Goal: Information Seeking & Learning: Learn about a topic

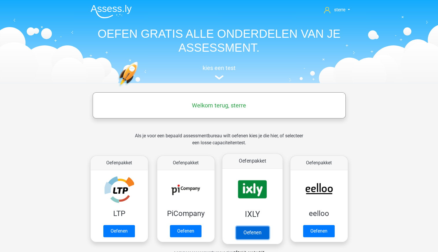
click at [254, 226] on link "Oefenen" at bounding box center [252, 232] width 33 height 13
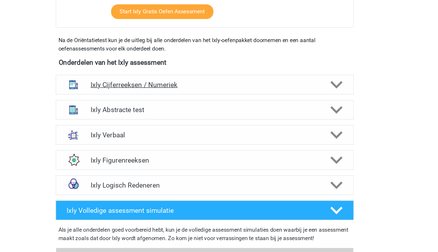
scroll to position [148, 0]
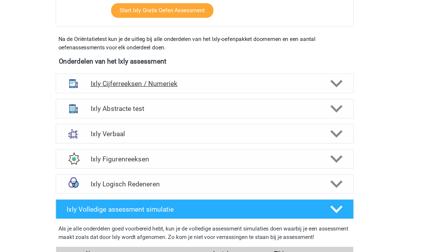
click at [243, 115] on div "Ixly Cijferreeksen / Numeriek" at bounding box center [219, 111] width 248 height 16
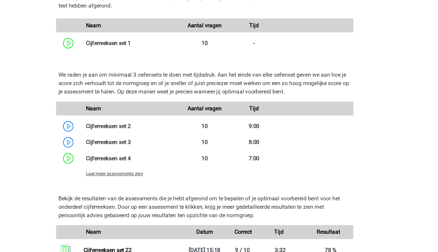
scroll to position [360, 0]
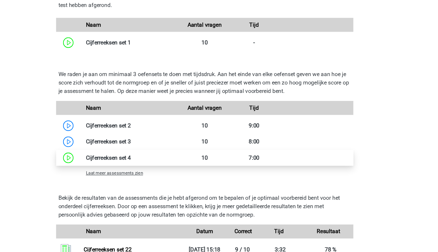
click at [158, 170] on link at bounding box center [158, 173] width 0 height 6
click at [162, 184] on span "Laat meer assessments zien" at bounding box center [145, 186] width 48 height 4
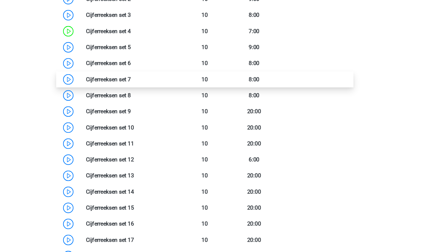
scroll to position [466, 0]
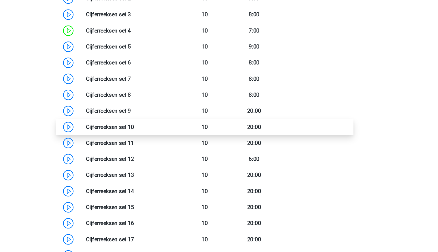
click at [161, 148] on link at bounding box center [161, 148] width 0 height 6
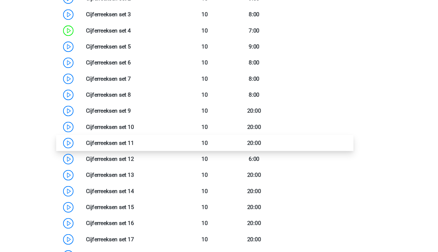
click at [161, 164] on link at bounding box center [161, 161] width 0 height 6
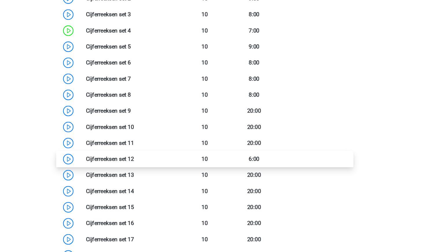
click at [161, 173] on link at bounding box center [161, 175] width 0 height 6
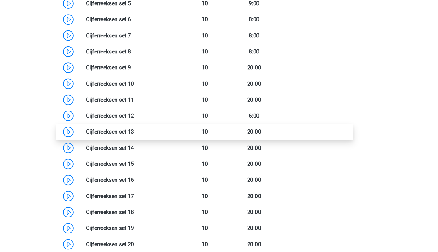
scroll to position [506, 0]
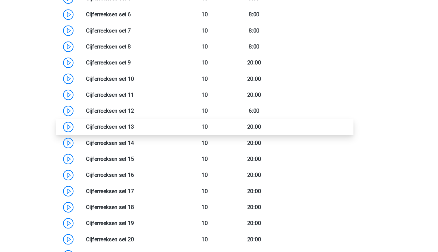
click at [161, 147] on link at bounding box center [161, 148] width 0 height 6
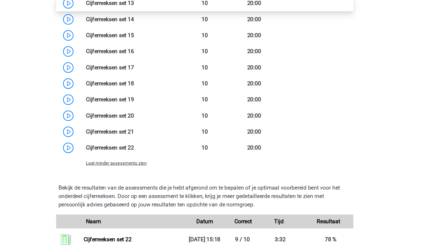
scroll to position [611, 0]
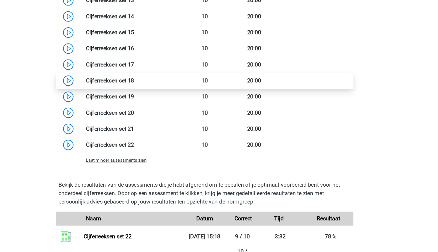
click at [161, 110] on link at bounding box center [161, 109] width 0 height 6
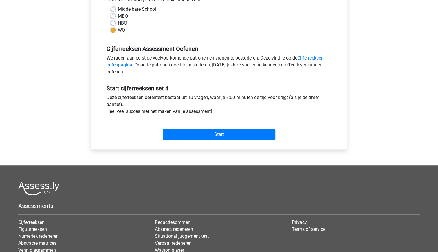
scroll to position [141, 0]
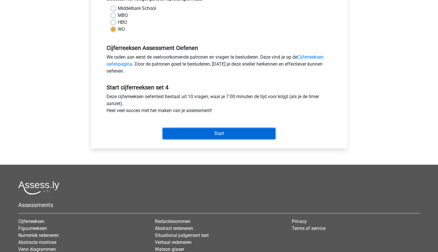
click at [209, 134] on input "Start" at bounding box center [219, 133] width 113 height 11
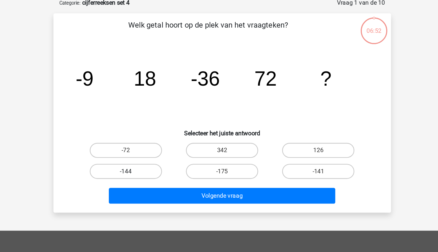
click at [160, 163] on label "-144" at bounding box center [145, 163] width 56 height 12
click at [148, 163] on input "-144" at bounding box center [147, 165] width 4 height 4
radio input "true"
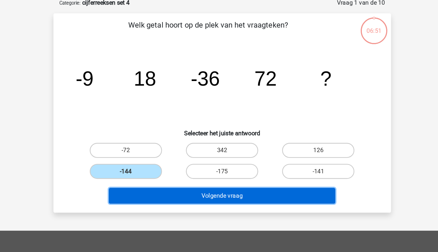
click at [183, 177] on button "Volgende vraag" at bounding box center [219, 181] width 175 height 12
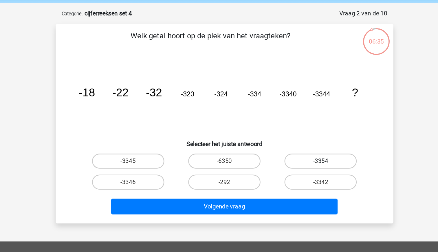
click at [290, 145] on label "-3354" at bounding box center [294, 147] width 56 height 12
click at [294, 146] on input "-3354" at bounding box center [296, 148] width 4 height 4
radio input "true"
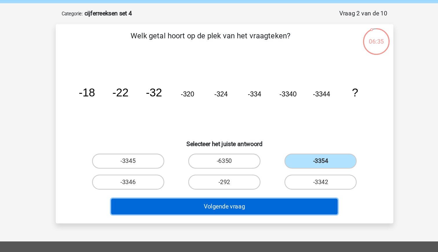
click at [261, 181] on button "Volgende vraag" at bounding box center [219, 181] width 175 height 12
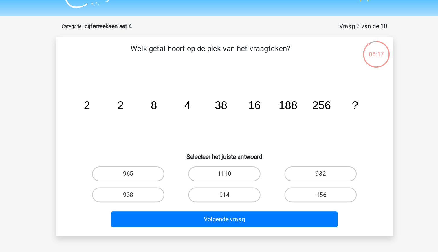
click at [190, 92] on tspan "4" at bounding box center [190, 94] width 5 height 10
drag, startPoint x: 190, startPoint y: 92, endPoint x: 199, endPoint y: 100, distance: 11.9
click at [199, 100] on icon "image/svg+xml 2 2 8 4 38 16 188 256 ?" at bounding box center [220, 96] width 234 height 59
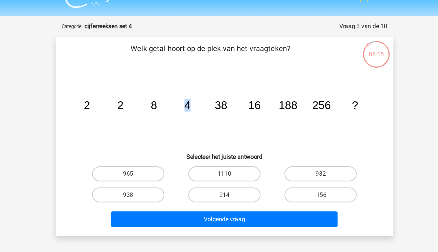
click at [203, 93] on icon "image/svg+xml 2 2 8 4 38 16 188 256 ?" at bounding box center [220, 96] width 234 height 59
click at [155, 143] on label "965" at bounding box center [145, 147] width 56 height 12
click at [148, 146] on input "965" at bounding box center [147, 148] width 4 height 4
radio input "true"
click at [160, 161] on label "938" at bounding box center [145, 163] width 56 height 12
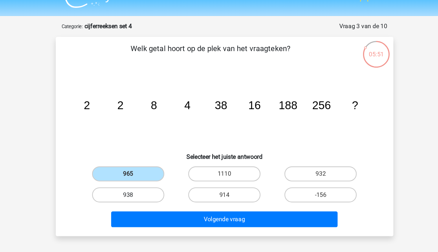
click at [148, 163] on input "938" at bounding box center [147, 165] width 4 height 4
radio input "true"
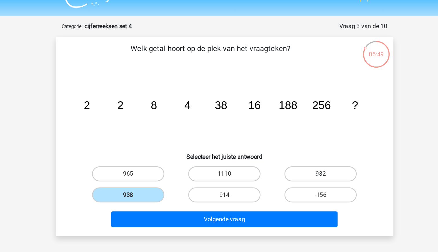
click at [275, 149] on label "932" at bounding box center [294, 147] width 56 height 12
click at [294, 149] on input "932" at bounding box center [296, 148] width 4 height 4
radio input "true"
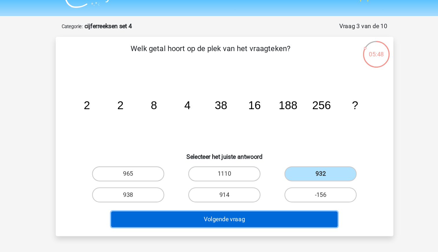
click at [254, 180] on button "Volgende vraag" at bounding box center [219, 181] width 175 height 12
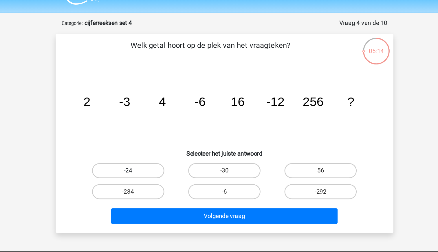
click at [165, 148] on label "-24" at bounding box center [145, 147] width 56 height 12
click at [148, 148] on input "-24" at bounding box center [147, 148] width 4 height 4
radio input "true"
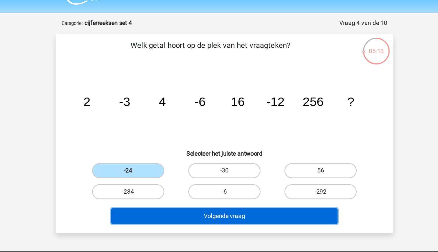
click at [202, 181] on button "Volgende vraag" at bounding box center [219, 181] width 175 height 12
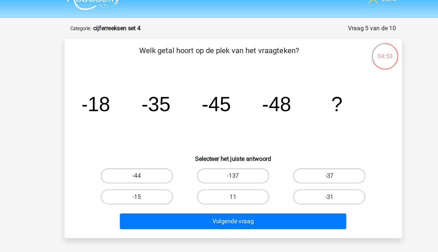
click at [166, 94] on tspan "-35" at bounding box center [159, 90] width 23 height 17
drag, startPoint x: 166, startPoint y: 94, endPoint x: 150, endPoint y: 110, distance: 23.2
click at [150, 110] on icon "image/svg+xml -18 -35 -45 -48 ?" at bounding box center [220, 96] width 234 height 59
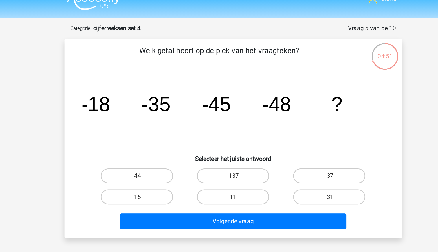
click at [128, 95] on icon "image/svg+xml -18 -35 -45 -48 ?" at bounding box center [220, 96] width 234 height 59
click at [145, 160] on label "-15" at bounding box center [145, 163] width 56 height 12
click at [145, 163] on input "-15" at bounding box center [147, 165] width 4 height 4
radio input "true"
click at [160, 149] on label "-44" at bounding box center [145, 147] width 56 height 12
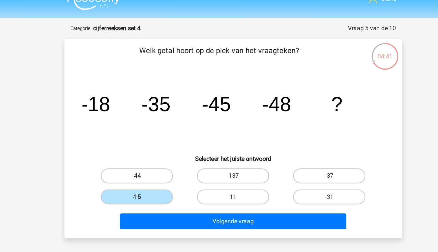
click at [148, 149] on input "-44" at bounding box center [147, 148] width 4 height 4
radio input "true"
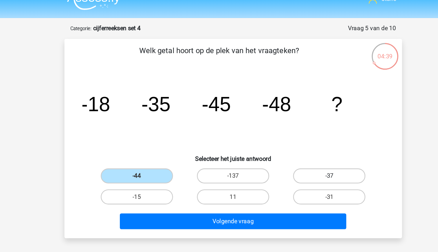
click at [282, 147] on label "-37" at bounding box center [294, 147] width 56 height 12
click at [294, 147] on input "-37" at bounding box center [296, 148] width 4 height 4
radio input "true"
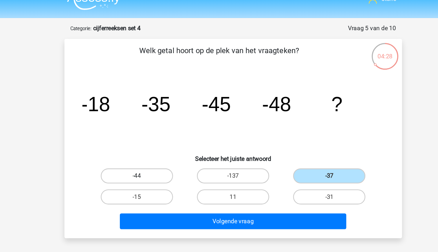
click at [154, 146] on label "-44" at bounding box center [145, 147] width 56 height 12
click at [148, 146] on input "-44" at bounding box center [147, 148] width 4 height 4
radio input "true"
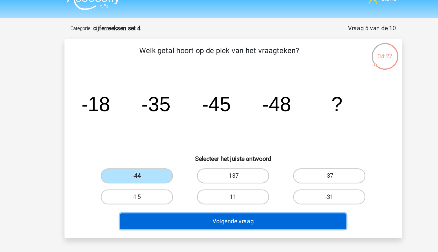
click at [220, 182] on button "Volgende vraag" at bounding box center [219, 181] width 175 height 12
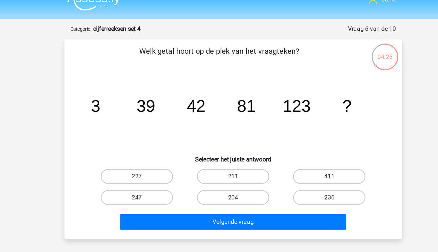
click at [152, 94] on tspan "39" at bounding box center [151, 92] width 14 height 14
drag, startPoint x: 152, startPoint y: 94, endPoint x: 161, endPoint y: 109, distance: 17.5
click at [161, 109] on icon "image/svg+xml 3 39 42 81 123 ?" at bounding box center [220, 96] width 234 height 59
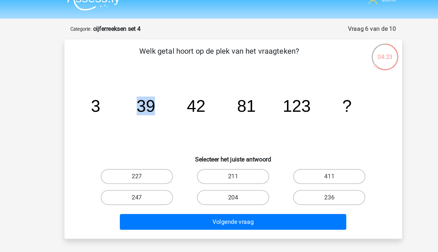
click at [142, 103] on icon "image/svg+xml 3 39 42 81 123 ?" at bounding box center [220, 96] width 234 height 59
click at [222, 161] on label "204" at bounding box center [219, 163] width 56 height 12
click at [222, 163] on input "204" at bounding box center [221, 165] width 4 height 4
radio input "true"
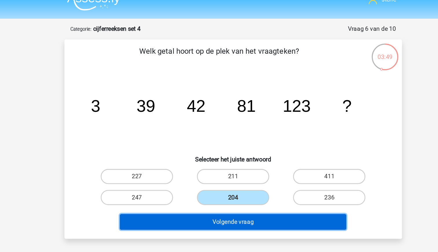
click at [228, 181] on button "Volgende vraag" at bounding box center [219, 181] width 175 height 12
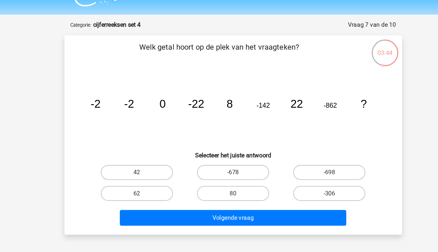
click at [194, 93] on tspan "-22" at bounding box center [190, 94] width 12 height 10
drag, startPoint x: 194, startPoint y: 93, endPoint x: 195, endPoint y: 103, distance: 9.9
click at [195, 103] on icon "image/svg+xml -2 -2 0 -22 8 -142 22 -862 ?" at bounding box center [220, 96] width 234 height 59
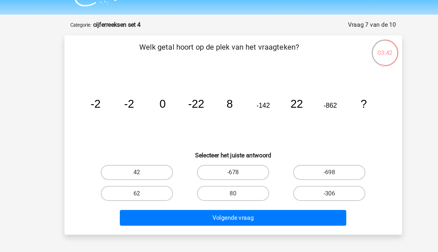
click at [169, 103] on icon "image/svg+xml -2 -2 0 -22 8 -142 22 -862 ?" at bounding box center [220, 96] width 234 height 59
click at [218, 94] on tspan "8" at bounding box center [216, 94] width 5 height 10
drag, startPoint x: 218, startPoint y: 94, endPoint x: 217, endPoint y: 104, distance: 10.7
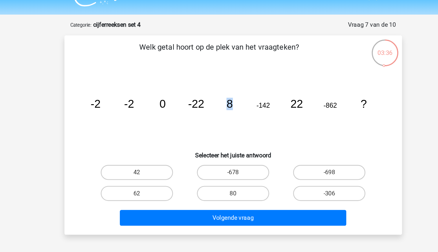
click at [217, 104] on icon "image/svg+xml -2 -2 0 -22 8 -142 22 -862 ?" at bounding box center [220, 96] width 234 height 59
click at [201, 101] on icon "image/svg+xml -2 -2 0 -22 8 -142 22 -862 ?" at bounding box center [220, 96] width 234 height 59
click at [246, 95] on tspan "-142" at bounding box center [242, 95] width 10 height 6
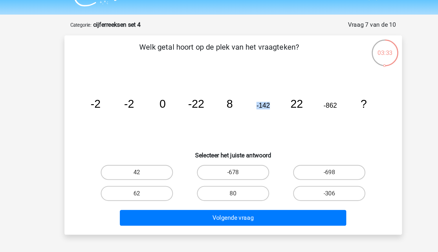
drag, startPoint x: 246, startPoint y: 95, endPoint x: 235, endPoint y: 107, distance: 16.0
click at [235, 107] on icon "image/svg+xml -2 -2 0 -22 8 -142 22 -862 ?" at bounding box center [220, 96] width 234 height 59
click at [228, 99] on icon "image/svg+xml -2 -2 0 -22 8 -142 22 -862 ?" at bounding box center [220, 96] width 234 height 59
click at [270, 92] on tspan "22" at bounding box center [268, 94] width 10 height 10
click at [142, 143] on label "42" at bounding box center [145, 147] width 56 height 12
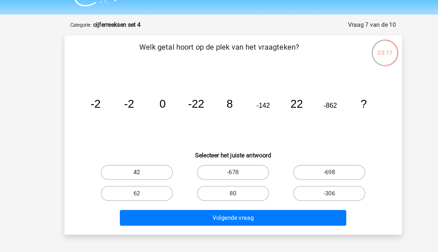
click at [145, 146] on input "42" at bounding box center [147, 148] width 4 height 4
radio input "true"
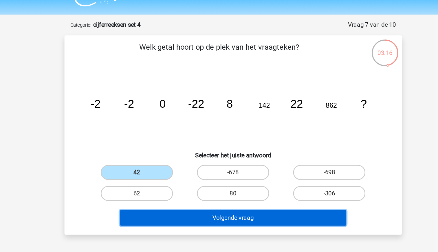
click at [222, 182] on button "Volgende vraag" at bounding box center [219, 181] width 175 height 12
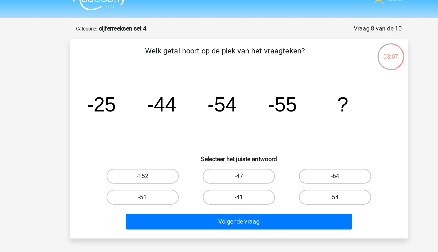
click at [271, 145] on label "-64" at bounding box center [294, 147] width 56 height 12
click at [294, 146] on input "-64" at bounding box center [296, 148] width 4 height 4
radio input "true"
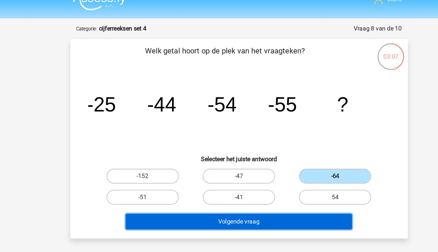
click at [253, 180] on button "Volgende vraag" at bounding box center [219, 181] width 175 height 12
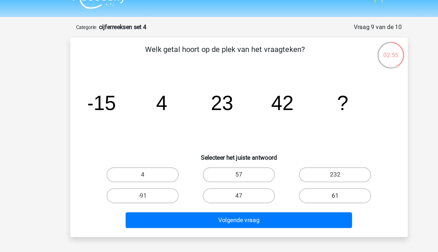
click at [278, 159] on label "61" at bounding box center [294, 163] width 56 height 12
click at [294, 163] on input "61" at bounding box center [296, 165] width 4 height 4
radio input "true"
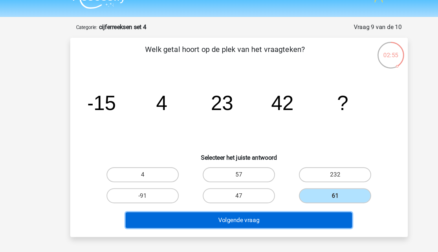
click at [276, 179] on button "Volgende vraag" at bounding box center [219, 181] width 175 height 12
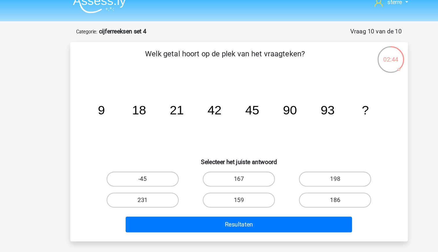
click at [289, 165] on label "186" at bounding box center [294, 163] width 56 height 12
click at [294, 165] on input "186" at bounding box center [296, 165] width 4 height 4
radio input "true"
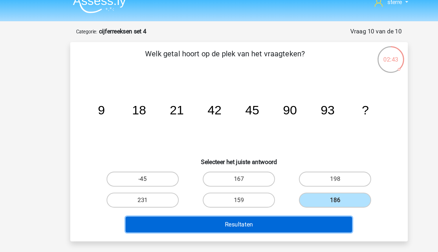
click at [280, 183] on button "Resultaten" at bounding box center [219, 181] width 175 height 12
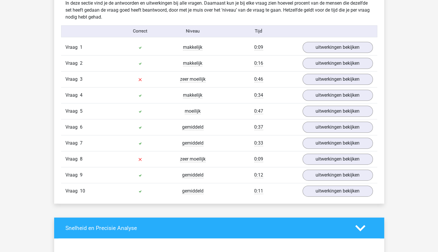
scroll to position [358, 0]
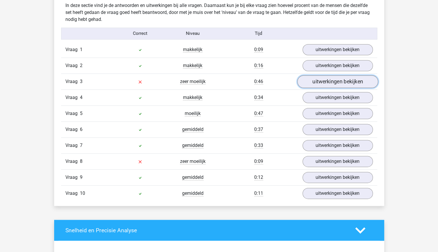
click at [329, 80] on link "uitwerkingen bekijken" at bounding box center [337, 81] width 81 height 13
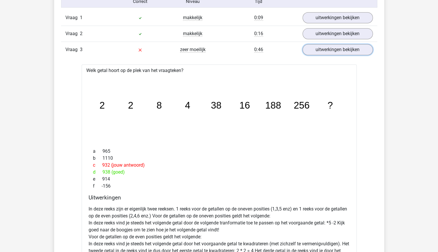
scroll to position [391, 0]
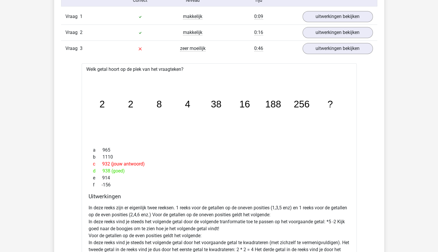
click at [179, 172] on div "d 938 (goed)" at bounding box center [219, 170] width 261 height 7
drag, startPoint x: 179, startPoint y: 172, endPoint x: 182, endPoint y: 182, distance: 10.6
click at [182, 182] on div "f -156" at bounding box center [219, 184] width 261 height 7
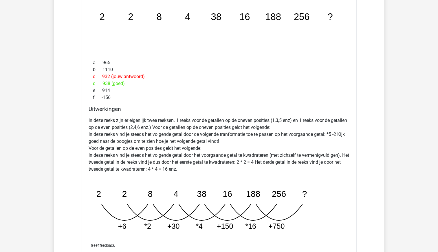
scroll to position [478, 0]
click at [251, 128] on p "In deze reeks zijn er eigenlijk twee reeksen. 1 reeks voor de getallen op de on…" at bounding box center [219, 145] width 261 height 56
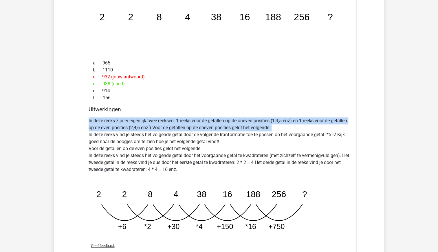
drag, startPoint x: 251, startPoint y: 128, endPoint x: 251, endPoint y: 143, distance: 14.5
click at [251, 143] on p "In deze reeks zijn er eigenlijk twee reeksen. 1 reeks voor de getallen op de on…" at bounding box center [219, 145] width 261 height 56
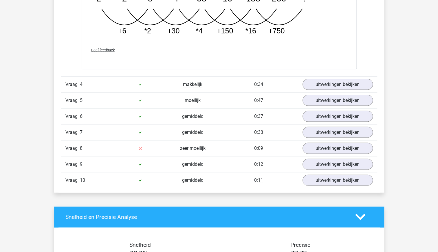
scroll to position [673, 0]
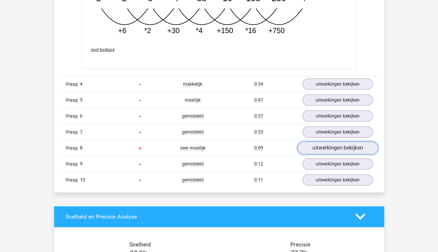
click at [329, 145] on link "uitwerkingen bekijken" at bounding box center [337, 147] width 81 height 13
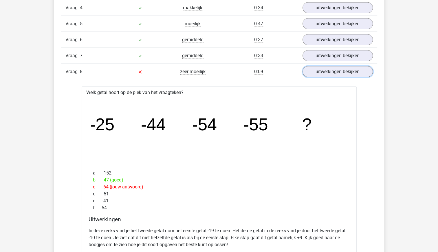
scroll to position [751, 0]
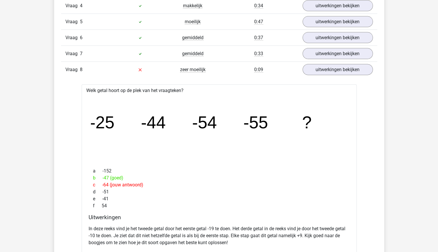
click at [176, 125] on icon "image/svg+xml -25 -44 -54 -55 ?" at bounding box center [219, 128] width 257 height 64
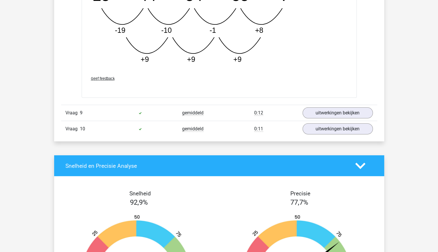
scroll to position [1022, 0]
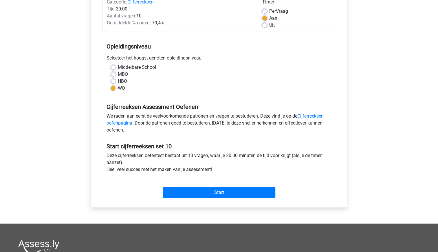
scroll to position [83, 0]
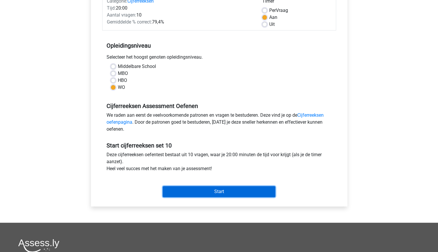
click at [229, 192] on input "Start" at bounding box center [219, 191] width 113 height 11
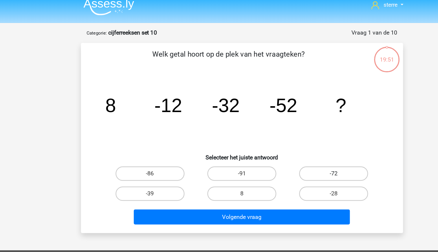
click at [279, 146] on label "-72" at bounding box center [294, 147] width 56 height 12
click at [294, 146] on input "-72" at bounding box center [296, 148] width 4 height 4
radio input "true"
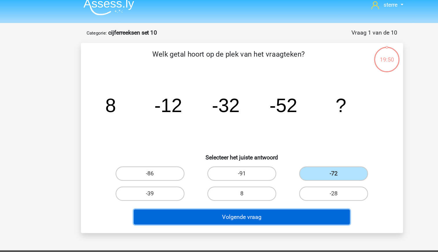
click at [259, 177] on button "Volgende vraag" at bounding box center [219, 181] width 175 height 12
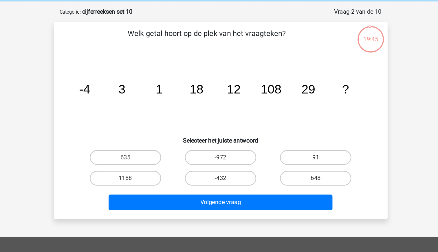
click at [171, 95] on tspan "1" at bounding box center [171, 93] width 6 height 11
drag, startPoint x: 171, startPoint y: 95, endPoint x: 175, endPoint y: 105, distance: 10.5
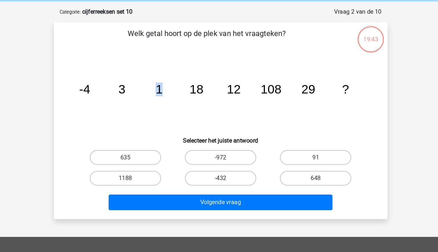
click at [175, 105] on icon "image/svg+xml -4 3 1 18 12 108 29 ?" at bounding box center [220, 96] width 234 height 59
click at [170, 90] on tspan "1" at bounding box center [171, 93] width 6 height 11
click at [175, 94] on icon "image/svg+xml -4 3 1 18 12 108 29 ?" at bounding box center [220, 96] width 234 height 59
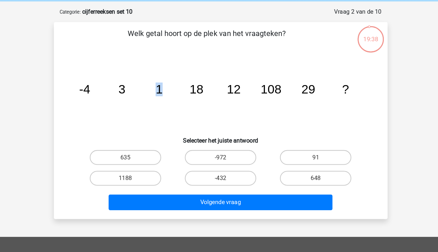
drag, startPoint x: 175, startPoint y: 94, endPoint x: 177, endPoint y: 102, distance: 8.4
click at [177, 102] on icon "image/svg+xml -4 3 1 18 12 108 29 ?" at bounding box center [220, 96] width 234 height 59
click at [261, 94] on tspan "108" at bounding box center [258, 93] width 16 height 11
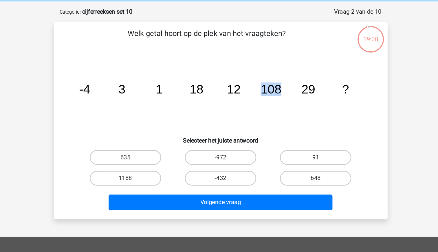
click at [261, 94] on tspan "108" at bounding box center [258, 93] width 16 height 11
drag, startPoint x: 261, startPoint y: 94, endPoint x: 234, endPoint y: 105, distance: 29.3
click at [234, 105] on icon "image/svg+xml -4 3 1 18 12 108 29 ?" at bounding box center [220, 96] width 234 height 59
click at [153, 147] on label "635" at bounding box center [145, 147] width 56 height 12
click at [148, 147] on input "635" at bounding box center [147, 148] width 4 height 4
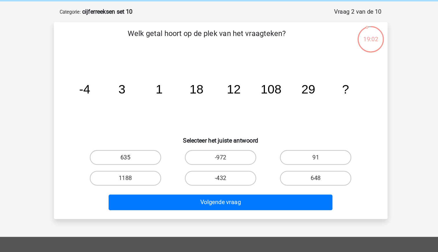
radio input "true"
click at [277, 167] on label "648" at bounding box center [294, 163] width 56 height 12
click at [294, 166] on input "648" at bounding box center [296, 165] width 4 height 4
radio input "true"
click at [142, 147] on label "635" at bounding box center [145, 147] width 56 height 12
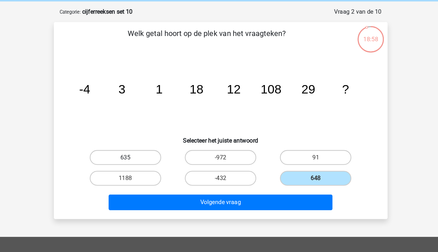
click at [145, 147] on input "635" at bounding box center [147, 148] width 4 height 4
radio input "true"
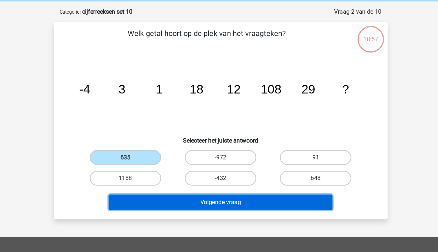
click at [230, 182] on button "Volgende vraag" at bounding box center [219, 181] width 175 height 12
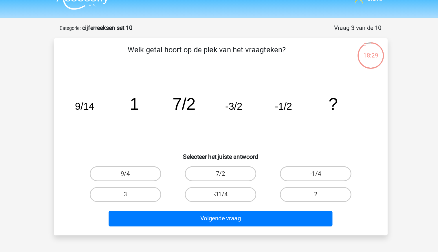
click at [226, 96] on tspan "-3/2" at bounding box center [229, 94] width 13 height 9
drag, startPoint x: 226, startPoint y: 96, endPoint x: 230, endPoint y: 101, distance: 6.7
click at [230, 101] on icon "image/svg+xml 9/14 1 7/2 -3/2 -1/2 ?" at bounding box center [220, 96] width 234 height 59
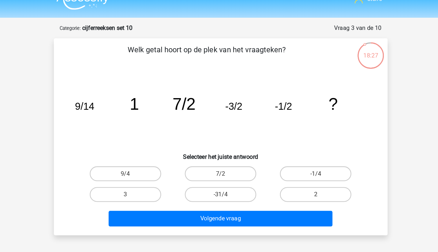
click at [208, 101] on icon "image/svg+xml 9/14 1 7/2 -3/2 -1/2 ?" at bounding box center [220, 96] width 234 height 59
click at [290, 141] on label "-1/4" at bounding box center [294, 147] width 56 height 12
click at [294, 146] on input "-1/4" at bounding box center [296, 148] width 4 height 4
radio input "true"
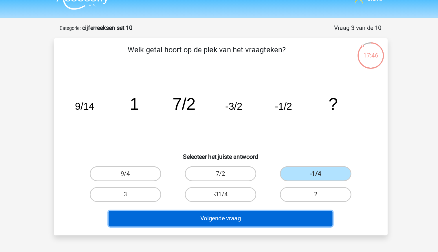
click at [243, 182] on button "Volgende vraag" at bounding box center [219, 181] width 175 height 12
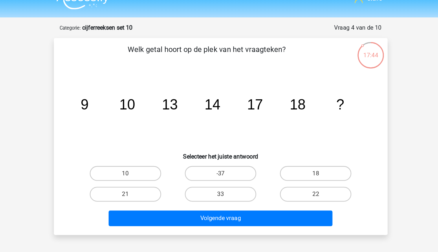
click at [141, 93] on tspan "10" at bounding box center [146, 92] width 12 height 12
drag, startPoint x: 141, startPoint y: 93, endPoint x: 143, endPoint y: 105, distance: 11.7
click at [143, 105] on icon "image/svg+xml 9 10 13 14 17 18 ?" at bounding box center [220, 96] width 234 height 59
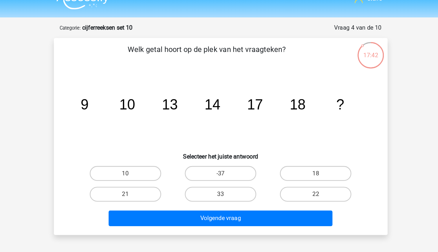
click at [123, 96] on icon "image/svg+xml 9 10 13 14 17 18 ?" at bounding box center [220, 96] width 234 height 59
click at [156, 160] on label "21" at bounding box center [145, 163] width 56 height 12
click at [148, 163] on input "21" at bounding box center [147, 165] width 4 height 4
radio input "true"
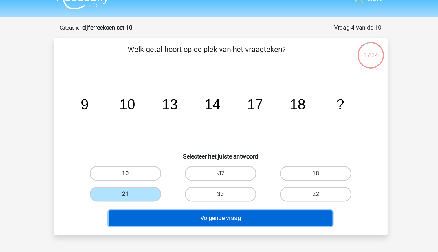
click at [202, 182] on button "Volgende vraag" at bounding box center [219, 181] width 175 height 12
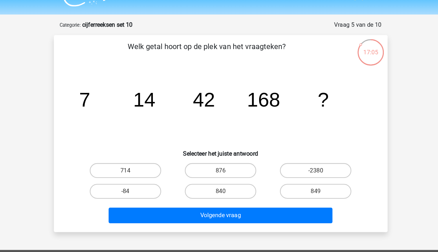
click at [298, 99] on tspan "?" at bounding box center [299, 90] width 9 height 17
click at [269, 132] on h6 "Selecteer het juiste antwoord" at bounding box center [219, 131] width 243 height 10
click at [229, 161] on label "840" at bounding box center [219, 163] width 56 height 12
click at [223, 163] on input "840" at bounding box center [221, 165] width 4 height 4
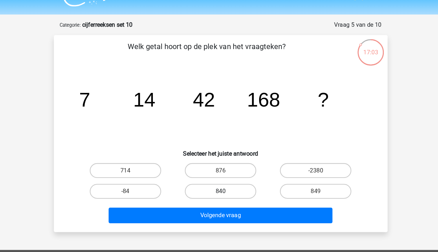
radio input "true"
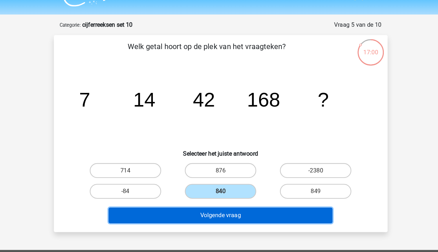
click at [236, 183] on button "Volgende vraag" at bounding box center [219, 181] width 175 height 12
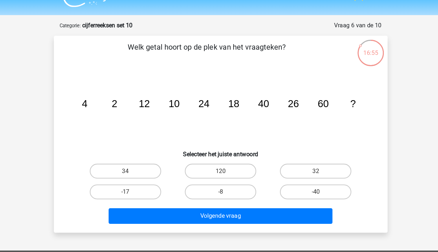
click at [136, 97] on tspan "2" at bounding box center [136, 94] width 4 height 9
click at [207, 143] on label "120" at bounding box center [219, 147] width 56 height 12
click at [219, 146] on input "120" at bounding box center [221, 148] width 4 height 4
radio input "true"
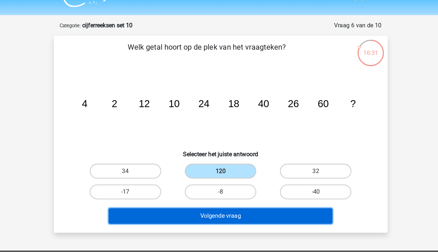
click at [222, 181] on button "Volgende vraag" at bounding box center [219, 181] width 175 height 12
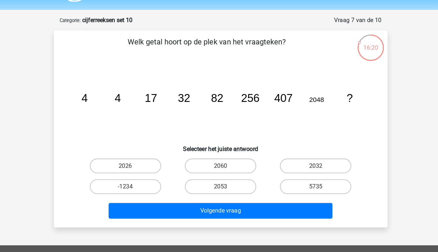
click at [220, 94] on tspan "82" at bounding box center [217, 94] width 10 height 10
drag, startPoint x: 220, startPoint y: 94, endPoint x: 218, endPoint y: 103, distance: 9.0
click at [218, 103] on icon "image/svg+xml 4 4 17 32 82 256 407 2048 ?" at bounding box center [220, 96] width 234 height 59
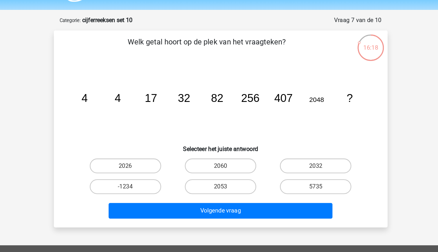
click at [202, 101] on icon "image/svg+xml 4 4 17 32 82 256 407 2048 ?" at bounding box center [220, 96] width 234 height 59
click at [246, 95] on tspan "256" at bounding box center [242, 94] width 14 height 10
drag, startPoint x: 246, startPoint y: 95, endPoint x: 234, endPoint y: 106, distance: 16.2
click at [234, 106] on icon "image/svg+xml 4 4 17 32 82 256 407 2048 ?" at bounding box center [220, 96] width 234 height 59
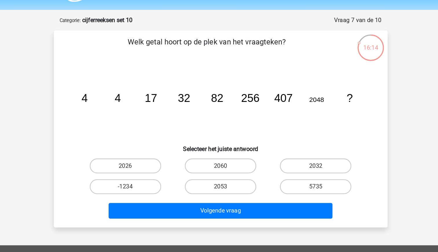
click at [220, 102] on icon "image/svg+xml 4 4 17 32 82 256 407 2048 ?" at bounding box center [220, 96] width 234 height 59
click at [274, 95] on tspan "407" at bounding box center [268, 94] width 14 height 10
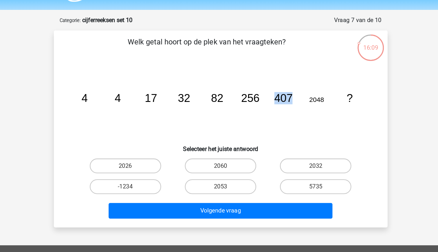
drag, startPoint x: 274, startPoint y: 95, endPoint x: 274, endPoint y: 106, distance: 11.3
click at [274, 106] on icon "image/svg+xml 4 4 17 32 82 256 407 2048 ?" at bounding box center [220, 96] width 234 height 59
click at [239, 102] on icon "image/svg+xml 4 4 17 32 82 256 407 2048 ?" at bounding box center [220, 96] width 234 height 59
click at [196, 95] on icon "image/svg+xml 4 4 17 32 82 256 407 2048 ?" at bounding box center [220, 96] width 234 height 59
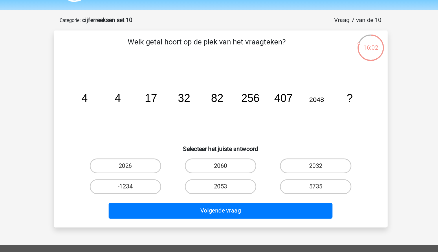
click at [221, 95] on icon "image/svg+xml 4 4 17 32 82 256 407 2048 ?" at bounding box center [220, 96] width 234 height 59
drag, startPoint x: 221, startPoint y: 95, endPoint x: 207, endPoint y: 102, distance: 15.6
click at [207, 102] on icon "image/svg+xml 4 4 17 32 82 256 407 2048 ?" at bounding box center [220, 96] width 234 height 59
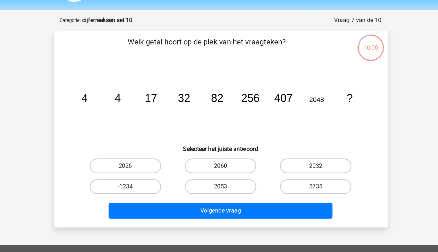
click at [199, 96] on icon "image/svg+xml 4 4 17 32 82 256 407 2048 ?" at bounding box center [220, 96] width 234 height 59
click at [290, 163] on label "5735" at bounding box center [294, 163] width 56 height 12
click at [294, 163] on input "5735" at bounding box center [296, 165] width 4 height 4
radio input "true"
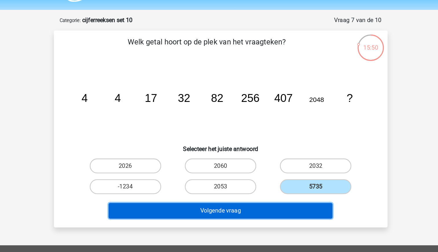
click at [274, 181] on button "Volgende vraag" at bounding box center [219, 181] width 175 height 12
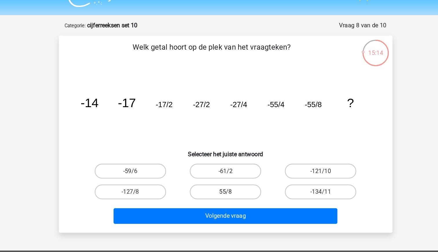
click at [231, 161] on label "55/8" at bounding box center [219, 163] width 56 height 12
click at [223, 163] on input "55/8" at bounding box center [221, 165] width 4 height 4
radio input "true"
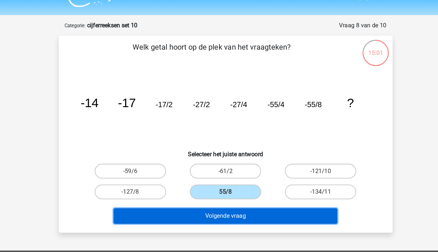
click at [265, 184] on button "Volgende vraag" at bounding box center [219, 181] width 175 height 12
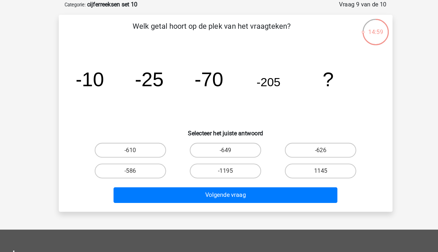
click at [127, 94] on icon "image/svg+xml -10 -25 -70 -205 ?" at bounding box center [220, 96] width 234 height 59
drag, startPoint x: 127, startPoint y: 94, endPoint x: 138, endPoint y: 116, distance: 24.9
click at [138, 116] on icon "image/svg+xml -10 -25 -70 -205 ?" at bounding box center [220, 96] width 234 height 59
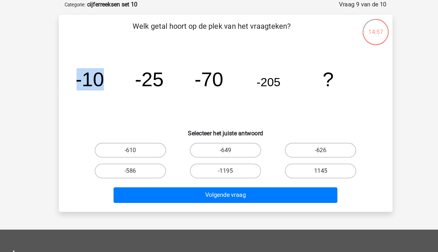
click at [138, 116] on icon "image/svg+xml -10 -25 -70 -205 ?" at bounding box center [220, 96] width 234 height 59
drag, startPoint x: 138, startPoint y: 116, endPoint x: 145, endPoint y: 126, distance: 11.4
click at [145, 126] on h6 "Selecteer het juiste antwoord" at bounding box center [219, 131] width 243 height 10
click at [161, 146] on label "-610" at bounding box center [145, 147] width 56 height 12
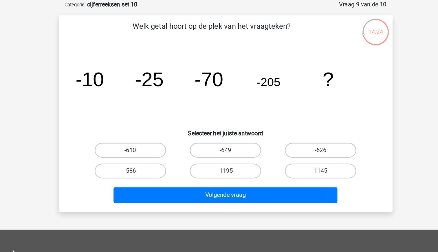
click at [148, 146] on input "-610" at bounding box center [147, 148] width 4 height 4
radio input "true"
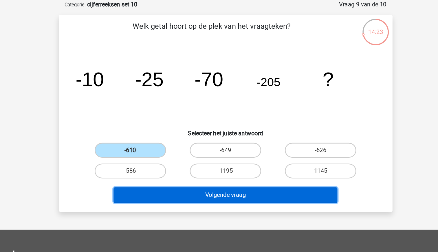
click at [201, 178] on button "Volgende vraag" at bounding box center [219, 181] width 175 height 12
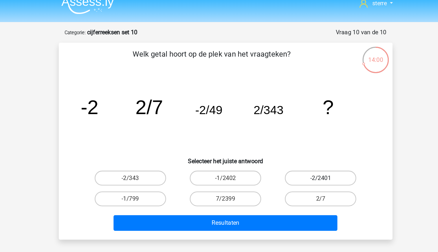
click at [288, 148] on label "-2/2401" at bounding box center [294, 147] width 56 height 12
click at [294, 148] on input "-2/2401" at bounding box center [296, 148] width 4 height 4
radio input "true"
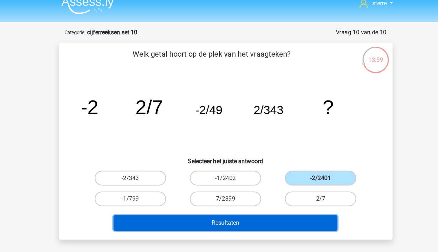
click at [263, 183] on button "Resultaten" at bounding box center [219, 181] width 175 height 12
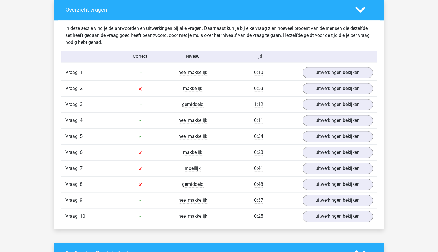
scroll to position [321, 0]
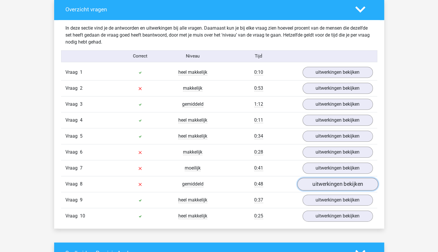
click at [345, 182] on link "uitwerkingen bekijken" at bounding box center [337, 183] width 81 height 13
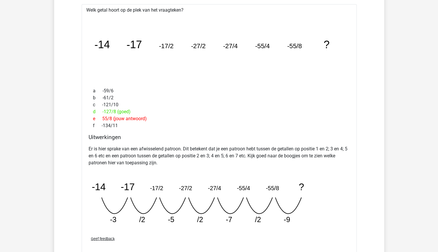
scroll to position [516, 0]
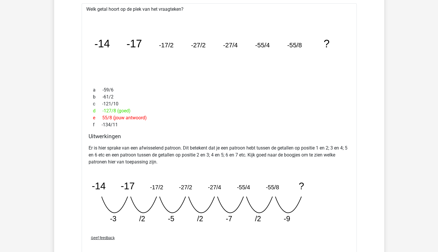
click at [197, 183] on icon "image/svg+xml -14 -17 -17/2 -27/2 -27/4 -55/4 -55/8 ? -3 /2 -5 /2 -7" at bounding box center [205, 199] width 232 height 58
click at [229, 208] on icon "image/svg+xml -14 -17 -17/2 -27/2 -27/4 -55/4 -55/8 ? -3 /2 -5 /2 -7" at bounding box center [205, 199] width 232 height 58
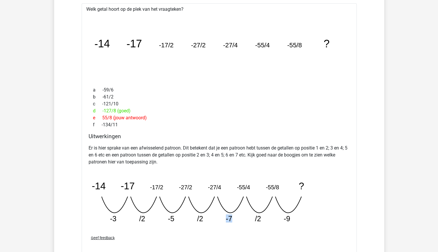
drag, startPoint x: 229, startPoint y: 208, endPoint x: 193, endPoint y: 190, distance: 40.3
click at [193, 190] on icon "image/svg+xml -14 -17 -17/2 -27/2 -27/4 -55/4 -55/8 ? -3 /2 -5 /2 -7" at bounding box center [205, 199] width 232 height 58
click at [186, 192] on icon "image/svg+xml -14 -17 -17/2 -27/2 -27/4 -55/4 -55/8 ? -3 /2 -5 /2 -7" at bounding box center [205, 199] width 232 height 58
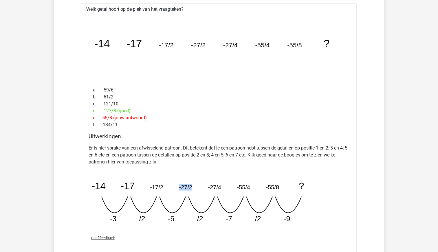
click at [186, 192] on icon "image/svg+xml -14 -17 -17/2 -27/2 -27/4 -55/4 -55/8 ? -3 /2 -5 /2 -7" at bounding box center [205, 199] width 232 height 58
drag, startPoint x: 186, startPoint y: 192, endPoint x: 143, endPoint y: 187, distance: 43.7
click at [143, 187] on icon "image/svg+xml -14 -17 -17/2 -27/2 -27/4 -55/4 -55/8 ? -3 /2 -5 /2 -7" at bounding box center [205, 199] width 232 height 58
click at [199, 217] on tspan "/2" at bounding box center [200, 218] width 6 height 8
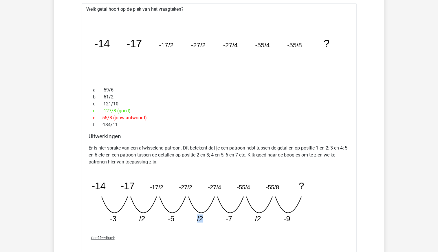
click at [199, 217] on tspan "/2" at bounding box center [200, 218] width 6 height 8
drag, startPoint x: 199, startPoint y: 217, endPoint x: 221, endPoint y: 228, distance: 24.2
click at [221, 230] on div "Geef feedback" at bounding box center [219, 237] width 266 height 15
click at [231, 214] on tspan "-7" at bounding box center [229, 218] width 6 height 8
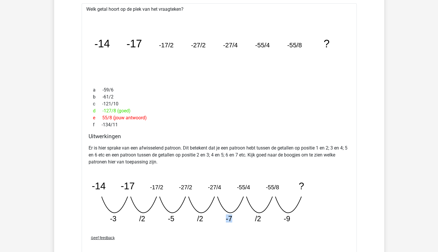
click at [231, 214] on tspan "-7" at bounding box center [229, 218] width 6 height 8
drag, startPoint x: 231, startPoint y: 212, endPoint x: 227, endPoint y: 225, distance: 13.9
click at [227, 225] on div "Er is hier sprake van een afwisselend patroon. Dit betekent dat je een patroon …" at bounding box center [219, 186] width 261 height 88
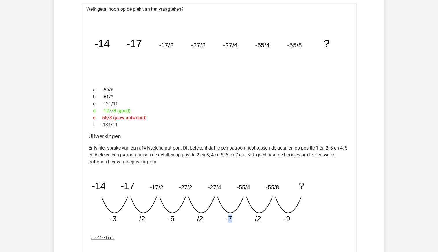
click at [227, 225] on div "Er is hier sprake van een afwisselend patroon. Dit betekent dat je een patroon …" at bounding box center [219, 186] width 261 height 88
click at [217, 219] on icon "image/svg+xml -14 -17 -17/2 -27/2 -27/4 -55/4 -55/8 ? -3 /2 -5 /2 -7" at bounding box center [205, 199] width 232 height 58
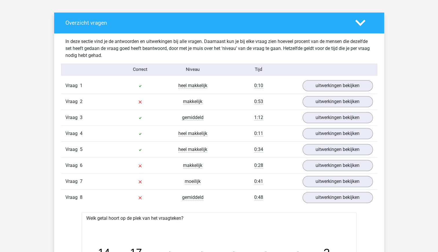
scroll to position [306, 0]
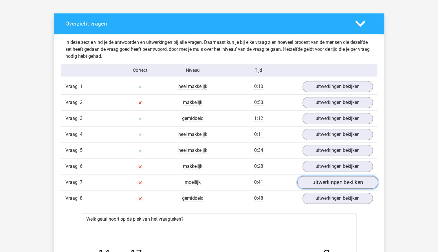
click at [336, 178] on link "uitwerkingen bekijken" at bounding box center [337, 182] width 81 height 13
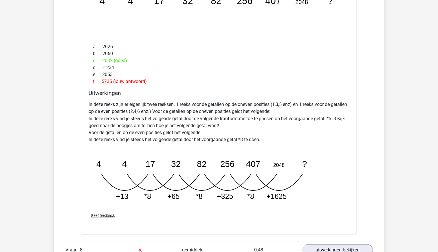
scroll to position [546, 0]
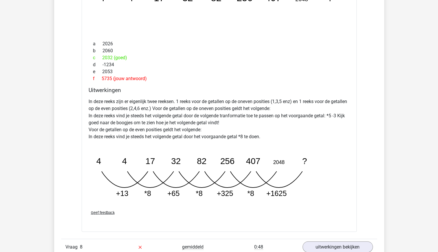
click at [179, 193] on tspan "+65" at bounding box center [173, 193] width 12 height 8
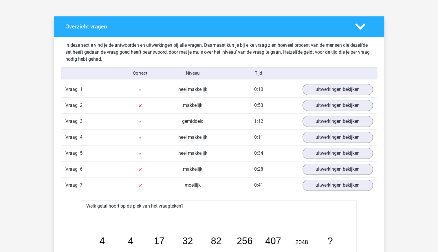
scroll to position [303, 0]
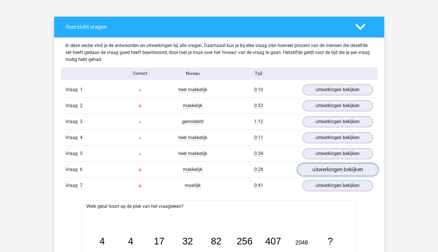
click at [338, 164] on link "uitwerkingen bekijken" at bounding box center [337, 169] width 81 height 13
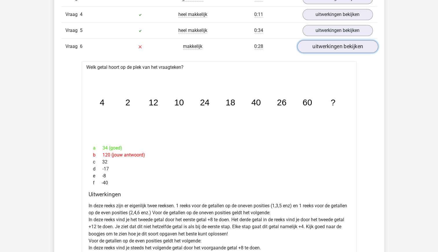
scroll to position [427, 0]
click at [339, 172] on div "e -8" at bounding box center [219, 175] width 261 height 7
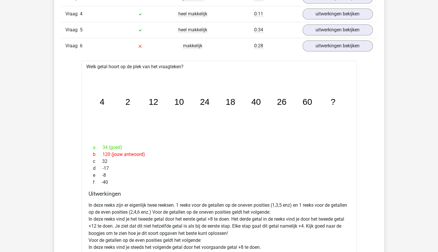
drag, startPoint x: 339, startPoint y: 172, endPoint x: 296, endPoint y: 154, distance: 47.0
click at [296, 154] on div "b 120 (jouw antwoord)" at bounding box center [219, 154] width 261 height 7
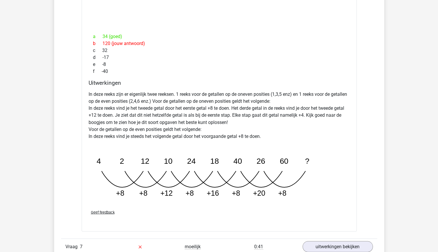
scroll to position [538, 0]
click at [263, 133] on p "In deze reeks zijn er eigenlijk twee reeksen. 1 reeks voor de getallen op de on…" at bounding box center [219, 114] width 261 height 49
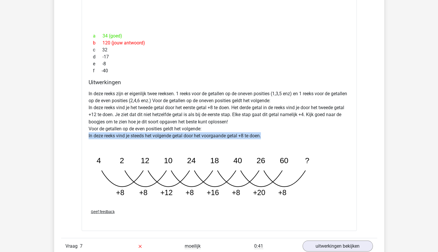
click at [263, 133] on p "In deze reeks zijn er eigenlijk twee reeksen. 1 reeks voor de getallen op de on…" at bounding box center [219, 114] width 261 height 49
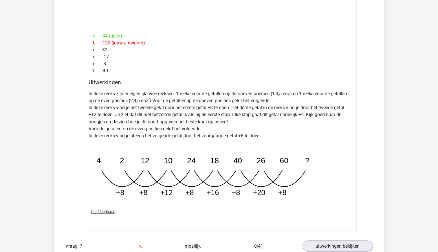
click at [202, 97] on p "In deze reeks zijn er eigenlijk twee reeksen. 1 reeks voor de getallen op de on…" at bounding box center [219, 114] width 261 height 49
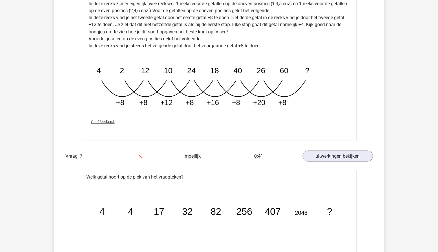
scroll to position [609, 0]
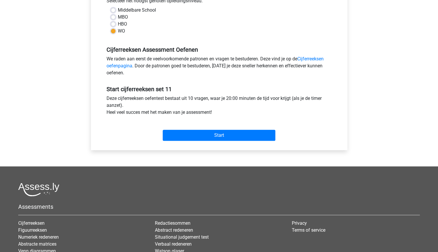
scroll to position [139, 0]
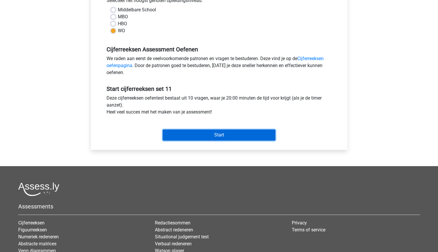
click at [236, 137] on input "Start" at bounding box center [219, 134] width 113 height 11
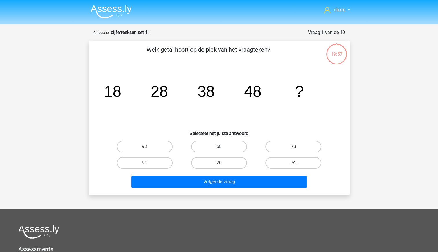
click at [227, 147] on label "58" at bounding box center [219, 147] width 56 height 12
click at [223, 147] on input "58" at bounding box center [221, 148] width 4 height 4
radio input "true"
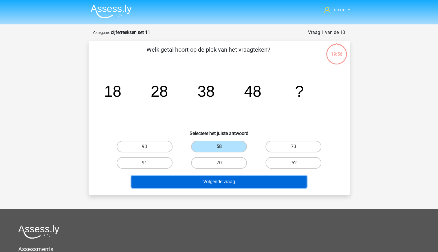
click at [239, 182] on button "Volgende vraag" at bounding box center [219, 181] width 175 height 12
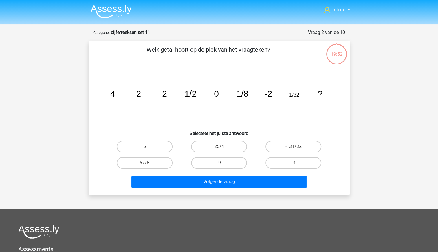
click at [136, 93] on tspan "2" at bounding box center [138, 94] width 5 height 10
drag, startPoint x: 136, startPoint y: 93, endPoint x: 150, endPoint y: 113, distance: 23.9
click at [150, 113] on icon "image/svg+xml 4 2 2 1/2 0 1/8 -2 1/32 ?" at bounding box center [220, 96] width 234 height 59
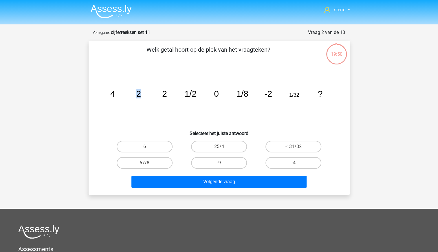
click at [154, 101] on icon "image/svg+xml 4 2 2 1/2 0 1/8 -2 1/32 ?" at bounding box center [220, 96] width 234 height 59
click at [169, 92] on icon "image/svg+xml 4 2 2 1/2 0 1/8 -2 1/32 ?" at bounding box center [220, 96] width 234 height 59
click at [197, 93] on icon "image/svg+xml 4 2 2 1/2 0 1/8 -2 1/32 ?" at bounding box center [220, 96] width 234 height 59
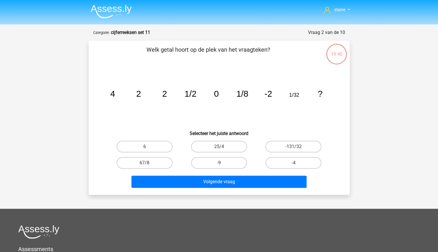
click at [219, 94] on tspan "0" at bounding box center [216, 94] width 5 height 10
drag, startPoint x: 219, startPoint y: 94, endPoint x: 209, endPoint y: 94, distance: 9.3
click at [209, 94] on icon "image/svg+xml 4 2 2 1/2 0 1/8 -2 1/32 ?" at bounding box center [220, 96] width 234 height 59
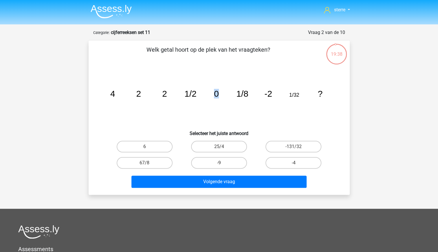
click at [209, 94] on icon "image/svg+xml 4 2 2 1/2 0 1/8 -2 1/32 ?" at bounding box center [220, 96] width 234 height 59
drag, startPoint x: 209, startPoint y: 94, endPoint x: 197, endPoint y: 80, distance: 18.7
click at [197, 80] on icon "image/svg+xml 4 2 2 1/2 0 1/8 -2 1/32 ?" at bounding box center [220, 96] width 234 height 59
click at [205, 92] on icon "image/svg+xml 4 2 2 1/2 0 1/8 -2 1/32 ?" at bounding box center [220, 96] width 234 height 59
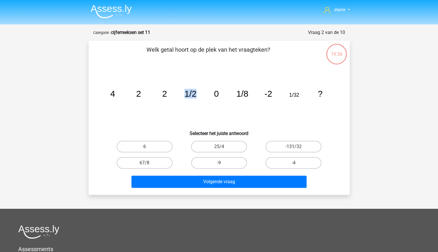
click at [205, 92] on icon "image/svg+xml 4 2 2 1/2 0 1/8 -2 1/32 ?" at bounding box center [220, 96] width 234 height 59
drag, startPoint x: 205, startPoint y: 92, endPoint x: 208, endPoint y: 100, distance: 8.8
click at [208, 100] on icon "image/svg+xml 4 2 2 1/2 0 1/8 -2 1/32 ?" at bounding box center [220, 96] width 234 height 59
click at [220, 89] on icon "image/svg+xml 4 2 2 1/2 0 1/8 -2 1/32 ?" at bounding box center [220, 96] width 234 height 59
click at [246, 90] on tspan "1/8" at bounding box center [242, 94] width 12 height 10
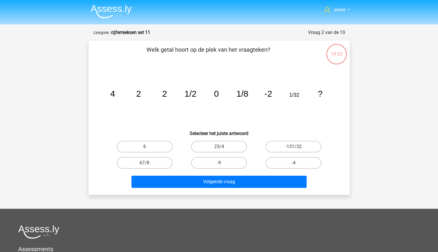
click at [246, 90] on tspan "1/8" at bounding box center [242, 94] width 12 height 10
drag, startPoint x: 246, startPoint y: 90, endPoint x: 221, endPoint y: 93, distance: 26.0
click at [221, 93] on icon "image/svg+xml 4 2 2 1/2 0 1/8 -2 1/32 ?" at bounding box center [220, 96] width 234 height 59
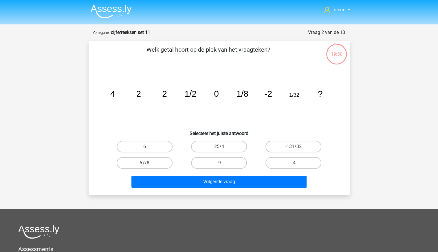
click at [247, 96] on tspan "1/8" at bounding box center [242, 94] width 12 height 10
click at [297, 161] on label "-4" at bounding box center [294, 163] width 56 height 12
click at [297, 163] on input "-4" at bounding box center [296, 165] width 4 height 4
radio input "true"
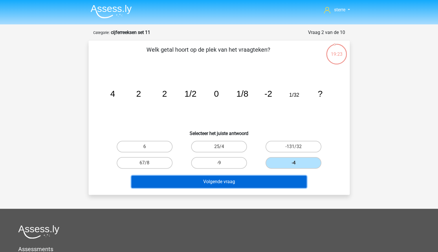
click at [263, 183] on button "Volgende vraag" at bounding box center [219, 181] width 175 height 12
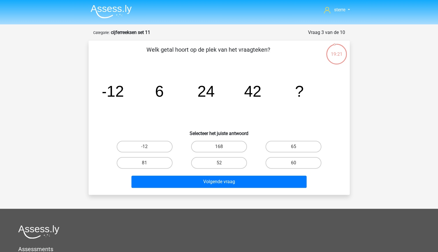
click at [121, 92] on tspan "-12" at bounding box center [112, 90] width 23 height 17
click at [160, 88] on tspan "6" at bounding box center [159, 90] width 9 height 17
click at [302, 165] on label "60" at bounding box center [294, 163] width 56 height 12
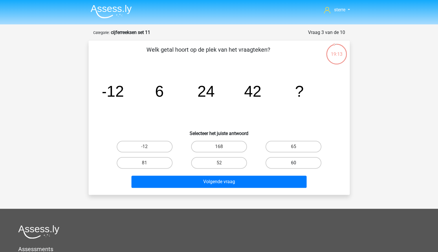
click at [298, 165] on input "60" at bounding box center [296, 165] width 4 height 4
radio input "true"
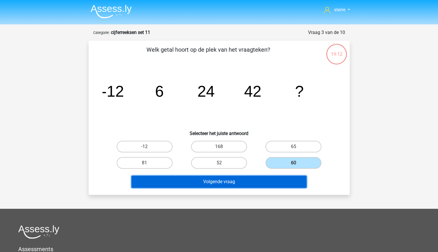
click at [279, 187] on button "Volgende vraag" at bounding box center [219, 181] width 175 height 12
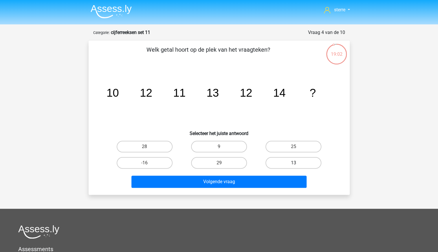
click at [291, 158] on label "13" at bounding box center [294, 163] width 56 height 12
click at [294, 163] on input "13" at bounding box center [296, 165] width 4 height 4
radio input "true"
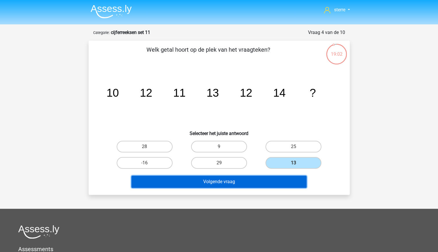
click at [284, 178] on button "Volgende vraag" at bounding box center [219, 181] width 175 height 12
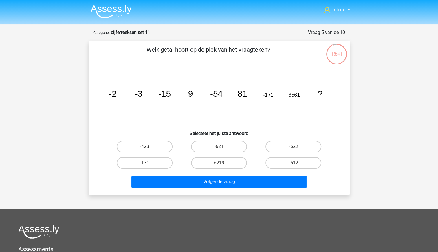
click at [242, 94] on tspan "81" at bounding box center [243, 94] width 10 height 10
drag, startPoint x: 242, startPoint y: 94, endPoint x: 241, endPoint y: 104, distance: 10.5
click at [241, 104] on icon "image/svg+xml -2 -3 -15 9 -54 81 -171 6561 ?" at bounding box center [220, 96] width 234 height 59
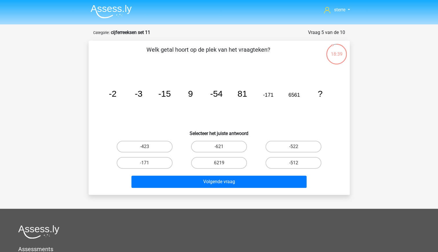
click at [162, 99] on icon "image/svg+xml -2 -3 -15 9 -54 81 -171 6561 ?" at bounding box center [220, 96] width 234 height 59
click at [219, 94] on tspan "-54" at bounding box center [216, 94] width 12 height 10
drag, startPoint x: 219, startPoint y: 94, endPoint x: 217, endPoint y: 101, distance: 6.8
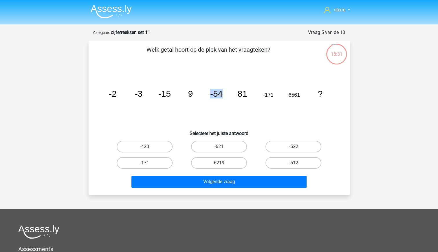
click at [217, 101] on icon "image/svg+xml -2 -3 -15 9 -54 81 -171 6561 ?" at bounding box center [220, 96] width 234 height 59
click at [164, 86] on icon "image/svg+xml -2 -3 -15 9 -54 81 -171 6561 ?" at bounding box center [220, 96] width 234 height 59
click at [269, 96] on tspan "-171" at bounding box center [268, 95] width 10 height 6
drag, startPoint x: 269, startPoint y: 96, endPoint x: 265, endPoint y: 102, distance: 6.6
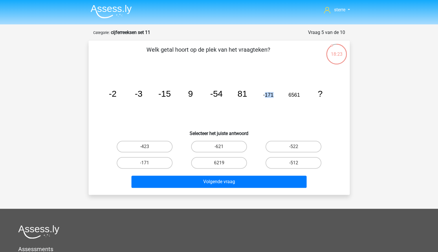
click at [265, 102] on icon "image/svg+xml -2 -3 -15 9 -54 81 -171 6561 ?" at bounding box center [220, 96] width 234 height 59
click at [275, 92] on icon "image/svg+xml -2 -3 -15 9 -54 81 -171 6561 ?" at bounding box center [220, 96] width 234 height 59
click at [290, 150] on label "-522" at bounding box center [294, 147] width 56 height 12
click at [294, 150] on input "-522" at bounding box center [296, 148] width 4 height 4
radio input "true"
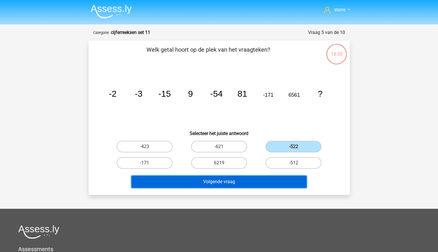
click at [267, 183] on button "Volgende vraag" at bounding box center [219, 181] width 175 height 12
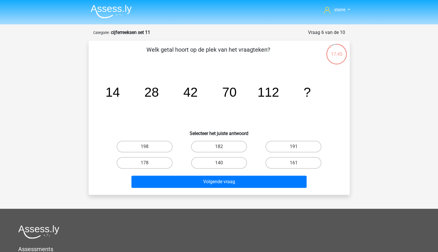
click at [189, 92] on tspan "42" at bounding box center [190, 92] width 14 height 14
drag, startPoint x: 189, startPoint y: 92, endPoint x: 172, endPoint y: 101, distance: 18.8
click at [172, 101] on icon "image/svg+xml 14 28 42 70 112 ?" at bounding box center [220, 96] width 234 height 59
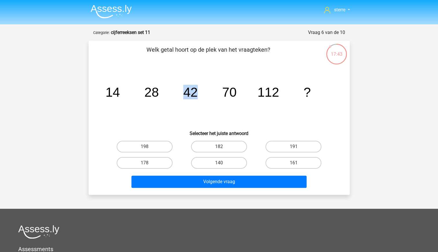
click at [158, 87] on tspan "28" at bounding box center [151, 92] width 14 height 14
click at [197, 93] on tspan "42" at bounding box center [190, 92] width 14 height 14
drag, startPoint x: 197, startPoint y: 93, endPoint x: 170, endPoint y: 95, distance: 27.0
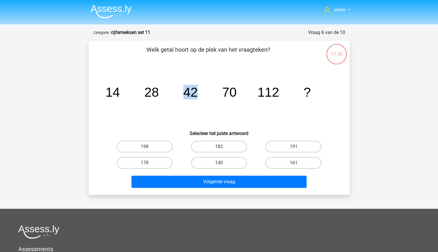
click at [170, 95] on icon "image/svg+xml 14 28 42 70 112 ?" at bounding box center [220, 96] width 234 height 59
click at [269, 93] on tspan "112" at bounding box center [269, 92] width 22 height 14
drag, startPoint x: 269, startPoint y: 93, endPoint x: 262, endPoint y: 99, distance: 9.2
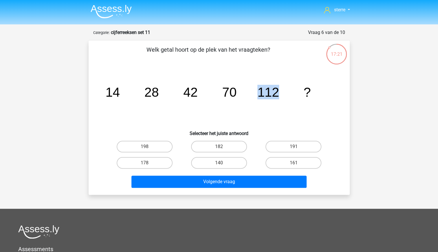
click at [262, 99] on icon "image/svg+xml 14 28 42 70 112 ?" at bounding box center [220, 96] width 234 height 59
click at [248, 93] on icon "image/svg+xml 14 28 42 70 112 ?" at bounding box center [220, 96] width 234 height 59
click at [269, 90] on tspan "112" at bounding box center [269, 92] width 22 height 14
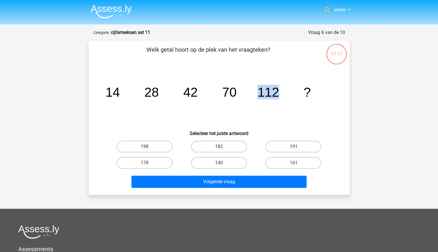
drag, startPoint x: 269, startPoint y: 90, endPoint x: 251, endPoint y: 100, distance: 20.6
click at [251, 100] on icon "image/svg+xml 14 28 42 70 112 ?" at bounding box center [220, 96] width 234 height 59
click at [243, 90] on icon "image/svg+xml 14 28 42 70 112 ?" at bounding box center [220, 96] width 234 height 59
click at [302, 162] on label "161" at bounding box center [294, 163] width 56 height 12
click at [298, 163] on input "161" at bounding box center [296, 165] width 4 height 4
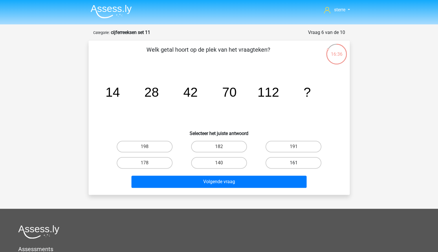
radio input "true"
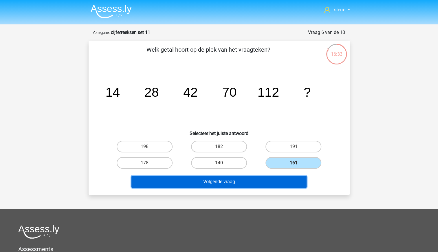
click at [279, 179] on button "Volgende vraag" at bounding box center [219, 181] width 175 height 12
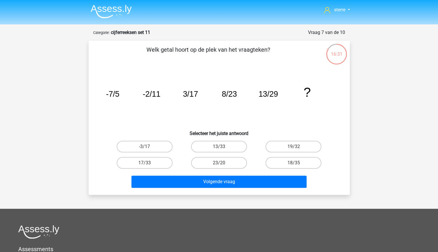
click at [141, 95] on icon "image/svg+xml -7/5 -2/11 3/17 8/23 13/29 ?" at bounding box center [220, 96] width 234 height 59
drag, startPoint x: 141, startPoint y: 95, endPoint x: 142, endPoint y: 106, distance: 11.1
click at [142, 106] on icon "image/svg+xml -7/5 -2/11 3/17 8/23 13/29 ?" at bounding box center [220, 96] width 234 height 59
click at [122, 108] on icon "image/svg+xml -7/5 -2/11 3/17 8/23 13/29 ?" at bounding box center [220, 96] width 234 height 59
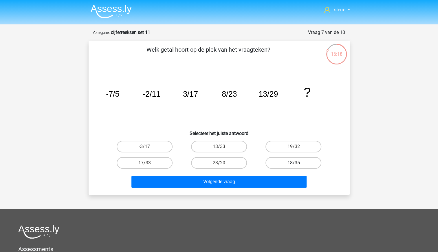
click at [304, 162] on label "18/35" at bounding box center [294, 163] width 56 height 12
click at [298, 163] on input "18/35" at bounding box center [296, 165] width 4 height 4
radio input "true"
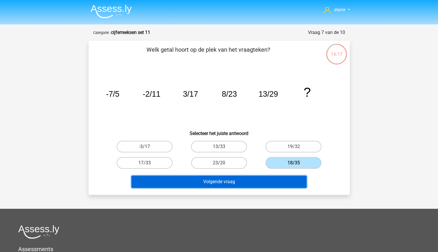
click at [290, 179] on button "Volgende vraag" at bounding box center [219, 181] width 175 height 12
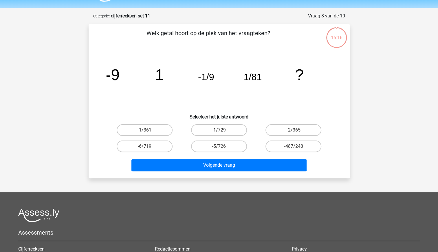
scroll to position [15, 0]
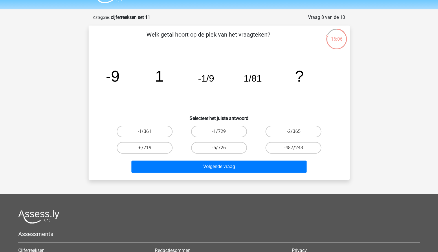
click at [161, 71] on tspan "1" at bounding box center [159, 75] width 9 height 17
drag, startPoint x: 161, startPoint y: 71, endPoint x: 169, endPoint y: 83, distance: 14.1
click at [169, 83] on icon "image/svg+xml -9 1 -1/9 1/81 ?" at bounding box center [220, 81] width 234 height 59
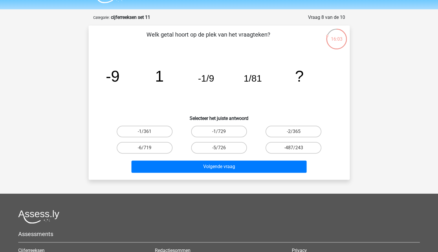
click at [212, 81] on tspan "-1/9" at bounding box center [206, 78] width 16 height 10
drag, startPoint x: 212, startPoint y: 81, endPoint x: 203, endPoint y: 93, distance: 15.8
click at [203, 93] on icon "image/svg+xml -9 1 -1/9 1/81 ?" at bounding box center [220, 81] width 234 height 59
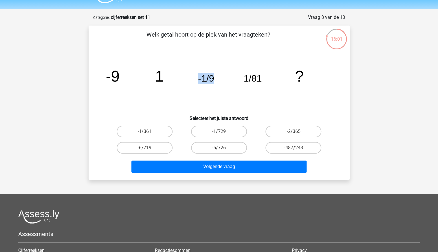
click at [186, 85] on icon "image/svg+xml -9 1 -1/9 1/81 ?" at bounding box center [220, 81] width 234 height 59
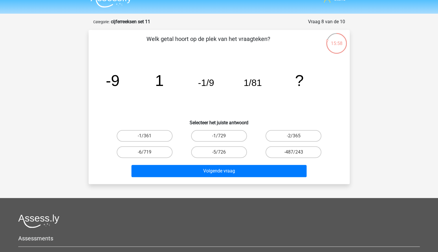
click at [211, 83] on tspan "-1/9" at bounding box center [206, 82] width 16 height 10
drag, startPoint x: 211, startPoint y: 83, endPoint x: 201, endPoint y: 94, distance: 15.2
click at [201, 94] on icon "image/svg+xml -9 1 -1/9 1/81 ?" at bounding box center [220, 86] width 234 height 59
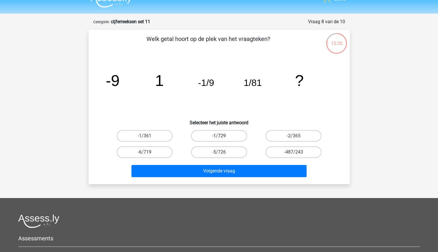
click at [227, 134] on label "-1/729" at bounding box center [219, 136] width 56 height 12
click at [223, 136] on input "-1/729" at bounding box center [221, 138] width 4 height 4
radio input "true"
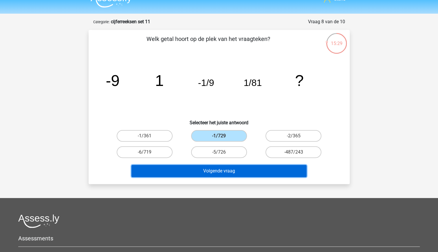
click at [240, 169] on button "Volgende vraag" at bounding box center [219, 171] width 175 height 12
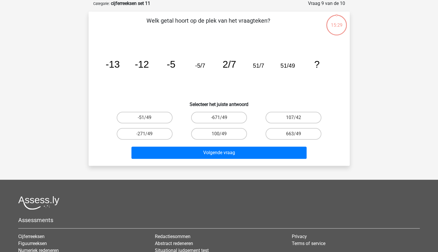
scroll to position [0, 0]
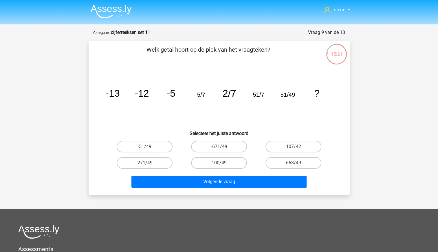
click at [205, 95] on icon "image/svg+xml -13 -12 -5 -5/7 2/7 51/7 51/49 ?" at bounding box center [220, 96] width 234 height 59
drag, startPoint x: 205, startPoint y: 95, endPoint x: 212, endPoint y: 107, distance: 13.2
click at [212, 107] on icon "image/svg+xml -13 -12 -5 -5/7 2/7 51/7 51/49 ?" at bounding box center [220, 96] width 234 height 59
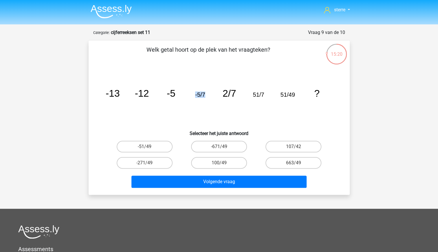
click at [212, 107] on icon "image/svg+xml -13 -12 -5 -5/7 2/7 51/7 51/49 ?" at bounding box center [220, 96] width 234 height 59
drag, startPoint x: 212, startPoint y: 107, endPoint x: 175, endPoint y: 107, distance: 36.5
click at [175, 107] on icon "image/svg+xml -13 -12 -5 -5/7 2/7 51/7 51/49 ?" at bounding box center [220, 96] width 234 height 59
click at [202, 92] on tspan "-5/7" at bounding box center [200, 94] width 10 height 6
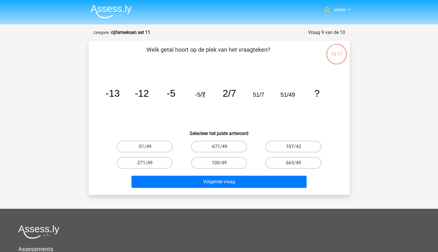
drag, startPoint x: 202, startPoint y: 92, endPoint x: 207, endPoint y: 102, distance: 11.5
click at [207, 102] on icon "image/svg+xml -13 -12 -5 -5/7 2/7 51/7 51/49 ?" at bounding box center [220, 96] width 234 height 59
click at [216, 110] on icon "image/svg+xml -13 -12 -5 -5/7 2/7 51/7 51/49 ?" at bounding box center [220, 96] width 234 height 59
click at [224, 97] on tspan "2/7" at bounding box center [230, 93] width 14 height 11
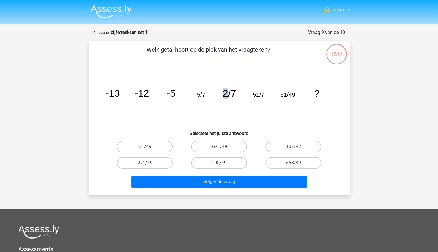
click at [224, 97] on tspan "2/7" at bounding box center [230, 93] width 14 height 11
drag, startPoint x: 224, startPoint y: 97, endPoint x: 233, endPoint y: 110, distance: 16.0
click at [233, 110] on icon "image/svg+xml -13 -12 -5 -5/7 2/7 51/7 51/49 ?" at bounding box center [220, 96] width 234 height 59
click at [201, 100] on icon "image/svg+xml -13 -12 -5 -5/7 2/7 51/7 51/49 ?" at bounding box center [220, 96] width 234 height 59
click at [232, 163] on label "100/49" at bounding box center [219, 163] width 56 height 12
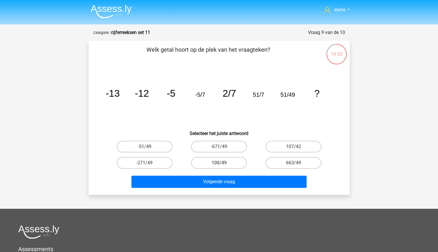
click at [223, 163] on input "100/49" at bounding box center [221, 165] width 4 height 4
radio input "true"
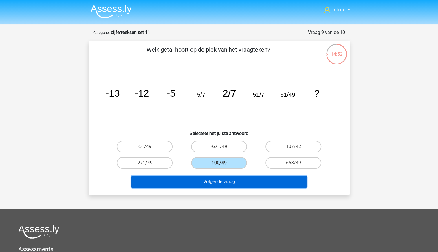
click at [241, 180] on button "Volgende vraag" at bounding box center [219, 181] width 175 height 12
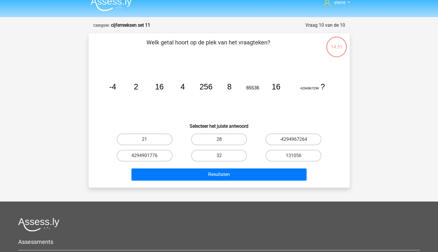
scroll to position [2, 0]
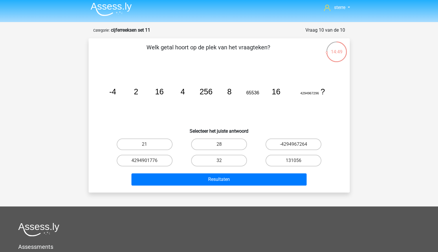
click at [157, 94] on tspan "16" at bounding box center [159, 91] width 9 height 9
drag, startPoint x: 157, startPoint y: 94, endPoint x: 147, endPoint y: 109, distance: 18.1
click at [147, 109] on icon "image/svg+xml -4 2 16 4 256 8 65536 16 4294967296 ?" at bounding box center [220, 94] width 234 height 59
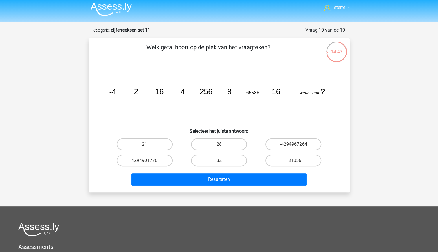
click at [128, 100] on icon "image/svg+xml -4 2 16 4 256 8 65536 16 4294967296 ?" at bounding box center [220, 94] width 234 height 59
click at [160, 95] on tspan "16" at bounding box center [159, 91] width 9 height 9
drag, startPoint x: 160, startPoint y: 95, endPoint x: 159, endPoint y: 100, distance: 4.7
click at [159, 100] on icon "image/svg+xml -4 2 16 4 256 8 65536 16 4294967296 ?" at bounding box center [220, 94] width 234 height 59
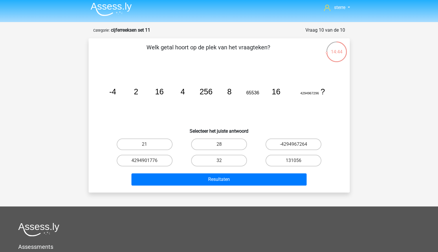
click at [139, 99] on icon "image/svg+xml -4 2 16 4 256 8 65536 16 4294967296 ?" at bounding box center [220, 94] width 234 height 59
click at [162, 93] on tspan "16" at bounding box center [159, 91] width 9 height 9
click at [156, 105] on icon "image/svg+xml -4 2 16 4 256 8 65536 16 4294967296 ?" at bounding box center [220, 94] width 234 height 59
click at [225, 159] on label "32" at bounding box center [219, 160] width 56 height 12
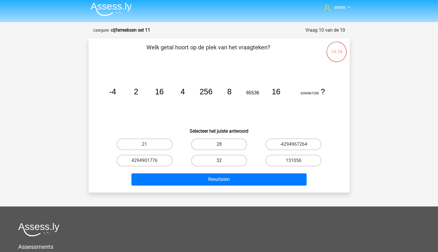
click at [223, 160] on input "32" at bounding box center [221, 162] width 4 height 4
radio input "true"
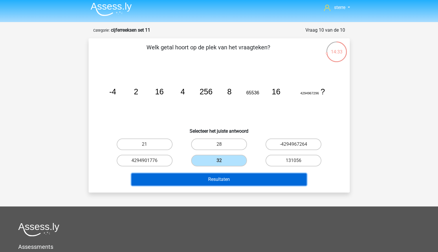
click at [232, 177] on button "Resultaten" at bounding box center [219, 179] width 175 height 12
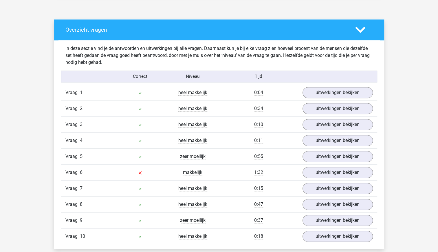
scroll to position [308, 0]
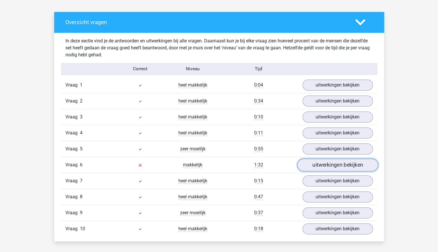
click at [327, 162] on link "uitwerkingen bekijken" at bounding box center [337, 164] width 81 height 13
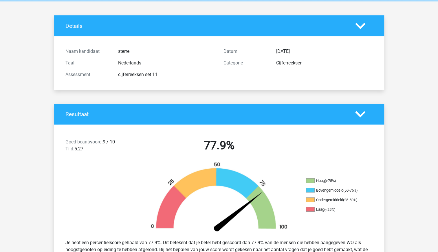
scroll to position [0, 0]
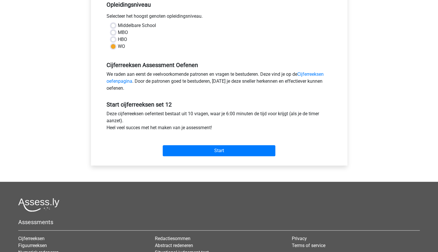
scroll to position [124, 0]
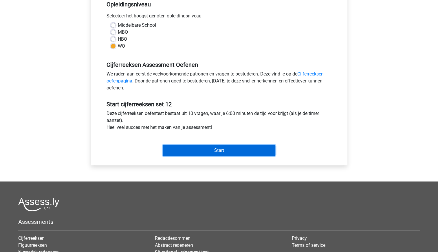
click at [210, 147] on input "Start" at bounding box center [219, 150] width 113 height 11
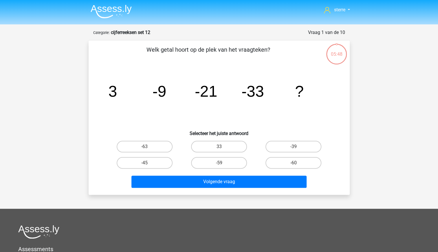
click at [261, 96] on tspan "-33" at bounding box center [253, 90] width 23 height 17
click at [166, 88] on tspan "-9" at bounding box center [159, 90] width 14 height 17
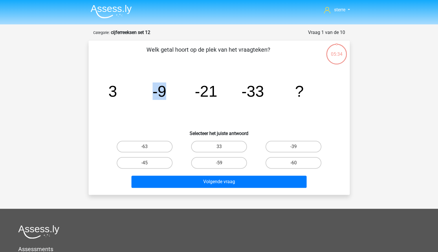
drag, startPoint x: 166, startPoint y: 88, endPoint x: 174, endPoint y: 99, distance: 13.7
click at [174, 99] on icon "image/svg+xml 3 -9 -21 -33 ?" at bounding box center [220, 96] width 234 height 59
drag, startPoint x: 174, startPoint y: 99, endPoint x: 181, endPoint y: 104, distance: 8.9
click at [181, 104] on icon "image/svg+xml 3 -9 -21 -33 ?" at bounding box center [220, 96] width 234 height 59
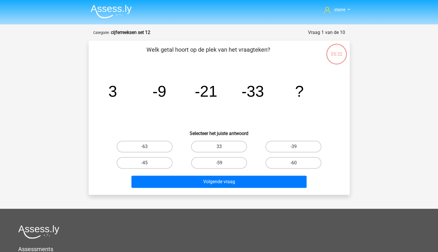
click at [120, 77] on icon "image/svg+xml 3 -9 -21 -33 ?" at bounding box center [220, 96] width 234 height 59
click at [146, 161] on label "-45" at bounding box center [145, 163] width 56 height 12
click at [146, 163] on input "-45" at bounding box center [147, 165] width 4 height 4
radio input "true"
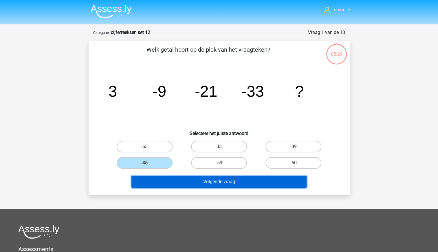
click at [187, 184] on button "Volgende vraag" at bounding box center [219, 181] width 175 height 12
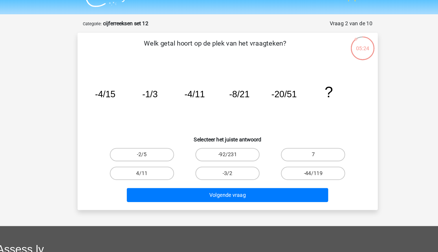
click at [153, 96] on tspan "-1/3" at bounding box center [151, 94] width 13 height 9
drag, startPoint x: 153, startPoint y: 96, endPoint x: 156, endPoint y: 104, distance: 8.6
click at [156, 104] on icon "image/svg+xml -4/15 -1/3 -4/11 -8/21 -20/51 ?" at bounding box center [220, 96] width 234 height 59
click at [176, 115] on icon "image/svg+xml -4/15 -1/3 -4/11 -8/21 -20/51 ?" at bounding box center [220, 96] width 234 height 59
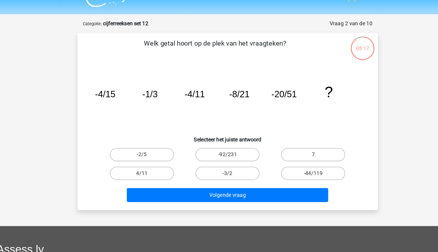
click at [263, 93] on tspan "-20/51" at bounding box center [268, 94] width 22 height 9
drag, startPoint x: 263, startPoint y: 93, endPoint x: 262, endPoint y: 117, distance: 24.1
click at [262, 117] on icon "image/svg+xml -4/15 -1/3 -4/11 -8/21 -20/51 ?" at bounding box center [220, 96] width 234 height 59
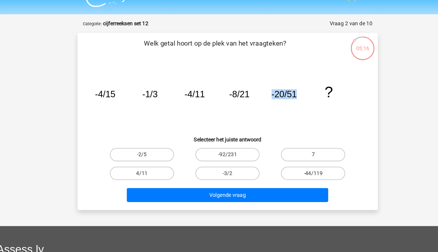
click at [212, 94] on icon "image/svg+xml -4/15 -1/3 -4/11 -8/21 -20/51 ?" at bounding box center [220, 96] width 234 height 59
click at [297, 164] on input "-44/119" at bounding box center [296, 165] width 4 height 4
radio input "true"
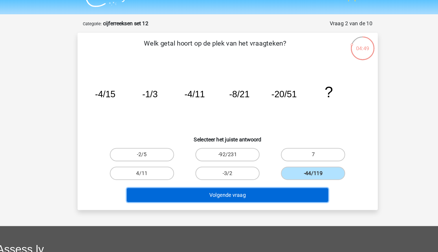
click at [289, 176] on button "Volgende vraag" at bounding box center [219, 181] width 175 height 12
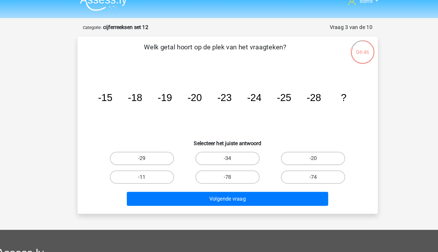
click at [143, 97] on tspan "-18" at bounding box center [138, 94] width 12 height 10
drag, startPoint x: 143, startPoint y: 97, endPoint x: 159, endPoint y: 113, distance: 23.6
click at [159, 113] on icon "image/svg+xml -15 -18 -19 -20 -23 -24 -25 -28 ?" at bounding box center [220, 96] width 234 height 59
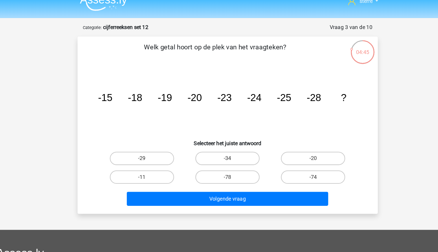
click at [109, 95] on tspan "-15" at bounding box center [112, 94] width 12 height 10
click at [161, 150] on label "-29" at bounding box center [145, 147] width 56 height 12
click at [148, 150] on input "-29" at bounding box center [147, 148] width 4 height 4
radio input "true"
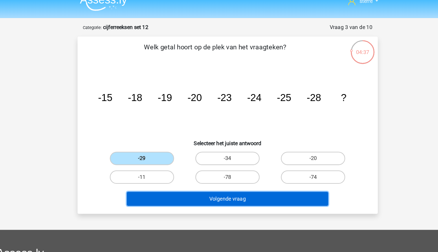
click at [196, 183] on button "Volgende vraag" at bounding box center [219, 181] width 175 height 12
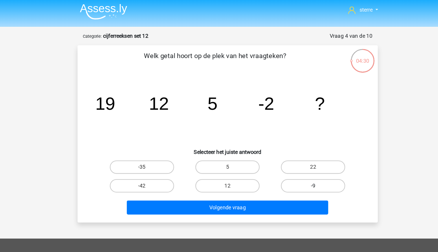
click at [302, 160] on label "-9" at bounding box center [294, 163] width 56 height 12
click at [298, 163] on input "-9" at bounding box center [296, 165] width 4 height 4
radio input "true"
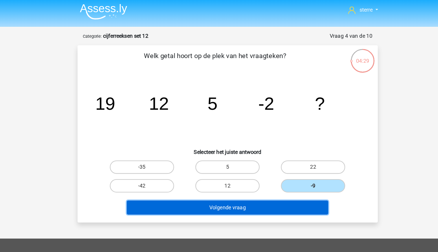
click at [282, 181] on button "Volgende vraag" at bounding box center [219, 181] width 175 height 12
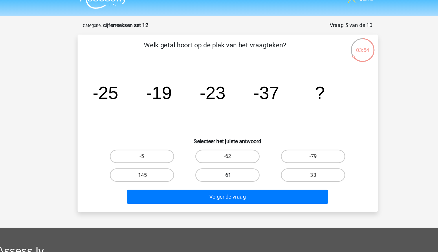
click at [238, 166] on label "-61" at bounding box center [219, 163] width 56 height 12
click at [223, 166] on input "-61" at bounding box center [221, 165] width 4 height 4
radio input "true"
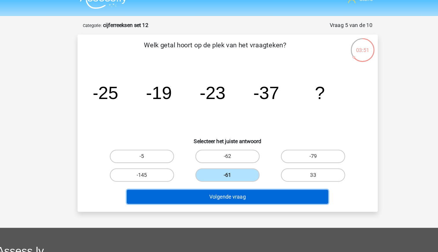
click at [252, 181] on button "Volgende vraag" at bounding box center [219, 181] width 175 height 12
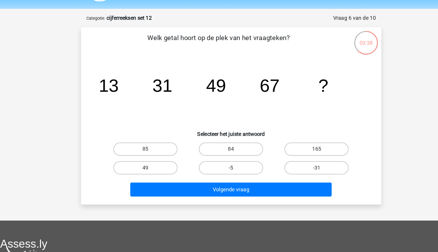
click at [147, 147] on input "85" at bounding box center [147, 148] width 4 height 4
radio input "true"
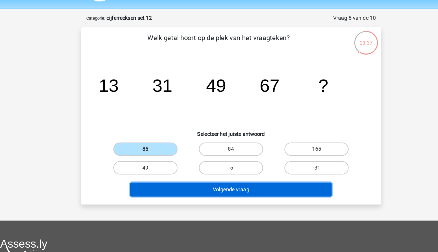
click at [203, 181] on button "Volgende vraag" at bounding box center [219, 181] width 175 height 12
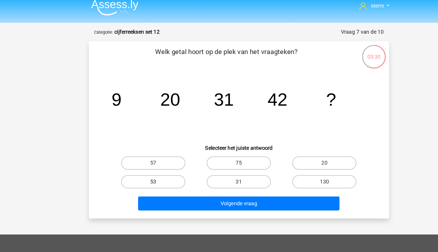
click at [159, 162] on label "53" at bounding box center [145, 163] width 56 height 12
click at [148, 163] on input "53" at bounding box center [147, 165] width 4 height 4
radio input "true"
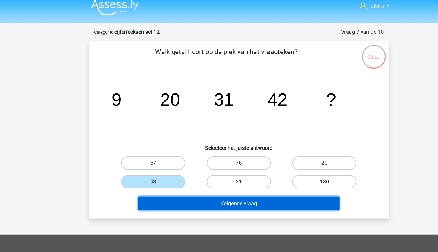
click at [187, 179] on button "Volgende vraag" at bounding box center [219, 181] width 175 height 12
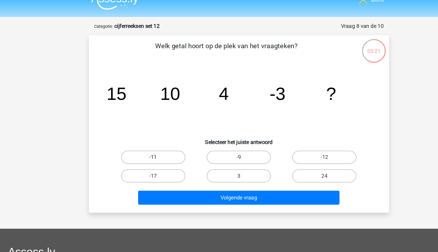
click at [149, 148] on label "-11" at bounding box center [145, 147] width 56 height 12
click at [148, 148] on input "-11" at bounding box center [147, 148] width 4 height 4
radio input "true"
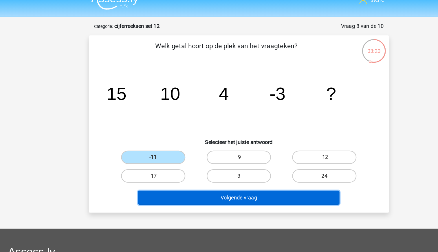
click at [213, 187] on button "Volgende vraag" at bounding box center [219, 181] width 175 height 12
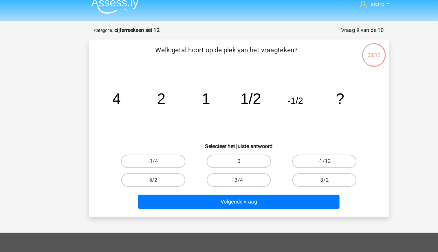
click at [231, 92] on tspan "1/2" at bounding box center [230, 92] width 18 height 14
drag, startPoint x: 231, startPoint y: 92, endPoint x: 230, endPoint y: 102, distance: 10.2
click at [230, 102] on icon "image/svg+xml 4 2 1 1/2 -1/2 ?" at bounding box center [220, 96] width 234 height 59
drag, startPoint x: 230, startPoint y: 102, endPoint x: 233, endPoint y: 109, distance: 7.4
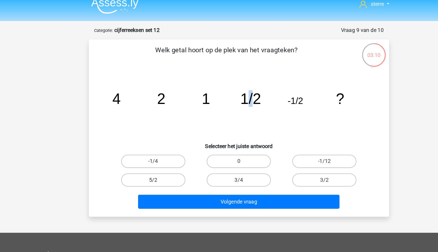
click at [233, 109] on icon "image/svg+xml 4 2 1 1/2 -1/2 ?" at bounding box center [220, 96] width 234 height 59
click at [213, 104] on icon "image/svg+xml 4 2 1 1/2 -1/2 ?" at bounding box center [220, 96] width 234 height 59
click at [270, 93] on tspan "-1/2" at bounding box center [268, 94] width 13 height 9
drag, startPoint x: 270, startPoint y: 93, endPoint x: 265, endPoint y: 103, distance: 10.5
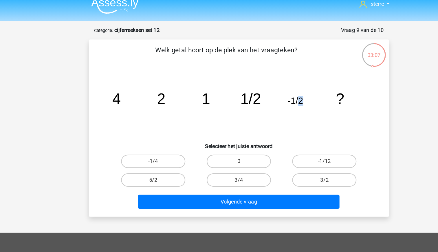
click at [265, 103] on icon "image/svg+xml 4 2 1 1/2 -1/2 ?" at bounding box center [220, 96] width 234 height 59
click at [155, 144] on label "-1/4" at bounding box center [145, 147] width 56 height 12
click at [148, 146] on input "-1/4" at bounding box center [147, 148] width 4 height 4
radio input "true"
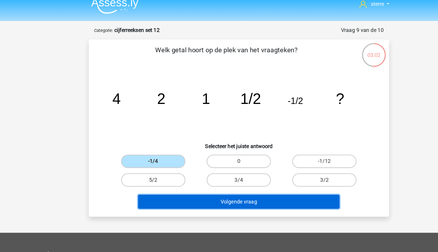
click at [241, 179] on button "Volgende vraag" at bounding box center [219, 181] width 175 height 12
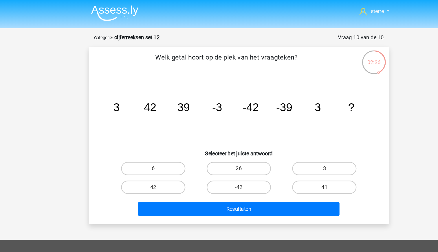
click at [288, 94] on tspan "3" at bounding box center [288, 93] width 6 height 11
click at [165, 162] on label "42" at bounding box center [145, 163] width 56 height 12
click at [148, 163] on input "42" at bounding box center [147, 165] width 4 height 4
radio input "true"
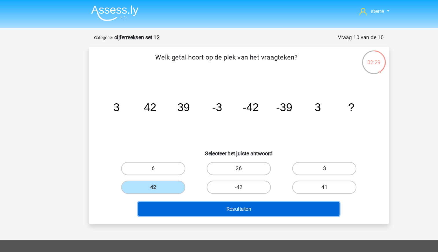
click at [210, 179] on button "Resultaten" at bounding box center [219, 181] width 175 height 12
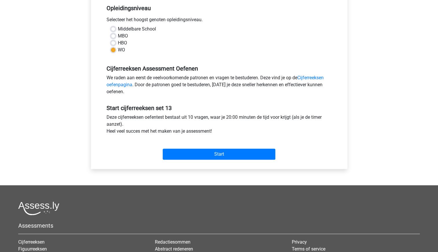
scroll to position [121, 0]
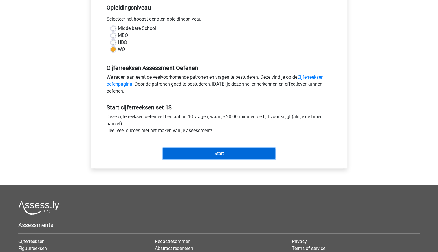
click at [195, 154] on input "Start" at bounding box center [219, 153] width 113 height 11
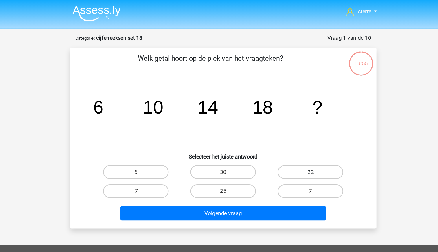
click at [306, 146] on label "22" at bounding box center [294, 147] width 56 height 12
click at [298, 146] on input "22" at bounding box center [296, 148] width 4 height 4
radio input "true"
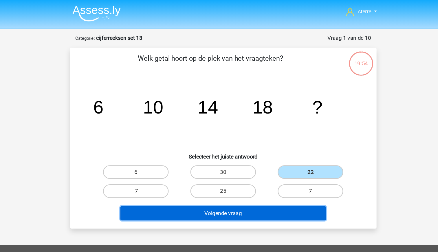
click at [273, 180] on button "Volgende vraag" at bounding box center [219, 181] width 175 height 12
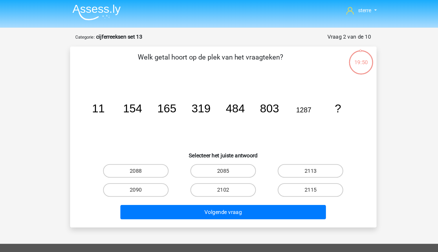
click at [155, 94] on icon "image/svg+xml 11 154 165 319 484 803 1287 ?" at bounding box center [220, 96] width 234 height 59
drag, startPoint x: 155, startPoint y: 94, endPoint x: 156, endPoint y: 105, distance: 10.8
click at [156, 105] on icon "image/svg+xml 11 154 165 319 484 803 1287 ?" at bounding box center [220, 96] width 234 height 59
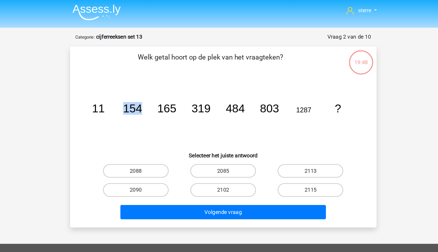
click at [159, 87] on icon "image/svg+xml 11 154 165 319 484 803 1287 ?" at bounding box center [220, 96] width 234 height 59
click at [165, 158] on label "2090" at bounding box center [145, 163] width 56 height 12
click at [148, 163] on input "2090" at bounding box center [147, 165] width 4 height 4
radio input "true"
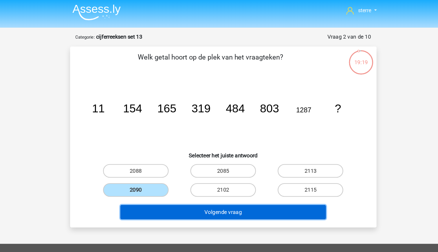
click at [197, 177] on button "Volgende vraag" at bounding box center [219, 181] width 175 height 12
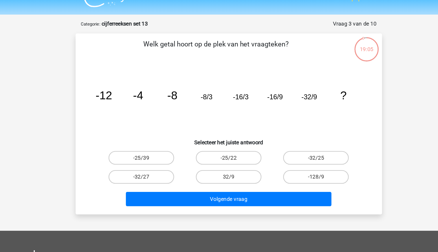
click at [294, 94] on tspan "-32/9" at bounding box center [287, 94] width 13 height 6
click at [165, 165] on label "-32/27" at bounding box center [145, 163] width 56 height 12
click at [148, 165] on input "-32/27" at bounding box center [147, 165] width 4 height 4
radio input "true"
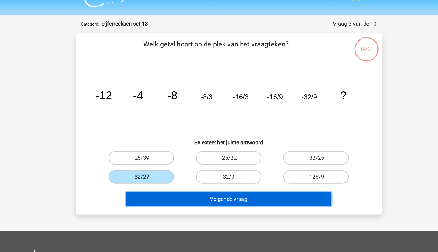
click at [190, 182] on button "Volgende vraag" at bounding box center [219, 181] width 175 height 12
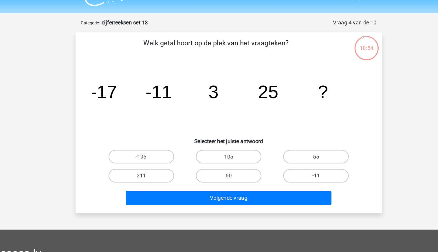
click at [207, 94] on tspan "3" at bounding box center [206, 90] width 9 height 17
click at [232, 163] on label "60" at bounding box center [219, 163] width 56 height 12
click at [223, 163] on input "60" at bounding box center [221, 165] width 4 height 4
radio input "true"
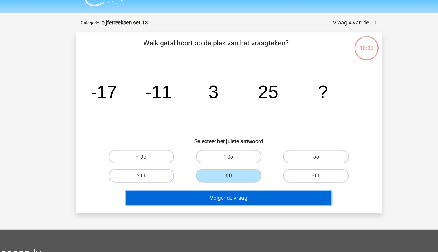
click at [242, 181] on button "Volgende vraag" at bounding box center [219, 181] width 175 height 12
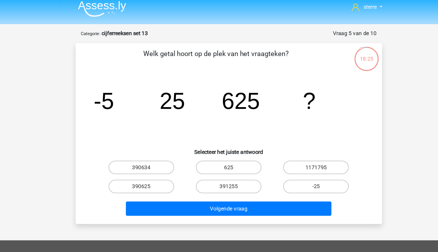
click at [168, 92] on tspan "25" at bounding box center [171, 90] width 22 height 22
drag, startPoint x: 168, startPoint y: 92, endPoint x: 173, endPoint y: 109, distance: 17.6
click at [173, 109] on icon "image/svg+xml -5 25 625 ?" at bounding box center [220, 96] width 234 height 59
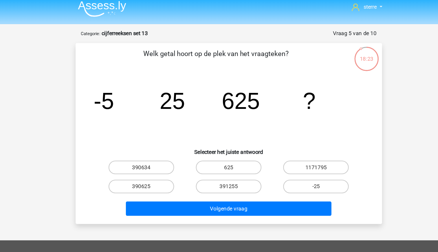
click at [132, 93] on icon "image/svg+xml -5 25 625 ?" at bounding box center [220, 96] width 234 height 59
click at [167, 94] on tspan "25" at bounding box center [171, 90] width 22 height 22
drag, startPoint x: 167, startPoint y: 94, endPoint x: 135, endPoint y: 91, distance: 32.0
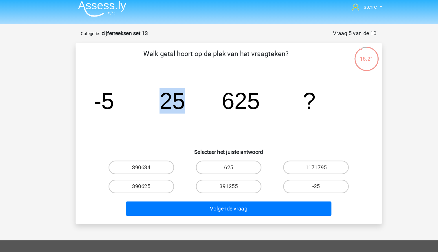
click at [135, 91] on icon "image/svg+xml -5 25 625 ?" at bounding box center [220, 96] width 234 height 59
click at [171, 91] on tspan "25" at bounding box center [171, 90] width 22 height 22
drag, startPoint x: 171, startPoint y: 91, endPoint x: 195, endPoint y: 116, distance: 34.2
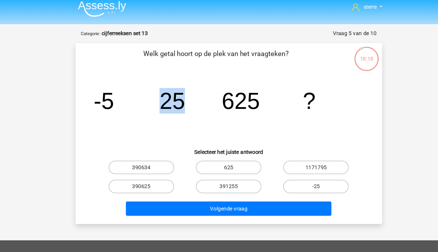
click at [195, 116] on icon "image/svg+xml -5 25 625 ?" at bounding box center [220, 96] width 234 height 59
click at [205, 90] on icon "image/svg+xml -5 25 625 ?" at bounding box center [220, 96] width 234 height 59
click at [158, 166] on label "390625" at bounding box center [145, 163] width 56 height 12
click at [148, 166] on input "390625" at bounding box center [147, 165] width 4 height 4
radio input "true"
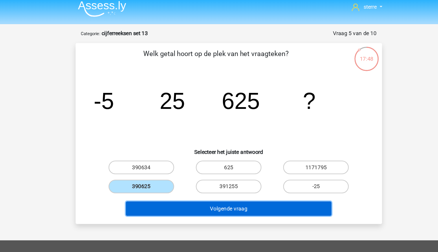
click at [200, 185] on button "Volgende vraag" at bounding box center [219, 181] width 175 height 12
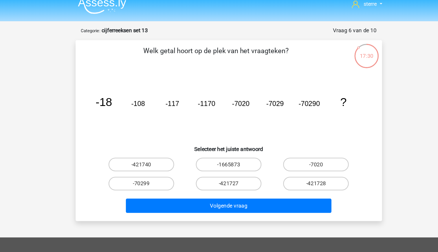
click at [232, 95] on tspan "-7020" at bounding box center [229, 94] width 15 height 6
drag, startPoint x: 232, startPoint y: 95, endPoint x: 230, endPoint y: 107, distance: 12.0
click at [230, 107] on icon "image/svg+xml -18 -108 -117 -1170 -7020 -7029 -70290 ?" at bounding box center [220, 96] width 234 height 59
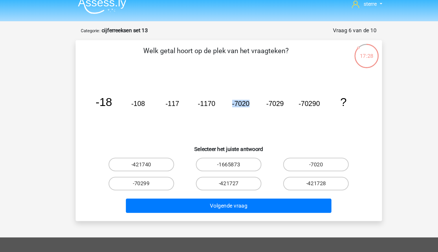
click at [217, 103] on icon "image/svg+xml -18 -108 -117 -1170 -7020 -7029 -70290 ?" at bounding box center [220, 96] width 234 height 59
click at [295, 90] on icon "image/svg+xml -18 -108 -117 -1170 -7020 -7029 -70290 ?" at bounding box center [220, 96] width 234 height 59
drag, startPoint x: 295, startPoint y: 90, endPoint x: 272, endPoint y: 106, distance: 27.1
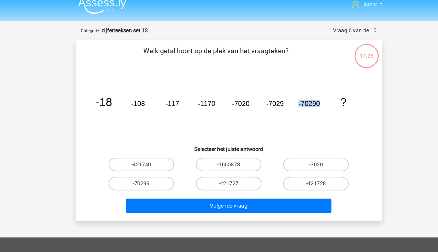
click at [272, 106] on icon "image/svg+xml -18 -108 -117 -1170 -7020 -7029 -70290 ?" at bounding box center [220, 96] width 234 height 59
click at [234, 97] on tspan "-7020" at bounding box center [229, 94] width 15 height 6
drag, startPoint x: 234, startPoint y: 97, endPoint x: 235, endPoint y: 116, distance: 18.3
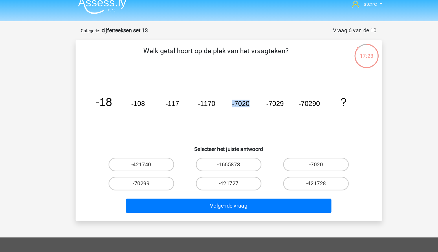
click at [235, 116] on icon "image/svg+xml -18 -108 -117 -1170 -7020 -7029 -70290 ?" at bounding box center [220, 96] width 234 height 59
click at [273, 111] on icon "image/svg+xml -18 -108 -117 -1170 -7020 -7029 -70290 ?" at bounding box center [220, 96] width 234 height 59
click at [221, 165] on input "-421727" at bounding box center [221, 165] width 4 height 4
radio input "true"
click at [162, 163] on label "-70299" at bounding box center [145, 163] width 56 height 12
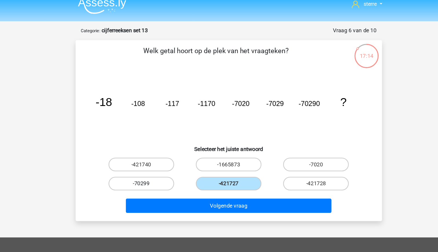
click at [148, 163] on input "-70299" at bounding box center [147, 165] width 4 height 4
radio input "true"
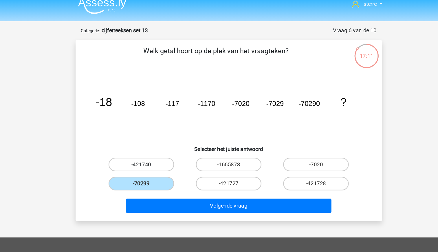
click at [165, 149] on label "-421740" at bounding box center [145, 147] width 56 height 12
click at [148, 149] on input "-421740" at bounding box center [147, 148] width 4 height 4
radio input "true"
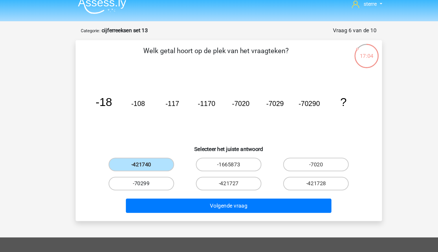
click at [142, 164] on label "-70299" at bounding box center [145, 163] width 56 height 12
click at [145, 164] on input "-70299" at bounding box center [147, 165] width 4 height 4
radio input "true"
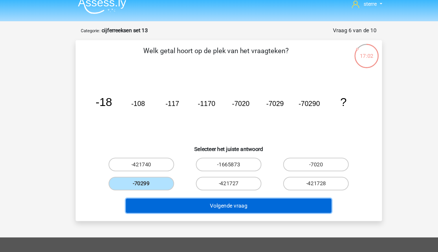
click at [217, 181] on button "Volgende vraag" at bounding box center [219, 181] width 175 height 12
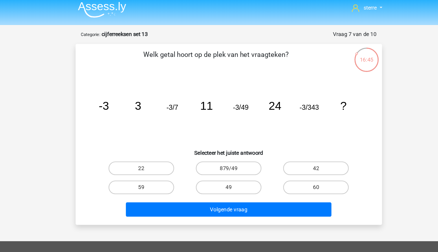
click at [143, 91] on tspan "3" at bounding box center [142, 93] width 6 height 11
click at [296, 95] on tspan "-3/343" at bounding box center [288, 94] width 17 height 6
click at [261, 99] on icon "image/svg+xml -3 3 -3/7 11 -3/49 24 -3/343 ?" at bounding box center [220, 96] width 234 height 59
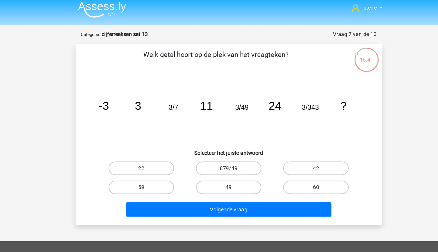
click at [261, 99] on icon "image/svg+xml -3 3 -3/7 11 -3/49 24 -3/343 ?" at bounding box center [220, 96] width 234 height 59
click at [282, 104] on icon "image/svg+xml -3 3 -3/7 11 -3/49 24 -3/343 ?" at bounding box center [220, 96] width 234 height 59
click at [293, 95] on tspan "-3/343" at bounding box center [288, 94] width 17 height 6
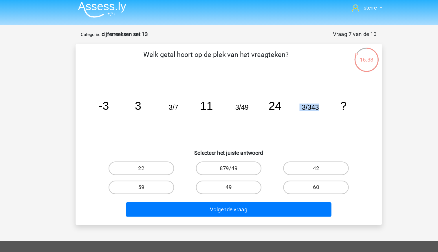
drag, startPoint x: 293, startPoint y: 95, endPoint x: 288, endPoint y: 109, distance: 15.1
click at [288, 109] on icon "image/svg+xml -3 3 -3/7 11 -3/49 24 -3/343 ?" at bounding box center [220, 96] width 234 height 59
click at [261, 109] on icon "image/svg+xml -3 3 -3/7 11 -3/49 24 -3/343 ?" at bounding box center [220, 96] width 234 height 59
click at [320, 93] on icon "image/svg+xml -3 3 -3/7 11 -3/49 24 -3/343 ?" at bounding box center [220, 96] width 234 height 59
click at [301, 145] on label "42" at bounding box center [294, 147] width 56 height 12
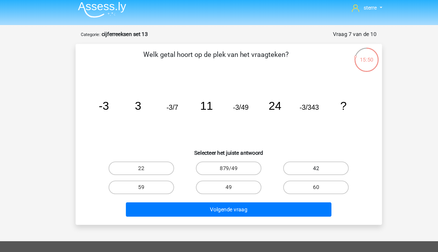
click at [298, 146] on input "42" at bounding box center [296, 148] width 4 height 4
radio input "true"
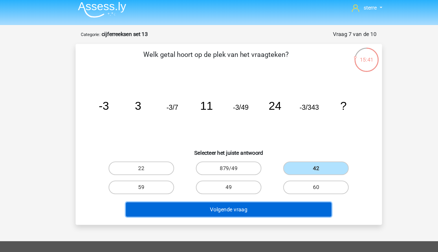
click at [269, 182] on button "Volgende vraag" at bounding box center [219, 181] width 175 height 12
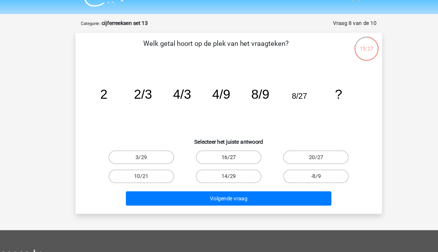
click at [221, 145] on label "16/27" at bounding box center [219, 147] width 56 height 12
click at [221, 146] on input "16/27" at bounding box center [221, 148] width 4 height 4
radio input "true"
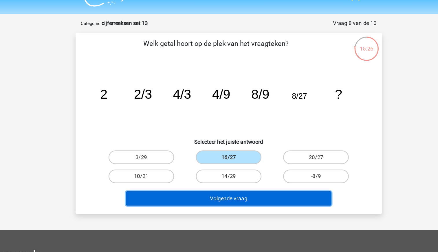
click at [239, 181] on button "Volgende vraag" at bounding box center [219, 181] width 175 height 12
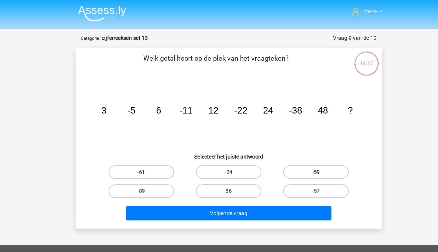
click at [287, 146] on label "-59" at bounding box center [294, 147] width 56 height 12
click at [294, 146] on input "-59" at bounding box center [296, 148] width 4 height 4
radio input "true"
click at [147, 143] on label "-61" at bounding box center [145, 147] width 56 height 12
click at [147, 146] on input "-61" at bounding box center [147, 148] width 4 height 4
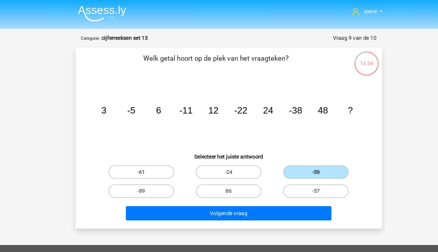
radio input "true"
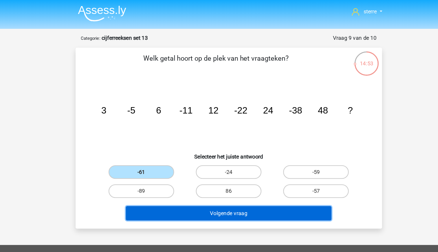
click at [243, 181] on button "Volgende vraag" at bounding box center [219, 181] width 175 height 12
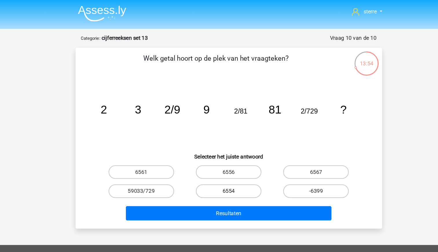
click at [227, 162] on label "6554" at bounding box center [219, 163] width 56 height 12
click at [223, 163] on input "6554" at bounding box center [221, 165] width 4 height 4
radio input "true"
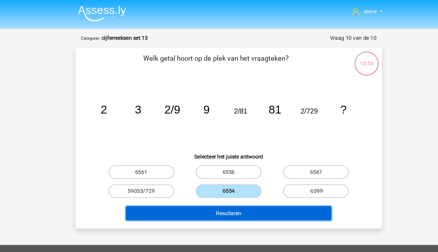
click at [240, 178] on button "Resultaten" at bounding box center [219, 181] width 175 height 12
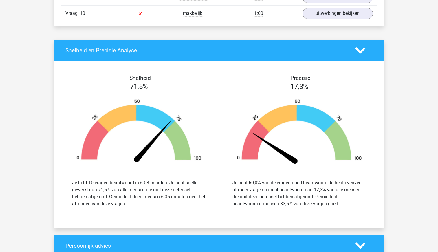
scroll to position [519, 0]
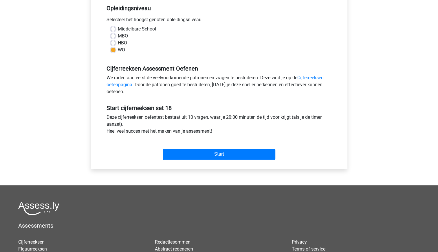
scroll to position [118, 0]
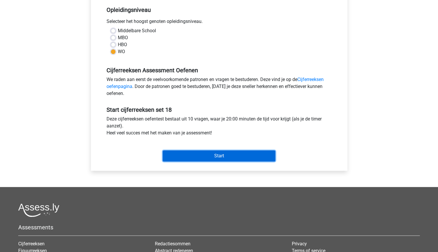
click at [221, 156] on input "Start" at bounding box center [219, 155] width 113 height 11
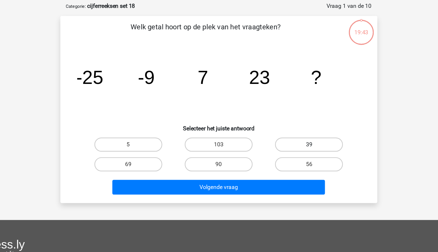
click at [283, 145] on label "39" at bounding box center [294, 147] width 56 height 12
click at [294, 146] on input "39" at bounding box center [296, 148] width 4 height 4
radio input "true"
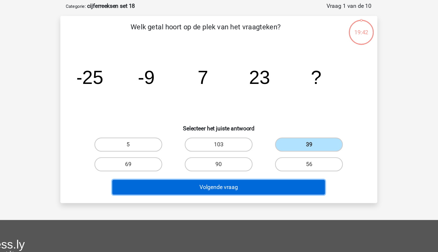
click at [272, 181] on button "Volgende vraag" at bounding box center [219, 181] width 175 height 12
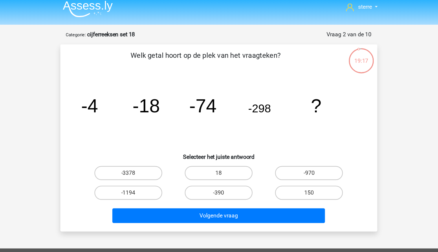
click at [248, 97] on tspan "-298" at bounding box center [252, 93] width 19 height 10
click at [176, 89] on icon "image/svg+xml -4 -18 -74 -298 ?" at bounding box center [220, 96] width 234 height 59
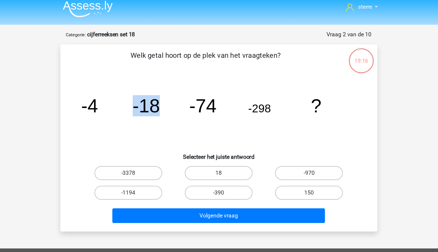
click at [176, 89] on icon "image/svg+xml -4 -18 -74 -298 ?" at bounding box center [220, 96] width 234 height 59
drag, startPoint x: 176, startPoint y: 89, endPoint x: 193, endPoint y: 110, distance: 27.4
click at [193, 110] on icon "image/svg+xml -4 -18 -74 -298 ?" at bounding box center [220, 96] width 234 height 59
click at [247, 108] on icon "image/svg+xml -4 -18 -74 -298 ?" at bounding box center [220, 96] width 234 height 59
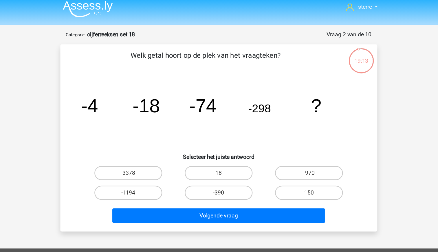
click at [197, 92] on tspan "-74" at bounding box center [206, 90] width 23 height 17
click at [171, 90] on icon "image/svg+xml -4 -18 -74 -298 ?" at bounding box center [220, 96] width 234 height 59
click at [170, 94] on tspan "-18" at bounding box center [159, 90] width 23 height 17
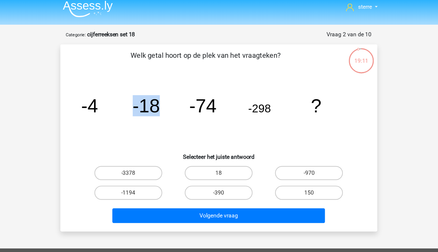
click at [170, 94] on tspan "-18" at bounding box center [159, 90] width 23 height 17
drag, startPoint x: 170, startPoint y: 94, endPoint x: 179, endPoint y: 115, distance: 22.6
click at [179, 115] on icon "image/svg+xml -4 -18 -74 -298 ?" at bounding box center [220, 96] width 234 height 59
drag, startPoint x: 179, startPoint y: 115, endPoint x: 152, endPoint y: 109, distance: 28.2
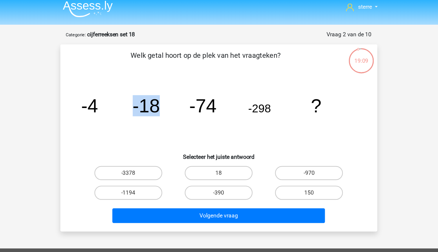
click at [152, 109] on icon "image/svg+xml -4 -18 -74 -298 ?" at bounding box center [220, 96] width 234 height 59
click at [139, 110] on icon "image/svg+xml -4 -18 -74 -298 ?" at bounding box center [220, 96] width 234 height 59
click at [257, 91] on tspan "-298" at bounding box center [252, 93] width 19 height 10
click at [249, 123] on icon "image/svg+xml -4 -18 -74 -298 ?" at bounding box center [220, 96] width 234 height 59
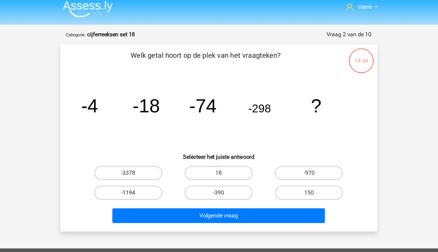
click at [166, 163] on label "-1194" at bounding box center [145, 163] width 56 height 12
click at [148, 163] on input "-1194" at bounding box center [147, 165] width 4 height 4
radio input "true"
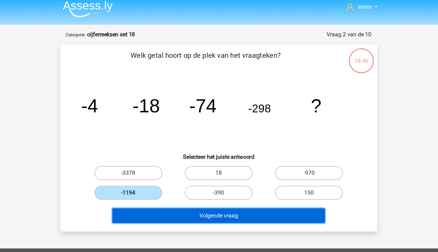
click at [220, 181] on button "Volgende vraag" at bounding box center [219, 181] width 175 height 12
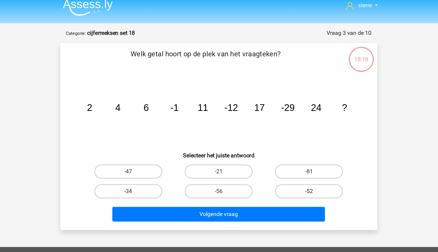
click at [285, 165] on label "-52" at bounding box center [294, 163] width 56 height 12
click at [294, 165] on input "-52" at bounding box center [296, 165] width 4 height 4
radio input "true"
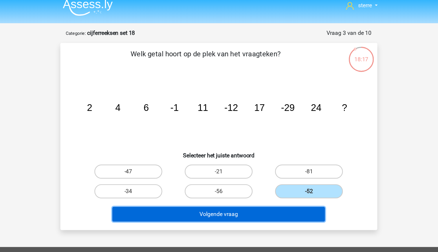
click at [241, 183] on button "Volgende vraag" at bounding box center [219, 181] width 175 height 12
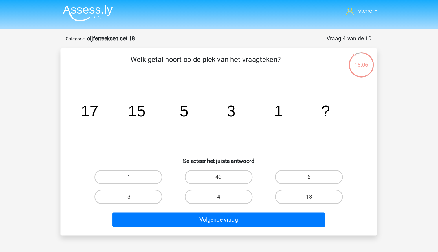
click at [164, 141] on label "-1" at bounding box center [145, 147] width 56 height 12
click at [148, 146] on input "-1" at bounding box center [147, 148] width 4 height 4
radio input "true"
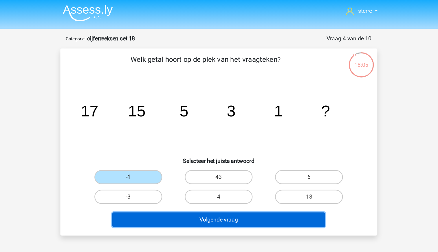
click at [220, 179] on button "Volgende vraag" at bounding box center [219, 181] width 175 height 12
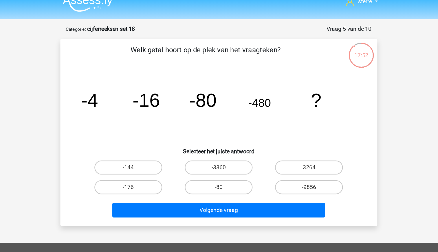
click at [257, 95] on tspan "-480" at bounding box center [252, 93] width 19 height 10
drag, startPoint x: 257, startPoint y: 95, endPoint x: 243, endPoint y: 106, distance: 18.3
click at [243, 106] on icon "image/svg+xml -4 -16 -80 -480 ?" at bounding box center [220, 96] width 234 height 59
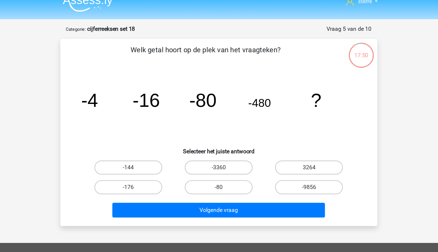
click at [250, 91] on tspan "-480" at bounding box center [252, 93] width 19 height 10
drag, startPoint x: 250, startPoint y: 91, endPoint x: 245, endPoint y: 107, distance: 17.1
click at [245, 107] on icon "image/svg+xml -4 -16 -80 -480 ?" at bounding box center [220, 96] width 234 height 59
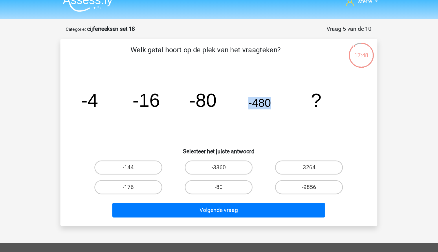
click at [252, 108] on icon "image/svg+xml -4 -16 -80 -480 ?" at bounding box center [220, 96] width 234 height 59
click at [223, 146] on label "-3360" at bounding box center [219, 147] width 56 height 12
click at [223, 146] on input "-3360" at bounding box center [221, 148] width 4 height 4
radio input "true"
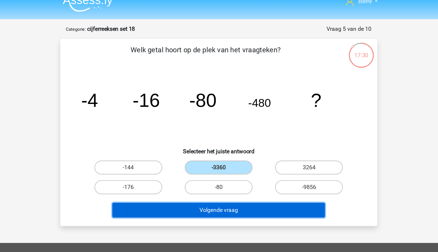
click at [245, 181] on button "Volgende vraag" at bounding box center [219, 181] width 175 height 12
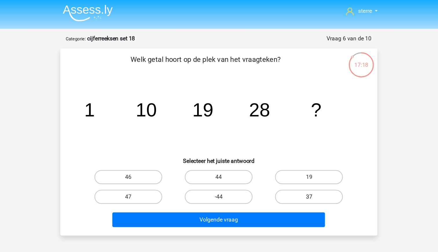
click at [300, 165] on label "37" at bounding box center [294, 163] width 56 height 12
click at [298, 165] on input "37" at bounding box center [296, 165] width 4 height 4
radio input "true"
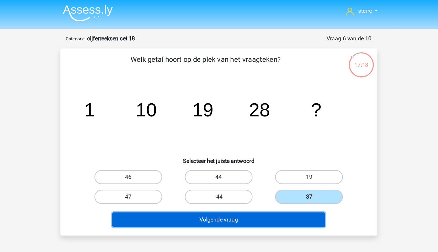
click at [285, 179] on button "Volgende vraag" at bounding box center [219, 181] width 175 height 12
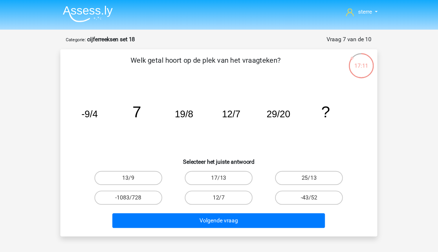
click at [189, 96] on tspan "19/8" at bounding box center [190, 94] width 15 height 9
drag, startPoint x: 189, startPoint y: 96, endPoint x: 167, endPoint y: 99, distance: 22.2
click at [167, 99] on icon "image/svg+xml -9/4 7 19/8 12/7 29/20 ?" at bounding box center [220, 96] width 234 height 59
click at [184, 92] on tspan "19/8" at bounding box center [190, 94] width 15 height 9
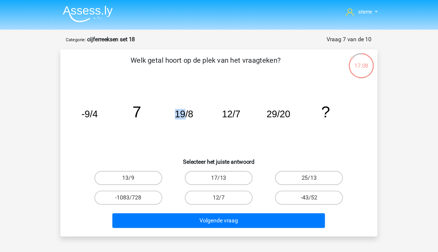
click at [184, 92] on tspan "19/8" at bounding box center [190, 94] width 15 height 9
drag, startPoint x: 184, startPoint y: 92, endPoint x: 160, endPoint y: 83, distance: 25.5
click at [160, 83] on icon "image/svg+xml -9/4 7 19/8 12/7 29/20 ?" at bounding box center [220, 96] width 234 height 59
click at [190, 95] on tspan "19/8" at bounding box center [190, 94] width 15 height 9
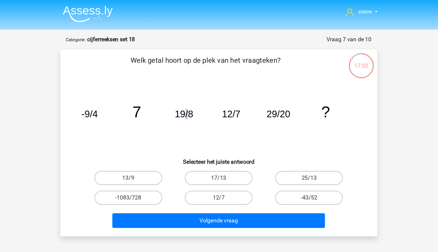
drag, startPoint x: 190, startPoint y: 95, endPoint x: 225, endPoint y: 98, distance: 35.5
click at [225, 98] on tspan "12/7" at bounding box center [229, 94] width 15 height 9
click at [231, 94] on tspan "12/7" at bounding box center [229, 94] width 15 height 9
drag, startPoint x: 231, startPoint y: 94, endPoint x: 225, endPoint y: 101, distance: 8.8
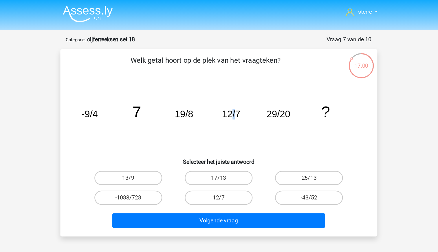
click at [225, 101] on icon "image/svg+xml -9/4 7 19/8 12/7 29/20 ?" at bounding box center [220, 96] width 234 height 59
click at [265, 94] on tspan "29/20" at bounding box center [267, 94] width 19 height 9
drag, startPoint x: 265, startPoint y: 94, endPoint x: 245, endPoint y: 101, distance: 20.7
click at [245, 101] on icon "image/svg+xml -9/4 7 19/8 12/7 29/20 ?" at bounding box center [220, 96] width 234 height 59
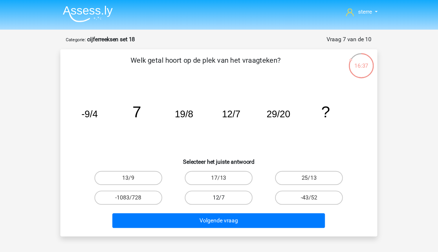
click at [237, 165] on label "12/7" at bounding box center [219, 163] width 56 height 12
click at [223, 165] on input "12/7" at bounding box center [221, 165] width 4 height 4
radio input "true"
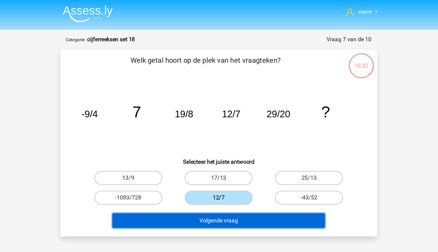
click at [247, 181] on button "Volgende vraag" at bounding box center [219, 181] width 175 height 12
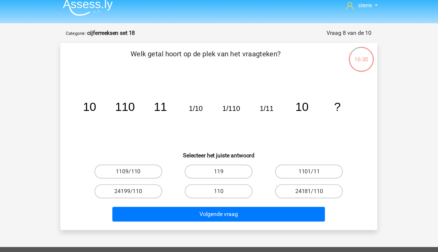
click at [145, 93] on tspan "110" at bounding box center [142, 93] width 16 height 11
drag, startPoint x: 145, startPoint y: 93, endPoint x: 150, endPoint y: 108, distance: 16.0
click at [150, 108] on icon "image/svg+xml 10 110 11 1/10 1/110 1/11 10 ?" at bounding box center [220, 96] width 234 height 59
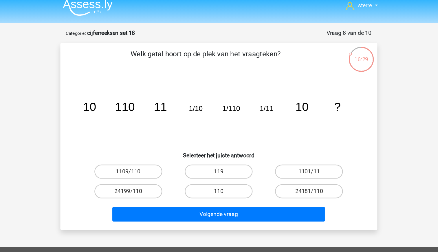
click at [179, 99] on icon "image/svg+xml 10 110 11 1/10 1/110 1/11 10 ?" at bounding box center [220, 96] width 234 height 59
click at [220, 165] on input "110" at bounding box center [221, 165] width 4 height 4
radio input "true"
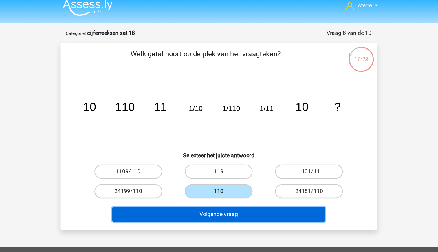
click at [228, 176] on button "Volgende vraag" at bounding box center [219, 181] width 175 height 12
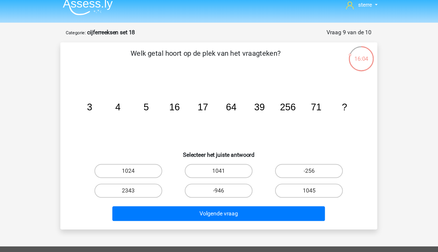
click at [251, 94] on tspan "39" at bounding box center [252, 94] width 9 height 9
drag, startPoint x: 251, startPoint y: 94, endPoint x: 252, endPoint y: 102, distance: 8.5
click at [252, 102] on icon "image/svg+xml 3 4 5 16 17 64 39 256 71 ?" at bounding box center [220, 96] width 234 height 59
click at [257, 109] on icon "image/svg+xml 3 4 5 16 17 64 39 256 71 ?" at bounding box center [220, 96] width 234 height 59
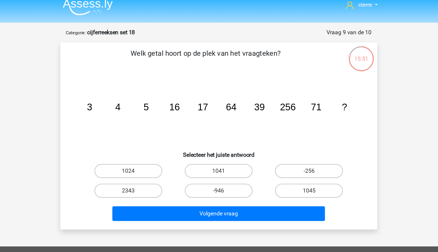
click at [301, 97] on tspan "71" at bounding box center [299, 94] width 9 height 9
drag, startPoint x: 301, startPoint y: 97, endPoint x: 277, endPoint y: 93, distance: 24.9
click at [277, 93] on tspan "256" at bounding box center [276, 94] width 13 height 9
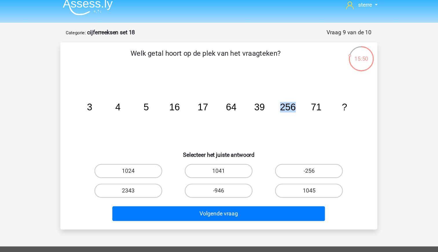
click at [277, 93] on tspan "256" at bounding box center [276, 94] width 13 height 9
drag, startPoint x: 277, startPoint y: 93, endPoint x: 265, endPoint y: 114, distance: 23.5
click at [265, 114] on icon "image/svg+xml 3 4 5 16 17 64 39 256 71 ?" at bounding box center [220, 96] width 234 height 59
click at [249, 113] on icon "image/svg+xml 3 4 5 16 17 64 39 256 71 ?" at bounding box center [220, 96] width 234 height 59
click at [226, 148] on label "1041" at bounding box center [219, 147] width 56 height 12
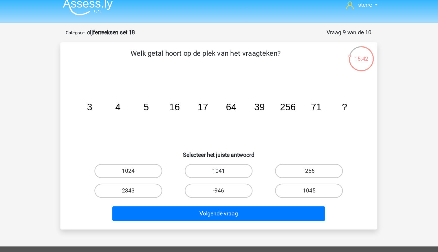
click at [223, 148] on input "1041" at bounding box center [221, 148] width 4 height 4
radio input "true"
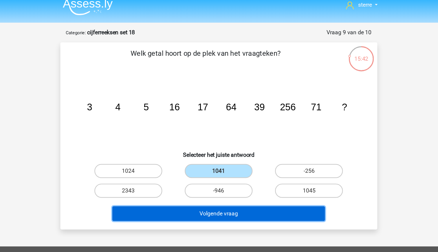
click at [236, 179] on button "Volgende vraag" at bounding box center [219, 181] width 175 height 12
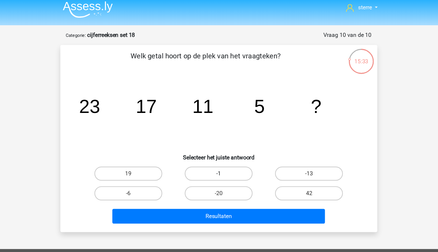
click at [232, 148] on label "-1" at bounding box center [219, 147] width 56 height 12
click at [223, 148] on input "-1" at bounding box center [221, 148] width 4 height 4
radio input "true"
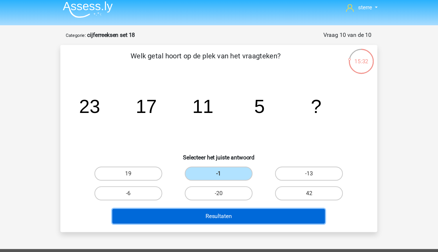
click at [248, 179] on button "Resultaten" at bounding box center [219, 181] width 175 height 12
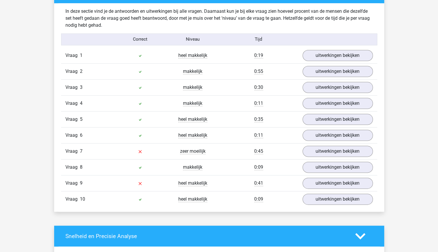
scroll to position [345, 0]
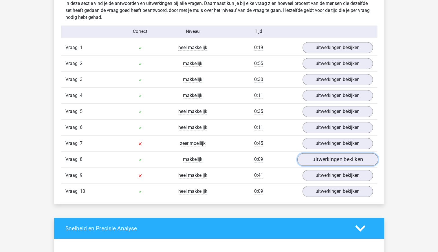
click at [336, 159] on link "uitwerkingen bekijken" at bounding box center [337, 159] width 81 height 13
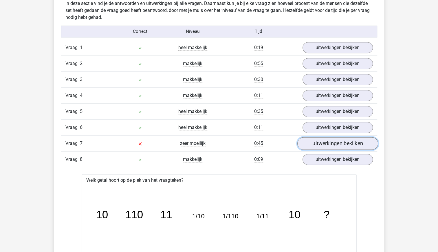
click at [330, 143] on link "uitwerkingen bekijken" at bounding box center [337, 143] width 81 height 13
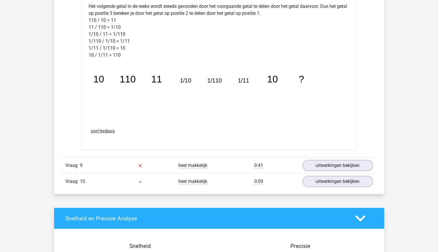
scroll to position [1007, 0]
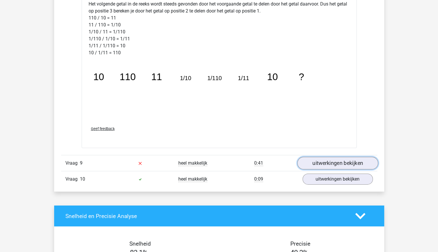
click at [347, 161] on link "uitwerkingen bekijken" at bounding box center [337, 163] width 81 height 13
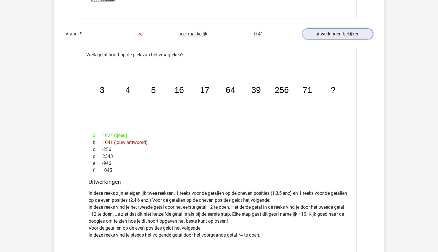
scroll to position [1139, 0]
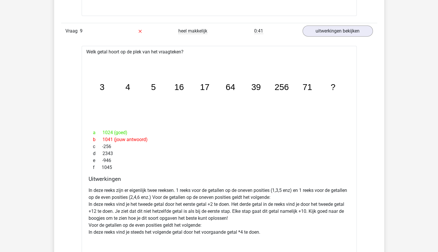
click at [224, 136] on div "b 1041 (jouw antwoord)" at bounding box center [219, 139] width 261 height 7
drag, startPoint x: 224, startPoint y: 136, endPoint x: 263, endPoint y: 158, distance: 44.1
click at [263, 158] on div "e -946" at bounding box center [219, 160] width 261 height 7
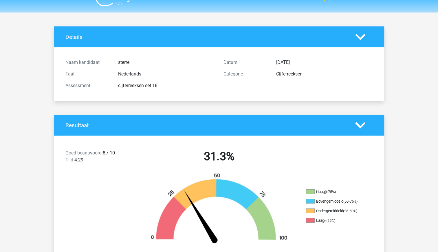
scroll to position [0, 0]
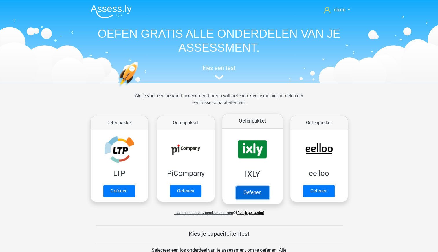
click at [249, 186] on link "Oefenen" at bounding box center [252, 192] width 33 height 13
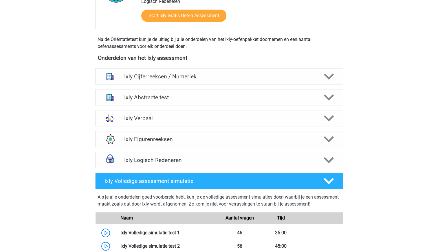
scroll to position [184, 0]
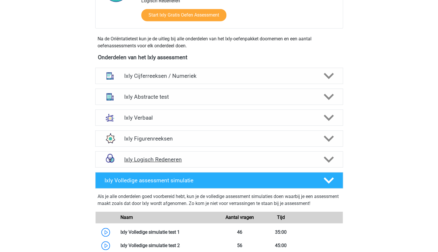
click at [261, 156] on h4 "Ixly Logisch Redeneren" at bounding box center [219, 159] width 190 height 7
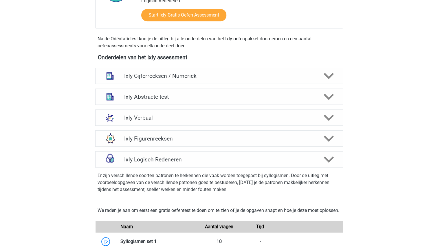
click at [261, 156] on h4 "Ixly Logisch Redeneren" at bounding box center [219, 159] width 190 height 7
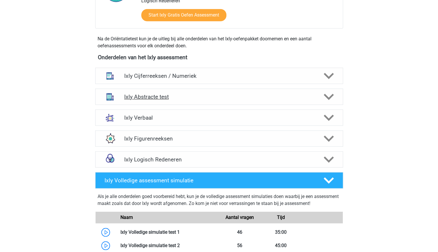
click at [252, 99] on h4 "Ixly Abstracte test" at bounding box center [219, 96] width 190 height 7
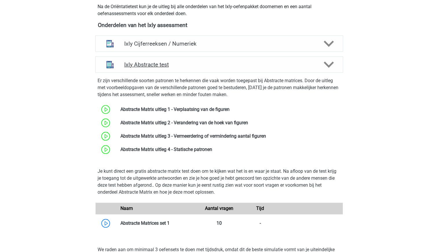
scroll to position [217, 0]
click at [238, 65] on h4 "Ixly Abstracte test" at bounding box center [219, 64] width 190 height 7
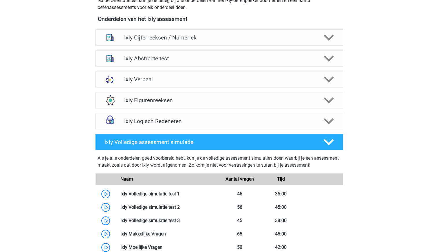
scroll to position [221, 0]
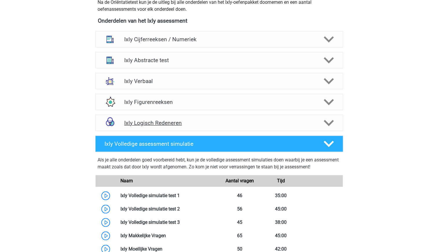
click at [262, 119] on h4 "Ixly Logisch Redeneren" at bounding box center [219, 122] width 190 height 7
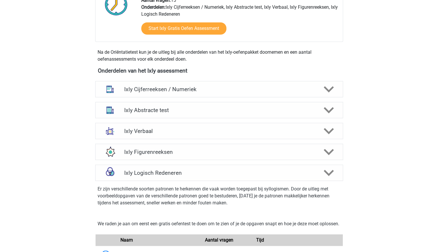
scroll to position [168, 0]
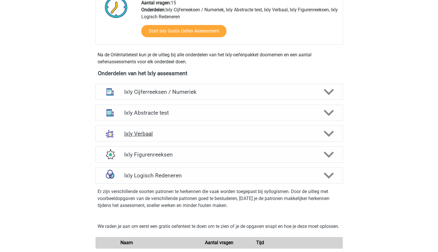
click at [175, 130] on h4 "Ixly Verbaal" at bounding box center [219, 133] width 190 height 7
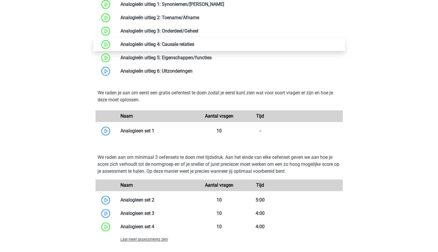
scroll to position [405, 0]
click at [163, 240] on span "Laat meer assessments zien" at bounding box center [145, 238] width 48 height 4
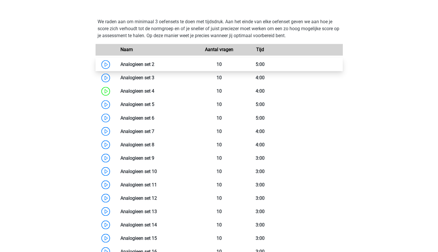
scroll to position [544, 0]
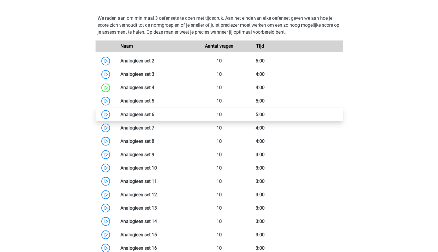
click at [154, 114] on link at bounding box center [154, 114] width 0 height 6
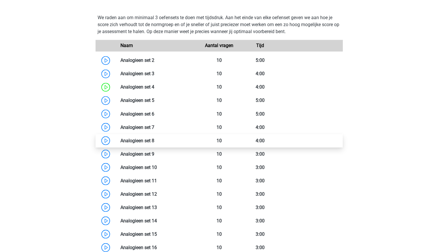
scroll to position [545, 0]
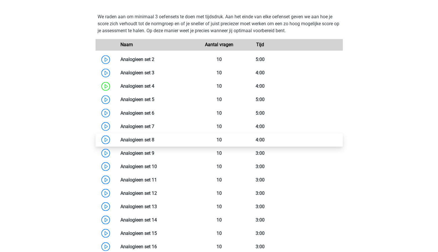
click at [154, 142] on link at bounding box center [154, 139] width 0 height 6
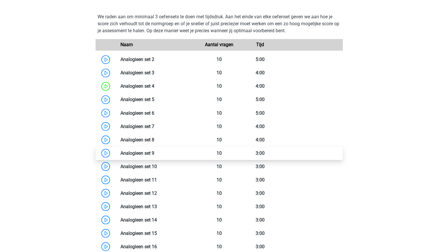
click at [154, 151] on link at bounding box center [154, 153] width 0 height 6
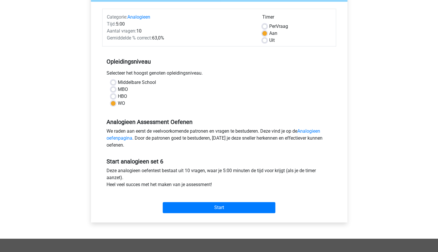
scroll to position [76, 0]
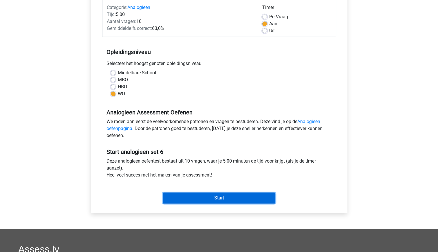
click at [226, 194] on input "Start" at bounding box center [219, 197] width 113 height 11
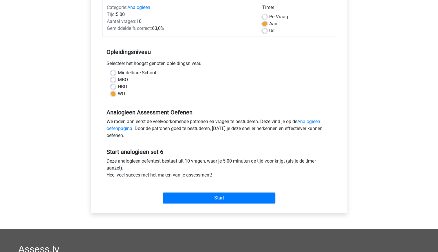
scroll to position [66, 0]
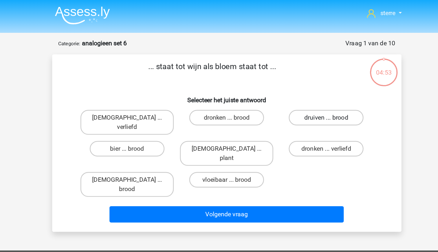
click at [290, 90] on label "druiven ... brood" at bounding box center [294, 88] width 56 height 12
click at [294, 90] on input "druiven ... brood" at bounding box center [296, 90] width 4 height 4
radio input "true"
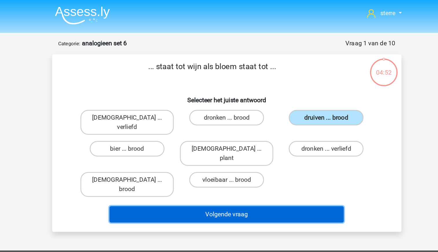
click at [236, 154] on button "Volgende vraag" at bounding box center [219, 160] width 175 height 12
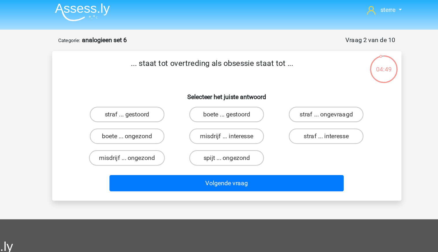
click at [171, 52] on p "... staat tot overtreding als obsessie staat tot ..." at bounding box center [208, 53] width 221 height 17
click at [216, 104] on label "misdrijf ... interesse" at bounding box center [219, 104] width 56 height 12
click at [219, 104] on input "misdrijf ... interesse" at bounding box center [221, 106] width 4 height 4
radio input "true"
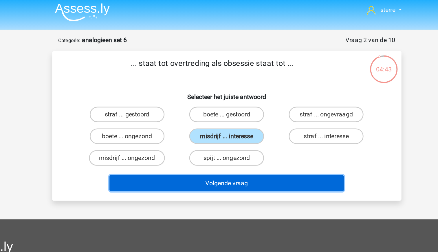
click at [233, 138] on button "Volgende vraag" at bounding box center [219, 139] width 175 height 12
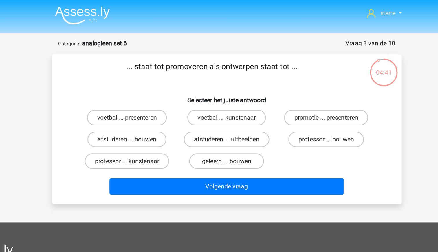
click at [179, 48] on p "... staat tot promoveren als ontwerpen staat tot ..." at bounding box center [208, 53] width 221 height 17
drag, startPoint x: 179, startPoint y: 48, endPoint x: 178, endPoint y: 63, distance: 14.8
click at [178, 63] on div "... staat tot promoveren als ontwerpen staat tot ... Selecteer het juiste antwo…" at bounding box center [219, 96] width 257 height 102
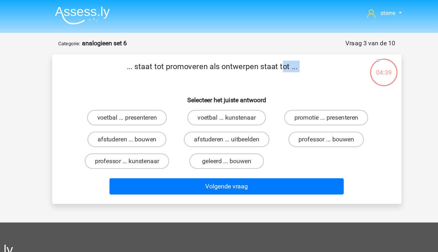
click at [146, 57] on p "... staat tot promoveren als ontwerpen staat tot ..." at bounding box center [208, 53] width 221 height 17
click at [168, 121] on label "professor ... kunstenaar" at bounding box center [144, 120] width 63 height 12
click at [148, 121] on input "professor ... kunstenaar" at bounding box center [147, 122] width 4 height 4
radio input "true"
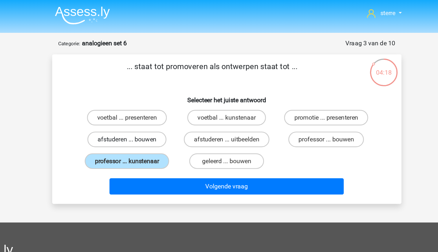
click at [163, 102] on label "afstuderen ... bouwen" at bounding box center [144, 104] width 59 height 12
click at [148, 104] on input "afstuderen ... bouwen" at bounding box center [147, 106] width 4 height 4
radio input "true"
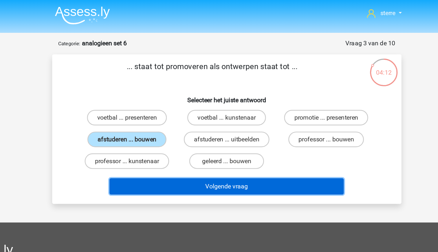
click at [192, 139] on button "Volgende vraag" at bounding box center [219, 139] width 175 height 12
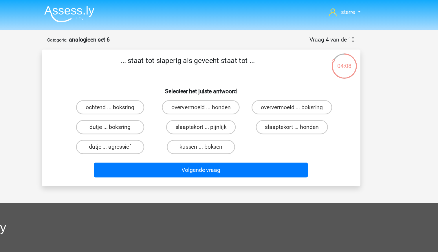
click at [216, 50] on p "... staat tot slaperig als gevecht staat tot ..." at bounding box center [208, 53] width 221 height 17
drag, startPoint x: 216, startPoint y: 50, endPoint x: 219, endPoint y: 65, distance: 15.1
click at [219, 65] on div "... staat tot slaperig als gevecht staat tot ... Selecteer het juiste antwoord …" at bounding box center [219, 96] width 257 height 102
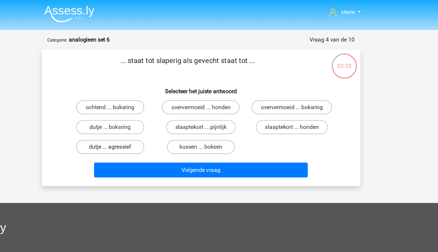
click at [159, 122] on label "dutje ... agressief" at bounding box center [145, 120] width 56 height 12
click at [148, 122] on input "dutje ... agressief" at bounding box center [147, 122] width 4 height 4
radio input "true"
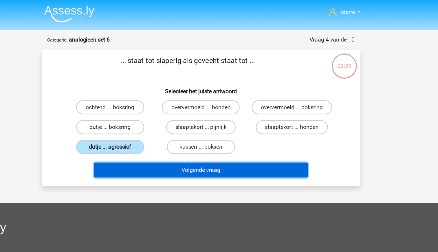
click at [212, 140] on button "Volgende vraag" at bounding box center [219, 139] width 175 height 12
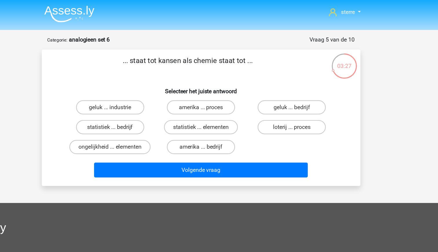
click at [161, 50] on p "... staat tot kansen als chemie staat tot ..." at bounding box center [208, 53] width 221 height 17
drag, startPoint x: 161, startPoint y: 50, endPoint x: 161, endPoint y: 59, distance: 9.3
click at [161, 59] on p "... staat tot kansen als chemie staat tot ..." at bounding box center [208, 53] width 221 height 17
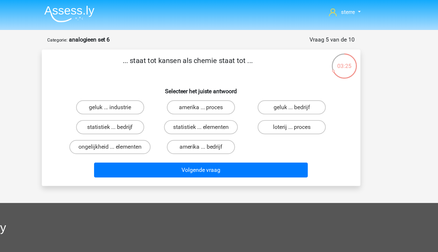
click at [121, 56] on p "... staat tot kansen als chemie staat tot ..." at bounding box center [208, 53] width 221 height 17
click at [219, 105] on input "statistiek ... elementen" at bounding box center [221, 106] width 4 height 4
radio input "true"
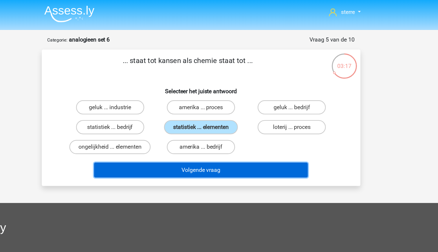
click at [230, 137] on button "Volgende vraag" at bounding box center [219, 139] width 175 height 12
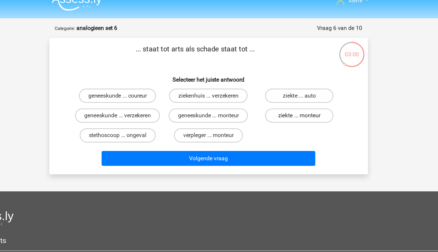
click at [286, 106] on label "ziekte ... monteur" at bounding box center [294, 104] width 56 height 12
click at [294, 106] on input "ziekte ... monteur" at bounding box center [296, 106] width 4 height 4
radio input "true"
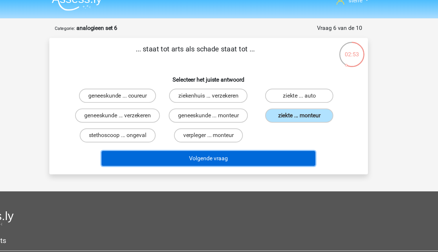
click at [274, 145] on button "Volgende vraag" at bounding box center [219, 139] width 175 height 12
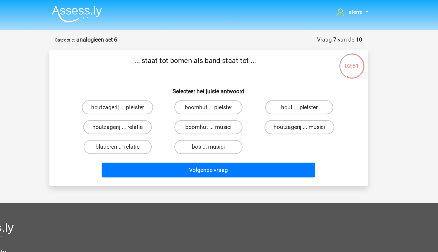
click at [200, 50] on p "... staat tot bomen als band staat tot ..." at bounding box center [208, 53] width 221 height 17
drag, startPoint x: 200, startPoint y: 50, endPoint x: 204, endPoint y: 61, distance: 12.2
click at [204, 61] on p "... staat tot bomen als band staat tot ..." at bounding box center [208, 53] width 221 height 17
click at [178, 73] on h6 "Selecteer het juiste antwoord" at bounding box center [219, 72] width 243 height 10
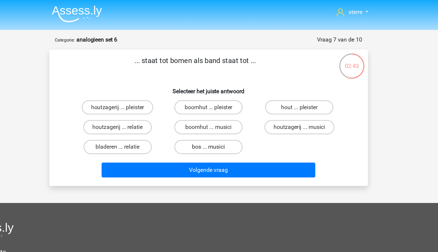
click at [236, 122] on label "bos ... musici" at bounding box center [219, 120] width 56 height 12
click at [223, 122] on input "bos ... musici" at bounding box center [221, 122] width 4 height 4
radio input "true"
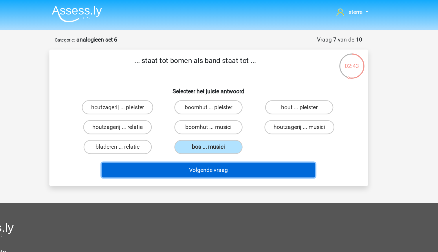
click at [245, 140] on button "Volgende vraag" at bounding box center [219, 139] width 175 height 12
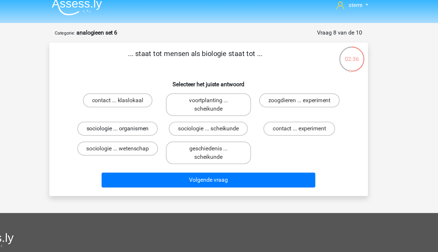
click at [160, 112] on label "sociologie ... organismen" at bounding box center [145, 111] width 66 height 12
click at [148, 112] on input "sociologie ... organismen" at bounding box center [147, 113] width 4 height 4
radio input "true"
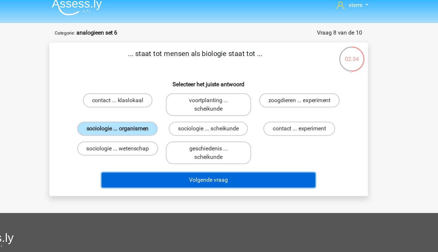
click at [223, 153] on button "Volgende vraag" at bounding box center [219, 153] width 175 height 12
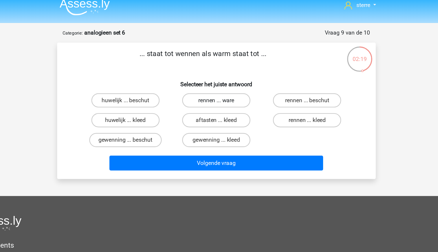
click at [210, 92] on label "rennen ... ware" at bounding box center [219, 88] width 56 height 12
click at [219, 92] on input "rennen ... ware" at bounding box center [221, 90] width 4 height 4
radio input "true"
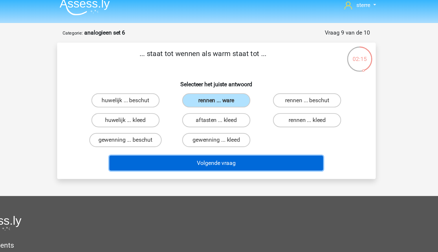
click at [219, 139] on button "Volgende vraag" at bounding box center [219, 139] width 175 height 12
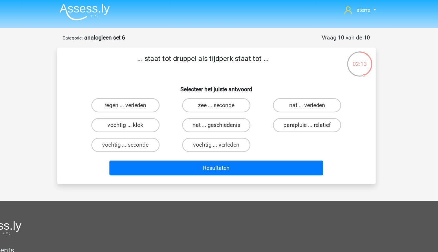
click at [170, 48] on p "... staat tot druppel als tijdperk staat tot ..." at bounding box center [208, 53] width 221 height 17
drag, startPoint x: 170, startPoint y: 48, endPoint x: 156, endPoint y: 55, distance: 15.8
click at [156, 55] on p "... staat tot druppel als tijdperk staat tot ..." at bounding box center [208, 53] width 221 height 17
click at [230, 121] on label "vochtig ... verleden" at bounding box center [219, 120] width 56 height 12
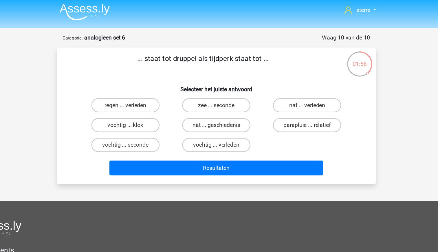
click at [223, 121] on input "vochtig ... verleden" at bounding box center [221, 122] width 4 height 4
radio input "true"
click at [159, 91] on label "regen ... verleden" at bounding box center [145, 88] width 56 height 12
click at [148, 91] on input "regen ... verleden" at bounding box center [147, 90] width 4 height 4
radio input "true"
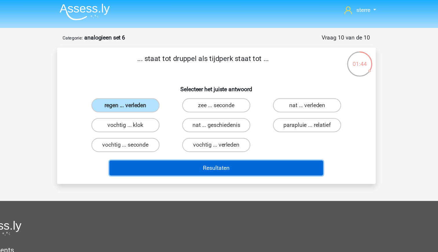
click at [225, 139] on button "Resultaten" at bounding box center [219, 139] width 175 height 12
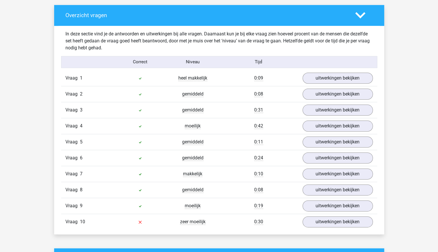
scroll to position [334, 0]
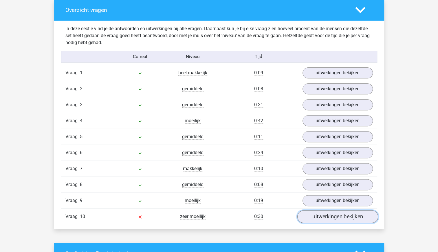
click at [323, 215] on link "uitwerkingen bekijken" at bounding box center [337, 216] width 81 height 13
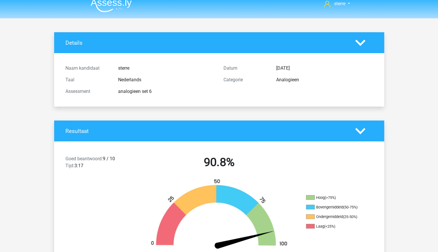
scroll to position [0, 0]
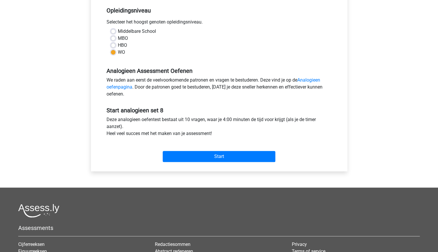
scroll to position [119, 0]
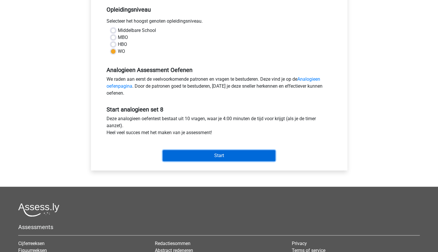
click at [209, 156] on input "Start" at bounding box center [219, 155] width 113 height 11
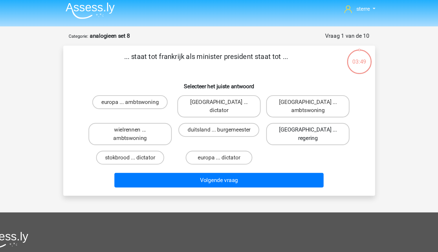
click at [287, 108] on label "[GEOGRAPHIC_DATA] ... regering" at bounding box center [294, 114] width 70 height 19
click at [294, 111] on input "[GEOGRAPHIC_DATA] ... regering" at bounding box center [296, 113] width 4 height 4
radio input "true"
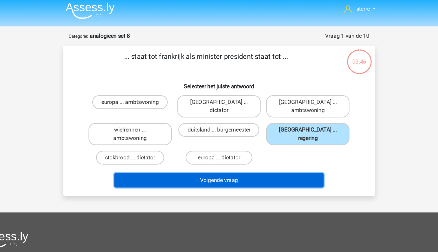
click at [267, 151] on button "Volgende vraag" at bounding box center [219, 153] width 175 height 12
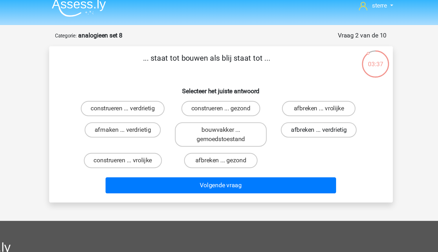
click at [287, 105] on label "afbreken ... verdrietig" at bounding box center [294, 104] width 58 height 12
click at [294, 105] on input "afbreken ... verdrietig" at bounding box center [296, 106] width 4 height 4
radio input "true"
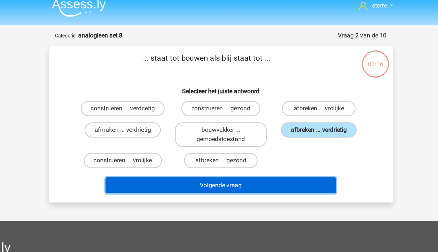
click at [267, 148] on button "Volgende vraag" at bounding box center [219, 146] width 175 height 12
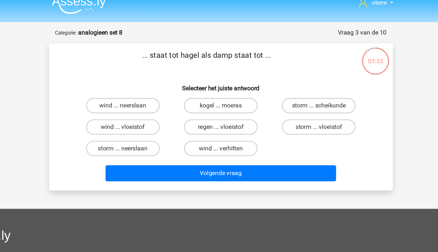
click at [201, 52] on p "... staat tot hagel als damp staat tot ..." at bounding box center [208, 53] width 221 height 17
drag, startPoint x: 201, startPoint y: 52, endPoint x: 180, endPoint y: 58, distance: 21.6
click at [180, 58] on p "... staat tot hagel als damp staat tot ..." at bounding box center [208, 53] width 221 height 17
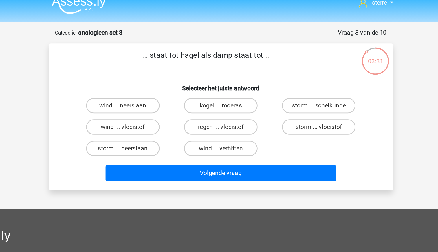
click at [164, 69] on h6 "Selecteer het juiste antwoord" at bounding box center [219, 72] width 243 height 10
click at [219, 104] on label "regen ... vloeistof" at bounding box center [219, 104] width 56 height 12
click at [219, 104] on input "regen ... vloeistof" at bounding box center [221, 106] width 4 height 4
radio input "true"
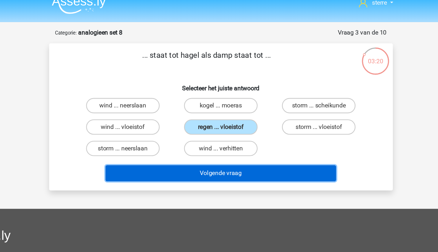
click at [240, 137] on button "Volgende vraag" at bounding box center [219, 139] width 175 height 12
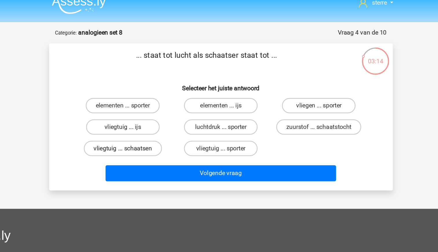
click at [167, 125] on label "vliegtuig ... schaatsen" at bounding box center [144, 120] width 59 height 12
click at [148, 124] on input "vliegtuig ... schaatsen" at bounding box center [147, 122] width 4 height 4
radio input "true"
click at [170, 105] on label "vliegtuig ... ijs" at bounding box center [145, 104] width 56 height 12
click at [148, 105] on input "vliegtuig ... ijs" at bounding box center [147, 106] width 4 height 4
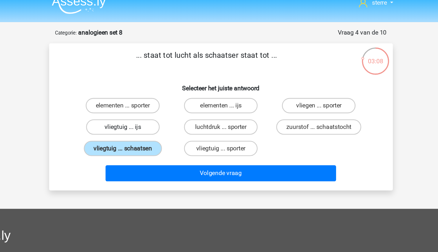
radio input "true"
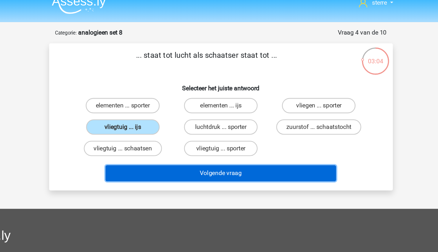
click at [230, 139] on button "Volgende vraag" at bounding box center [219, 139] width 175 height 12
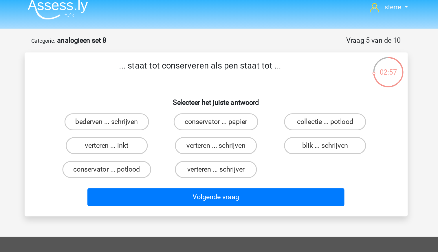
click at [239, 49] on p "... staat tot conserveren als pen staat tot ..." at bounding box center [208, 53] width 221 height 17
click at [189, 51] on p "... staat tot conserveren als pen staat tot ..." at bounding box center [208, 53] width 221 height 17
click at [281, 106] on label "blik ... schrijven" at bounding box center [294, 104] width 56 height 12
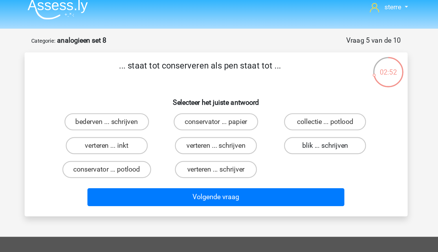
click at [294, 106] on input "blik ... schrijven" at bounding box center [296, 106] width 4 height 4
radio input "true"
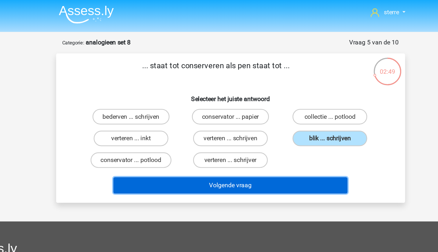
click at [243, 140] on button "Volgende vraag" at bounding box center [219, 139] width 175 height 12
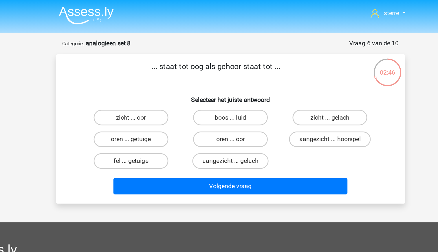
click at [190, 49] on p "... staat tot oog als gehoor staat tot ..." at bounding box center [208, 53] width 221 height 17
drag, startPoint x: 190, startPoint y: 49, endPoint x: 177, endPoint y: 61, distance: 17.2
click at [177, 61] on p "... staat tot oog als gehoor staat tot ..." at bounding box center [208, 53] width 221 height 17
click at [293, 106] on label "aangezicht ... hoorspel" at bounding box center [293, 104] width 61 height 12
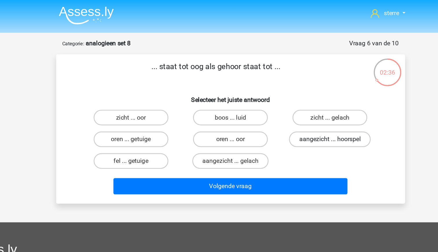
click at [294, 106] on input "aangezicht ... hoorspel" at bounding box center [296, 106] width 4 height 4
radio input "true"
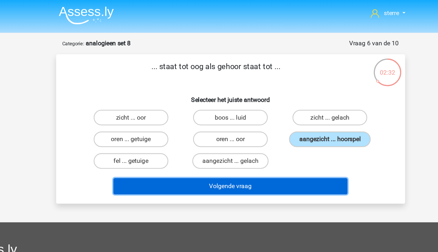
click at [262, 141] on button "Volgende vraag" at bounding box center [219, 139] width 175 height 12
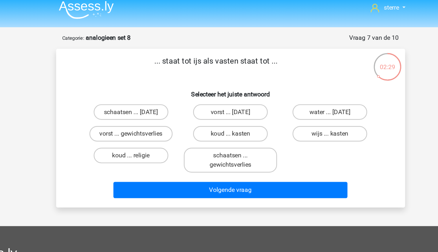
click at [206, 50] on p "... staat tot ijs als vasten staat tot ..." at bounding box center [208, 53] width 221 height 17
click at [195, 61] on p "... staat tot ijs als vasten staat tot ..." at bounding box center [208, 53] width 221 height 17
click at [161, 105] on label "vorst ... gewichtsverlies" at bounding box center [145, 104] width 62 height 12
click at [148, 105] on input "vorst ... gewichtsverlies" at bounding box center [147, 106] width 4 height 4
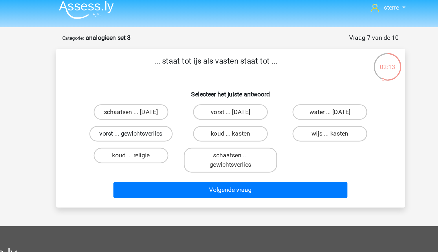
radio input "true"
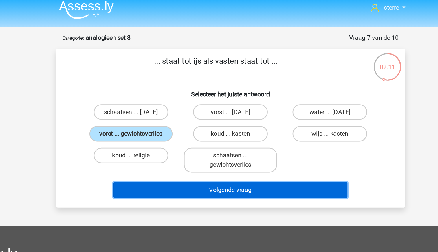
click at [227, 146] on button "Volgende vraag" at bounding box center [219, 146] width 175 height 12
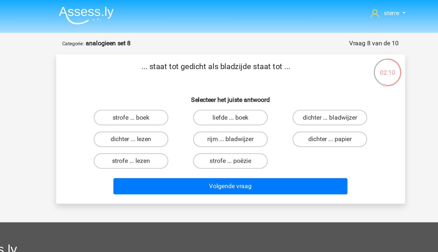
click at [190, 50] on p "... staat tot gedicht als bladzijde staat tot ..." at bounding box center [208, 53] width 221 height 17
drag, startPoint x: 190, startPoint y: 50, endPoint x: 192, endPoint y: 65, distance: 15.5
click at [192, 65] on div "... staat tot gedicht als bladzijde staat tot ... Selecteer het juiste antwoord…" at bounding box center [219, 96] width 257 height 102
click at [165, 89] on label "strofe ... boek" at bounding box center [145, 88] width 56 height 12
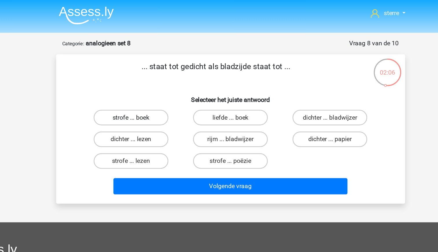
click at [148, 89] on input "strofe ... boek" at bounding box center [147, 90] width 4 height 4
radio input "true"
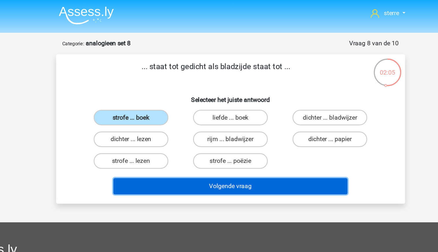
click at [237, 139] on button "Volgende vraag" at bounding box center [219, 139] width 175 height 12
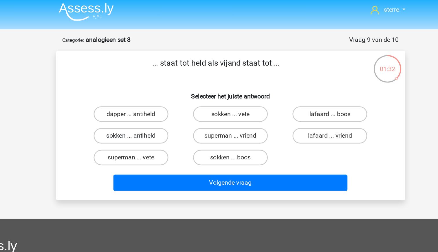
click at [159, 105] on label "sokken ... antiheld" at bounding box center [145, 104] width 56 height 12
click at [148, 105] on input "sokken ... antiheld" at bounding box center [147, 106] width 4 height 4
radio input "true"
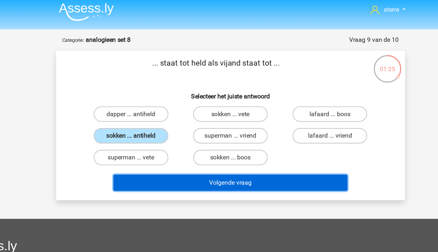
click at [254, 141] on button "Volgende vraag" at bounding box center [219, 139] width 175 height 12
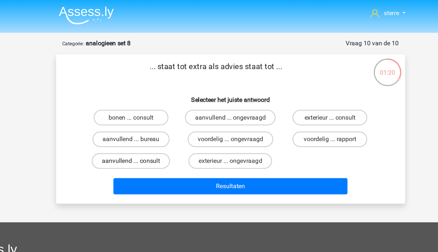
click at [154, 119] on label "aanvullend ... consult" at bounding box center [144, 120] width 59 height 12
click at [148, 120] on input "aanvullend ... consult" at bounding box center [147, 122] width 4 height 4
radio input "true"
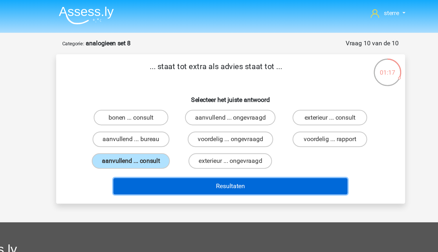
click at [224, 140] on button "Resultaten" at bounding box center [219, 139] width 175 height 12
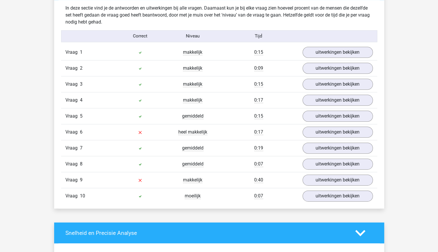
scroll to position [355, 0]
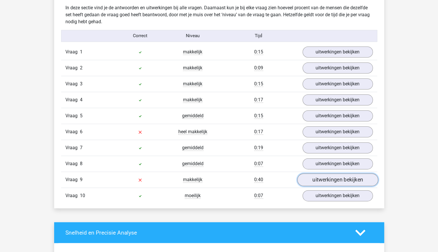
click at [330, 181] on link "uitwerkingen bekijken" at bounding box center [337, 179] width 81 height 13
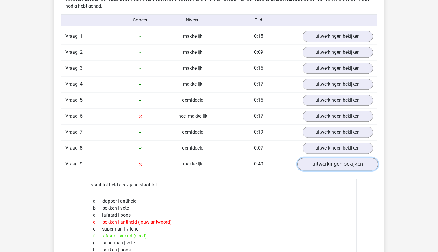
scroll to position [370, 0]
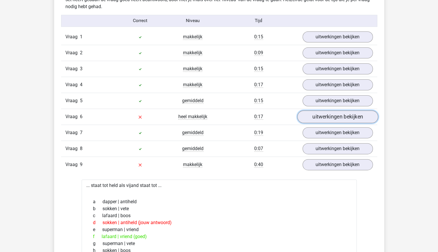
click at [326, 113] on link "uitwerkingen bekijken" at bounding box center [337, 116] width 81 height 13
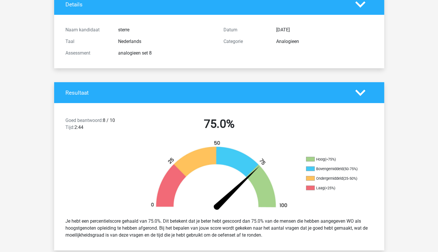
scroll to position [0, 0]
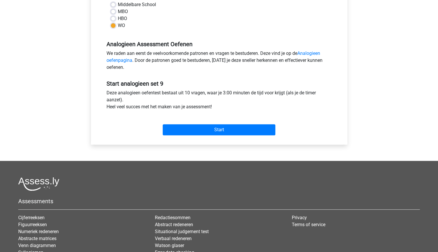
scroll to position [148, 0]
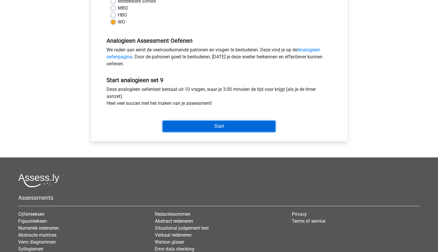
click at [207, 127] on input "Start" at bounding box center [219, 126] width 113 height 11
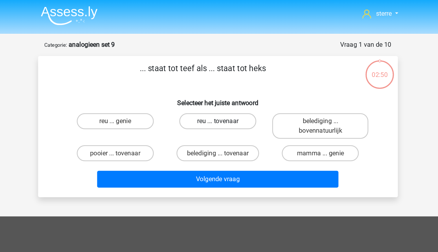
click at [218, 89] on label "reu ... tovenaar" at bounding box center [219, 88] width 56 height 12
click at [219, 89] on input "reu ... tovenaar" at bounding box center [221, 90] width 4 height 4
radio input "true"
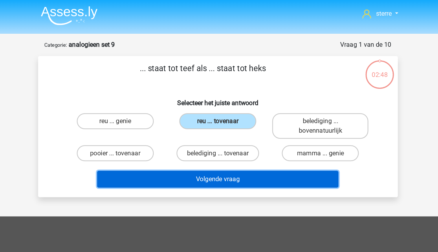
click at [233, 129] on button "Volgende vraag" at bounding box center [219, 130] width 175 height 12
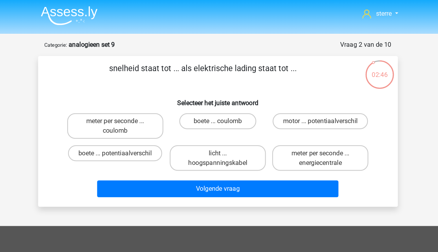
click at [202, 50] on p "snelheid staat tot ... als elektrische lading staat tot ..." at bounding box center [208, 53] width 221 height 17
drag, startPoint x: 202, startPoint y: 50, endPoint x: 193, endPoint y: 65, distance: 17.6
click at [193, 65] on div "snelheid staat tot ... als elektrische lading staat tot ... Selecteer het juist…" at bounding box center [219, 95] width 257 height 100
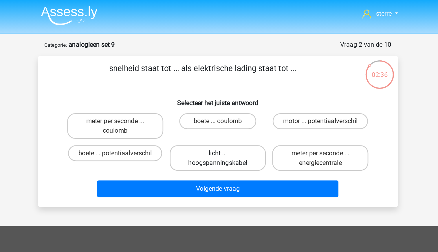
click at [227, 120] on label "licht ... hoogspanningskabel" at bounding box center [219, 114] width 70 height 19
click at [223, 115] on input "licht ... hoogspanningskabel" at bounding box center [221, 113] width 4 height 4
radio input "true"
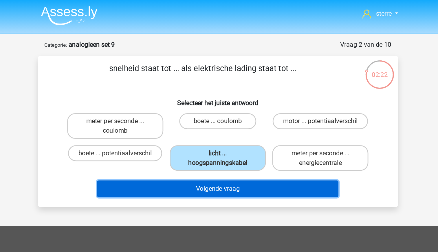
click at [265, 136] on button "Volgende vraag" at bounding box center [219, 137] width 175 height 12
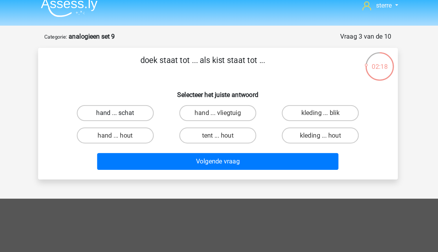
click at [154, 87] on label "hand ... schat" at bounding box center [145, 88] width 56 height 12
click at [148, 88] on input "hand ... schat" at bounding box center [147, 90] width 4 height 4
radio input "true"
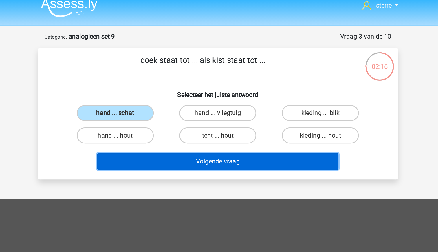
click at [235, 123] on button "Volgende vraag" at bounding box center [219, 123] width 175 height 12
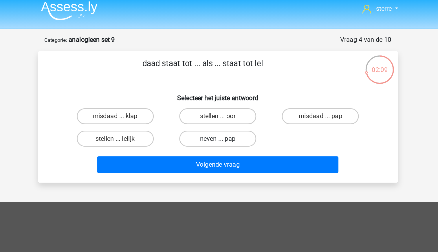
click at [227, 106] on label "neven ... pap" at bounding box center [219, 104] width 56 height 12
click at [223, 106] on input "neven ... pap" at bounding box center [221, 106] width 4 height 4
radio input "true"
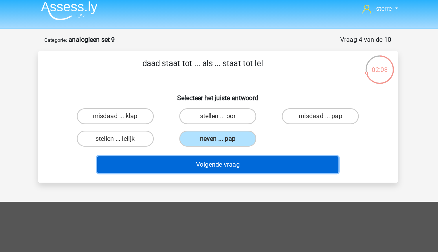
click at [238, 122] on button "Volgende vraag" at bounding box center [219, 123] width 175 height 12
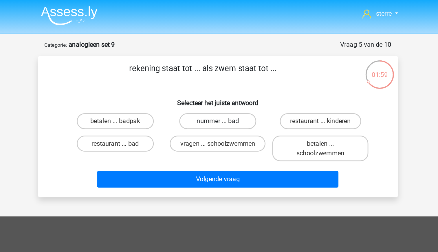
click at [232, 90] on label "nummer ... bad" at bounding box center [219, 88] width 56 height 12
click at [223, 90] on input "nummer ... bad" at bounding box center [221, 90] width 4 height 4
radio input "true"
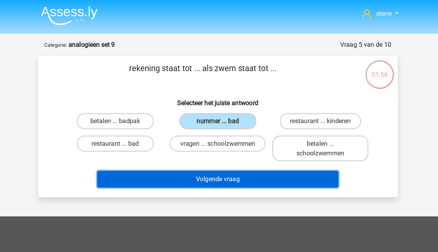
click at [251, 132] on button "Volgende vraag" at bounding box center [219, 130] width 175 height 12
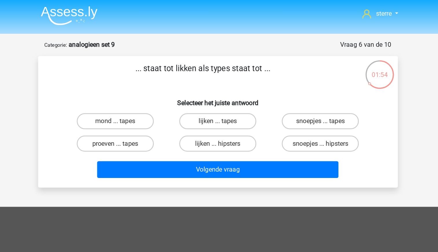
click at [197, 48] on p "... staat tot likken als types staat tot ..." at bounding box center [208, 53] width 221 height 17
click at [161, 65] on div "... staat tot likken als types staat tot ... Selecteer het juiste antwoord mond…" at bounding box center [219, 88] width 257 height 86
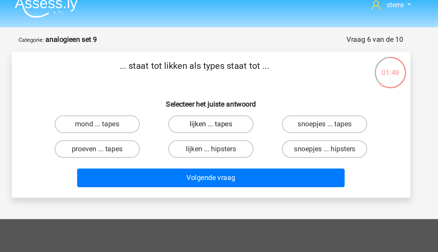
click at [216, 86] on label "lijken ... tapes" at bounding box center [219, 88] width 56 height 12
click at [219, 88] on input "lijken ... tapes" at bounding box center [221, 90] width 4 height 4
radio input "true"
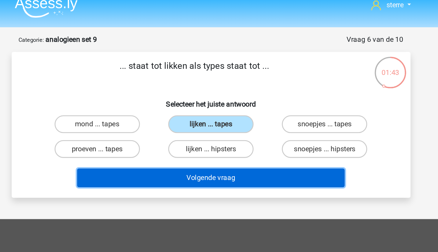
click at [229, 125] on button "Volgende vraag" at bounding box center [219, 123] width 175 height 12
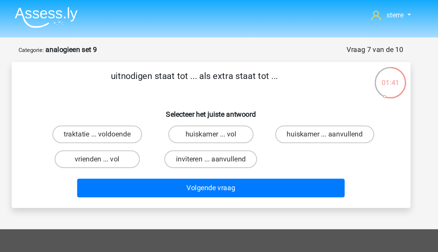
click at [178, 49] on p "uitnodigen staat tot ... als extra staat tot ..." at bounding box center [208, 53] width 221 height 17
drag, startPoint x: 178, startPoint y: 49, endPoint x: 183, endPoint y: 56, distance: 8.8
click at [183, 56] on p "uitnodigen staat tot ... als extra staat tot ..." at bounding box center [208, 53] width 221 height 17
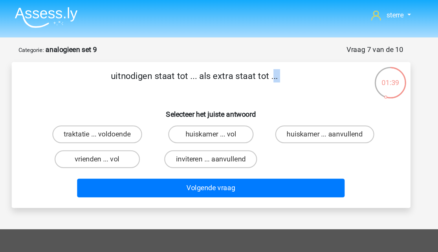
click at [177, 60] on p "uitnodigen staat tot ... als extra staat tot ..." at bounding box center [208, 53] width 221 height 17
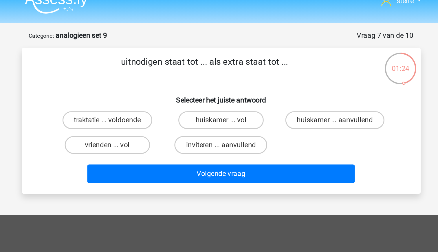
click at [221, 106] on input "inviteren ... aanvullend" at bounding box center [221, 106] width 4 height 4
radio input "true"
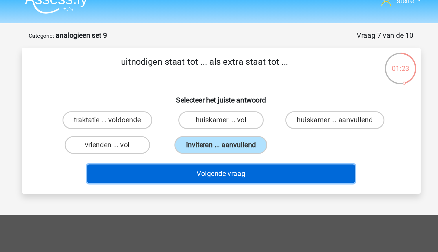
click at [227, 124] on button "Volgende vraag" at bounding box center [219, 123] width 175 height 12
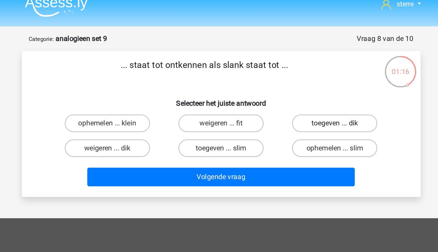
click at [285, 85] on label "toegeven ... dik" at bounding box center [294, 88] width 56 height 12
click at [294, 88] on input "toegeven ... dik" at bounding box center [296, 90] width 4 height 4
radio input "true"
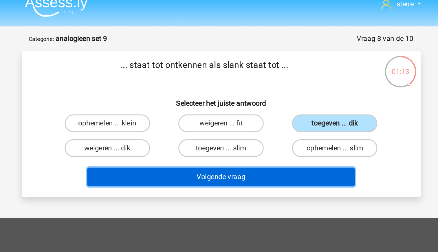
click at [269, 126] on button "Volgende vraag" at bounding box center [219, 123] width 175 height 12
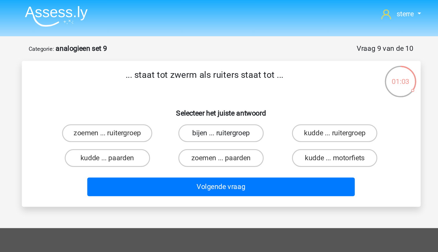
click at [227, 91] on label "bijen ... ruitergroep" at bounding box center [219, 88] width 56 height 12
click at [223, 91] on input "bijen ... ruitergroep" at bounding box center [221, 90] width 4 height 4
radio input "true"
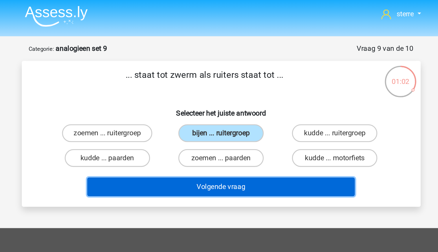
click at [241, 125] on button "Volgende vraag" at bounding box center [219, 123] width 175 height 12
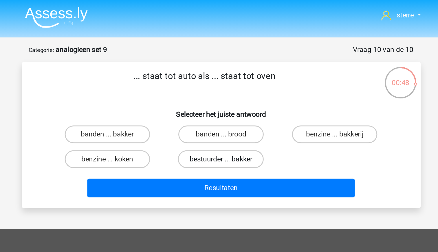
click at [233, 104] on label "bestuurder ... bakker" at bounding box center [219, 104] width 56 height 12
click at [223, 104] on input "bestuurder ... bakker" at bounding box center [221, 106] width 4 height 4
radio input "true"
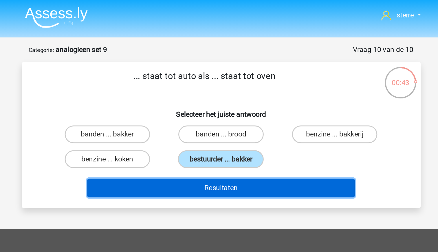
click at [236, 122] on button "Resultaten" at bounding box center [219, 123] width 175 height 12
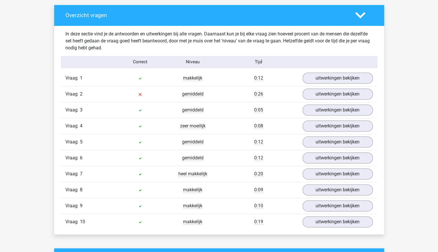
scroll to position [315, 0]
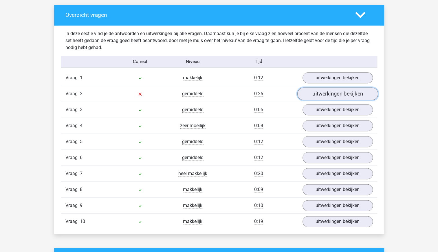
click at [319, 93] on link "uitwerkingen bekijken" at bounding box center [337, 93] width 81 height 13
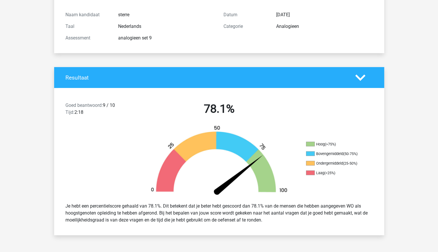
scroll to position [0, 0]
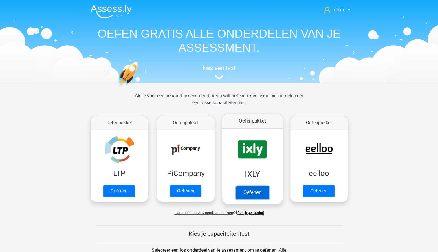
click at [247, 186] on link "Oefenen" at bounding box center [252, 192] width 33 height 13
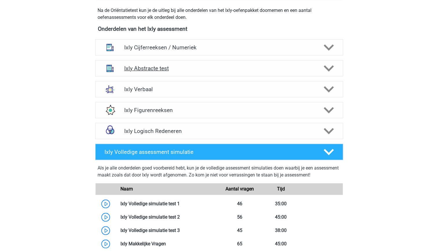
scroll to position [217, 0]
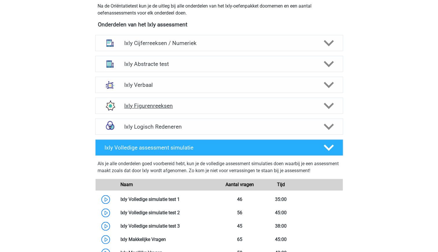
click at [226, 110] on div "Ixly Figurenreeksen" at bounding box center [219, 105] width 248 height 16
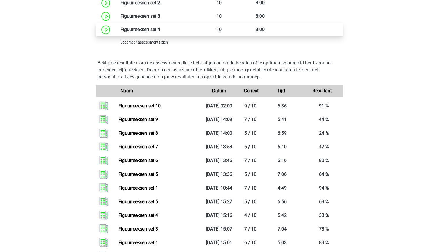
scroll to position [492, 0]
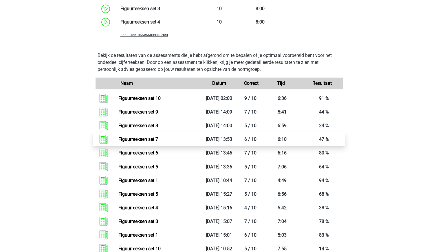
click at [158, 140] on link "Figuurreeksen set 7" at bounding box center [139, 139] width 40 height 6
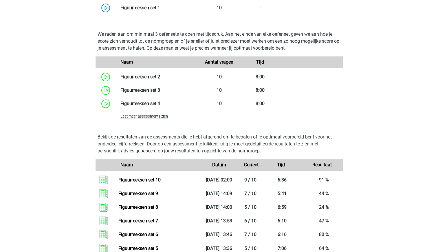
scroll to position [411, 0]
click at [152, 118] on span "Laat meer assessments zien" at bounding box center [145, 116] width 48 height 4
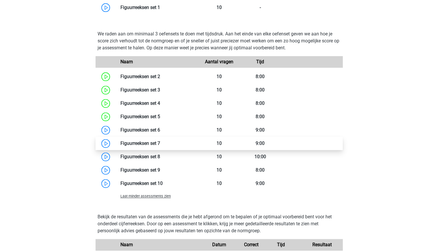
click at [160, 144] on link at bounding box center [160, 143] width 0 height 6
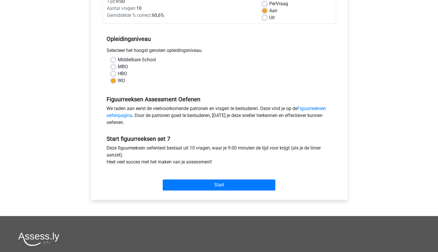
scroll to position [89, 0]
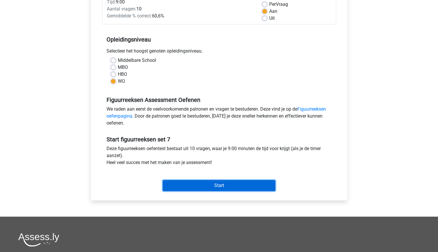
click at [221, 185] on input "Start" at bounding box center [219, 185] width 113 height 11
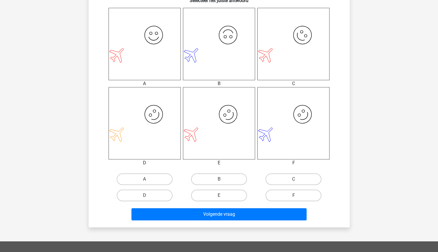
scroll to position [233, 0]
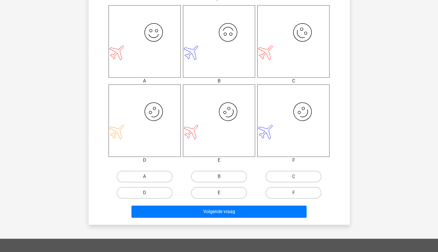
click at [225, 192] on label "E" at bounding box center [219, 193] width 56 height 12
click at [223, 192] on input "E" at bounding box center [221, 194] width 4 height 4
radio input "true"
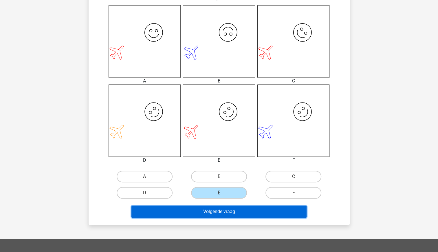
click at [235, 211] on button "Volgende vraag" at bounding box center [219, 211] width 175 height 12
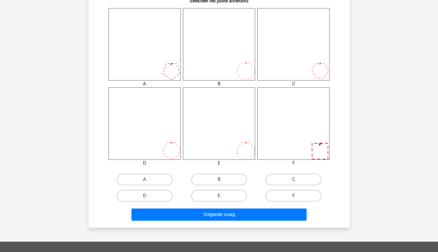
scroll to position [232, 0]
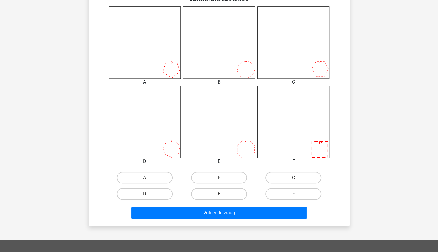
click at [296, 193] on label "F" at bounding box center [294, 194] width 56 height 12
click at [296, 194] on input "F" at bounding box center [296, 196] width 4 height 4
radio input "true"
click at [296, 193] on label "F" at bounding box center [294, 194] width 56 height 12
click at [296, 194] on input "F" at bounding box center [296, 196] width 4 height 4
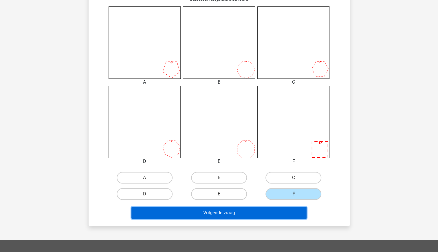
click at [286, 209] on button "Volgende vraag" at bounding box center [219, 212] width 175 height 12
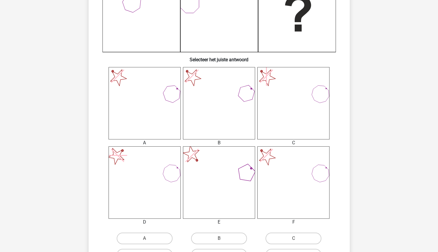
scroll to position [201, 0]
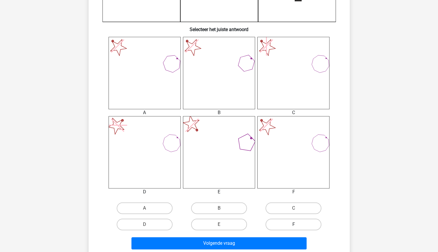
click at [301, 222] on label "F" at bounding box center [294, 224] width 56 height 12
click at [298, 224] on input "F" at bounding box center [296, 226] width 4 height 4
radio input "true"
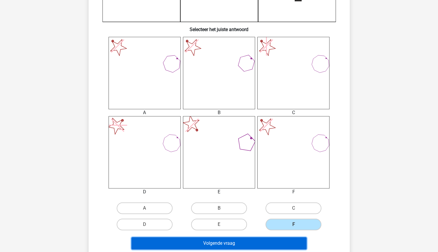
click at [282, 237] on button "Volgende vraag" at bounding box center [219, 243] width 175 height 12
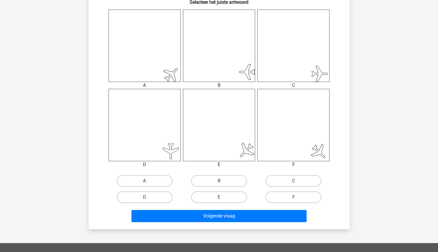
scroll to position [229, 0]
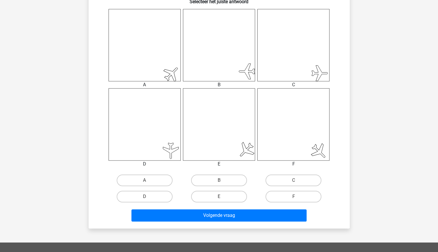
click at [294, 181] on input "C" at bounding box center [296, 182] width 4 height 4
radio input "true"
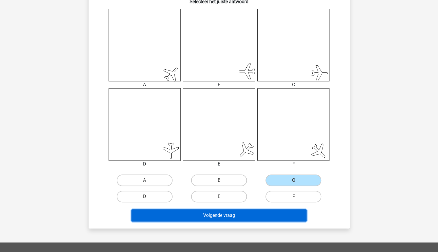
click at [265, 215] on button "Volgende vraag" at bounding box center [219, 215] width 175 height 12
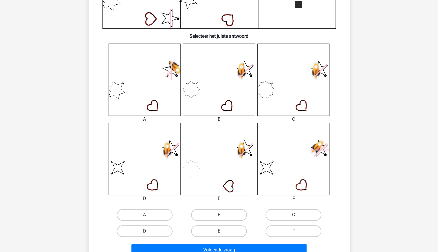
scroll to position [196, 0]
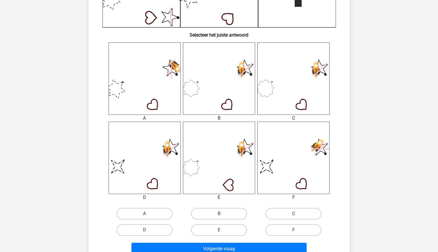
click at [323, 141] on use at bounding box center [317, 146] width 20 height 20
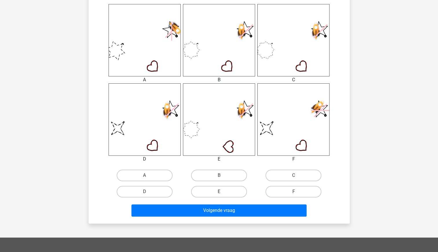
scroll to position [237, 0]
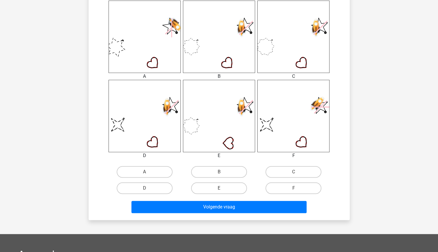
click at [296, 188] on input "F" at bounding box center [296, 190] width 4 height 4
radio input "true"
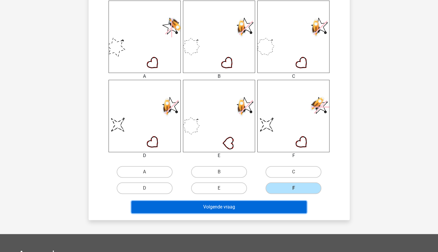
click at [277, 209] on button "Volgende vraag" at bounding box center [219, 207] width 175 height 12
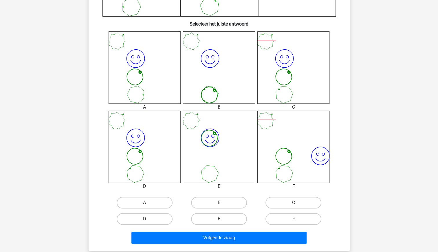
scroll to position [207, 0]
click at [158, 216] on label "D" at bounding box center [145, 218] width 56 height 12
click at [148, 218] on input "D" at bounding box center [147, 220] width 4 height 4
radio input "true"
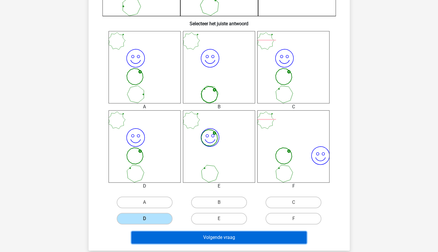
click at [195, 238] on button "Volgende vraag" at bounding box center [219, 237] width 175 height 12
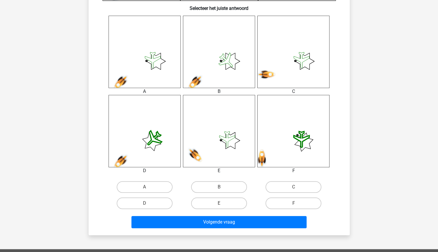
scroll to position [226, 0]
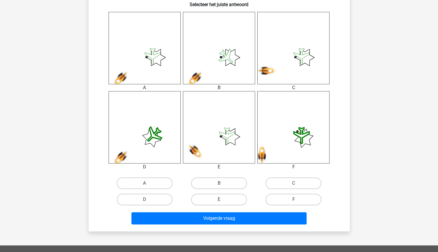
click at [294, 184] on input "C" at bounding box center [296, 185] width 4 height 4
radio input "true"
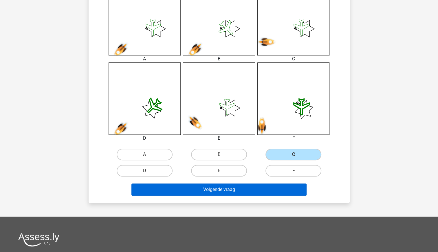
scroll to position [255, 0]
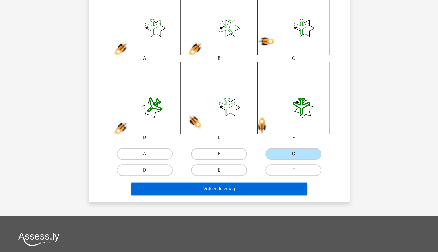
click at [243, 190] on button "Volgende vraag" at bounding box center [219, 189] width 175 height 12
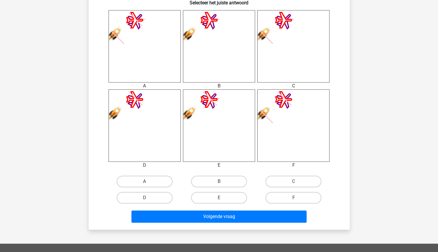
scroll to position [230, 0]
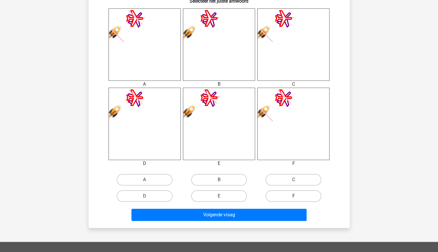
click at [290, 196] on label "F" at bounding box center [294, 196] width 56 height 12
click at [294, 196] on input "F" at bounding box center [296, 198] width 4 height 4
radio input "true"
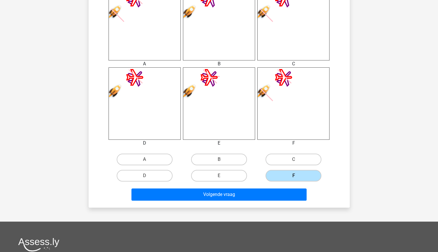
scroll to position [255, 0]
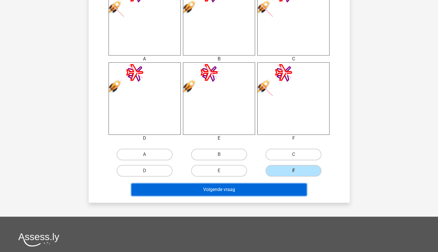
click at [263, 187] on button "Volgende vraag" at bounding box center [219, 189] width 175 height 12
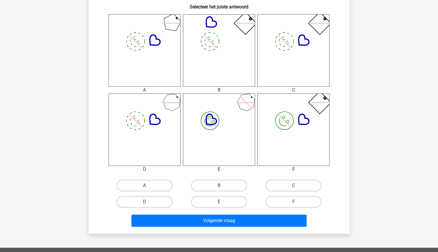
scroll to position [224, 0]
click at [296, 182] on label "C" at bounding box center [294, 185] width 56 height 12
click at [296, 185] on input "C" at bounding box center [296, 187] width 4 height 4
radio input "true"
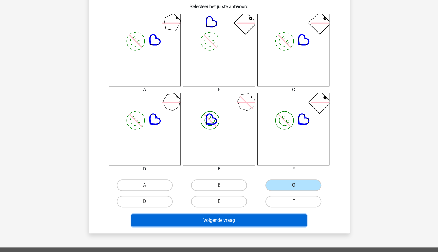
click at [278, 223] on button "Volgende vraag" at bounding box center [219, 220] width 175 height 12
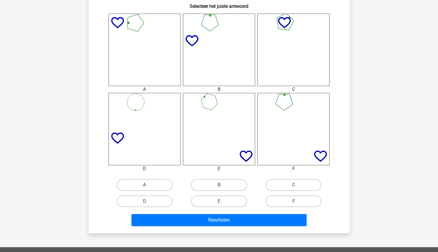
scroll to position [226, 0]
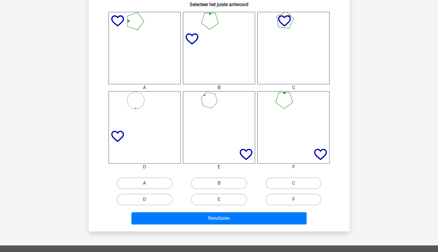
click at [297, 201] on label "F" at bounding box center [294, 199] width 56 height 12
click at [297, 201] on input "F" at bounding box center [296, 201] width 4 height 4
radio input "true"
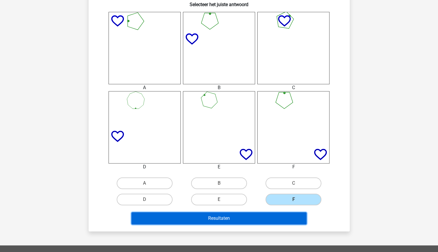
click at [283, 222] on button "Resultaten" at bounding box center [219, 218] width 175 height 12
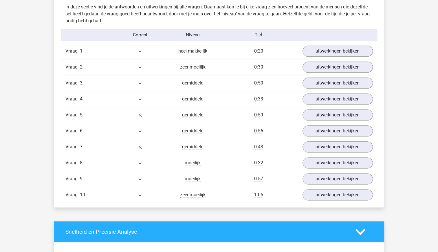
scroll to position [343, 0]
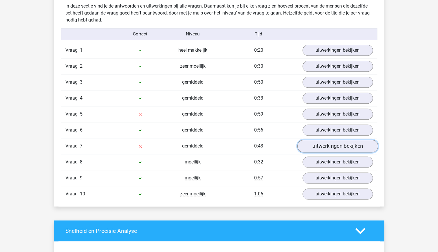
click at [314, 142] on link "uitwerkingen bekijken" at bounding box center [337, 145] width 81 height 13
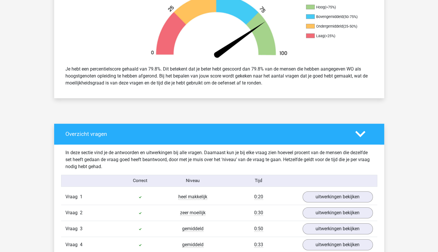
scroll to position [0, 0]
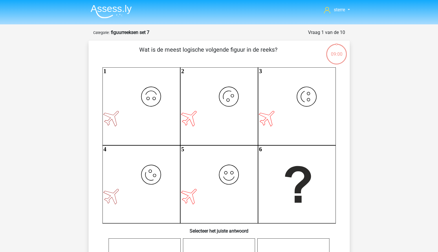
scroll to position [221, 0]
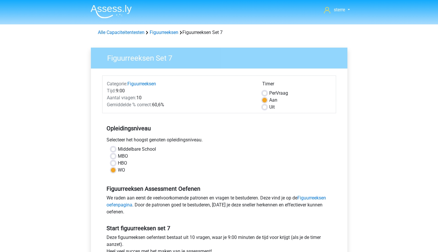
scroll to position [89, 0]
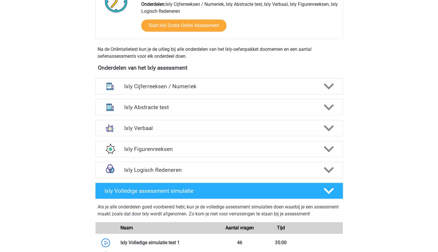
scroll to position [172, 0]
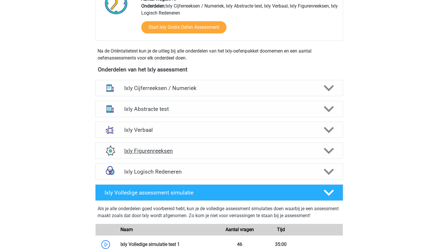
click at [203, 147] on h4 "Ixly Figurenreeksen" at bounding box center [219, 150] width 190 height 7
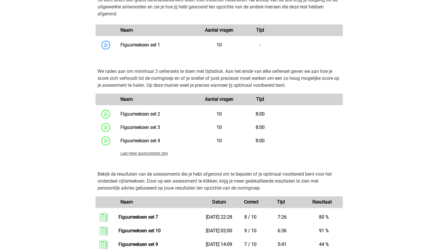
scroll to position [374, 0]
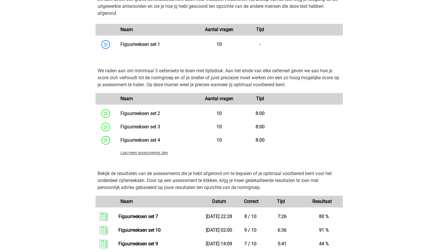
click at [159, 152] on span "Laat meer assessments zien" at bounding box center [145, 152] width 48 height 4
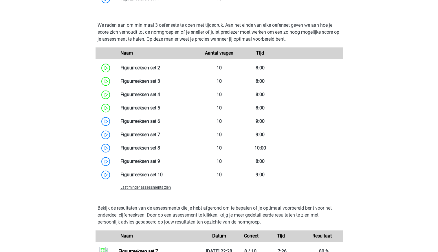
scroll to position [422, 0]
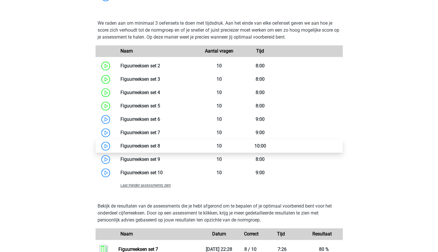
click at [160, 147] on link at bounding box center [160, 146] width 0 height 6
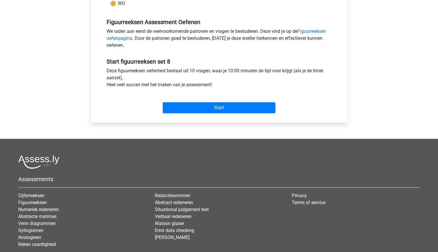
scroll to position [169, 0]
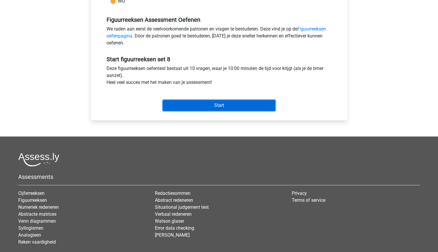
click at [225, 109] on input "Start" at bounding box center [219, 105] width 113 height 11
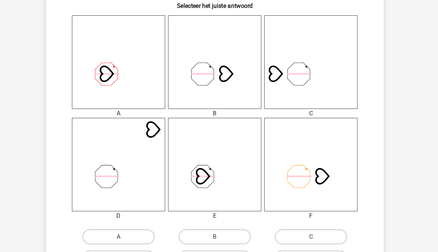
scroll to position [169, 0]
click at [223, 238] on label "B" at bounding box center [219, 240] width 56 height 12
click at [223, 240] on input "B" at bounding box center [221, 242] width 4 height 4
radio input "true"
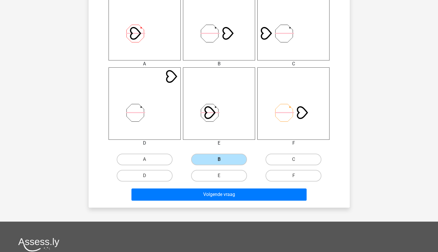
scroll to position [250, 0]
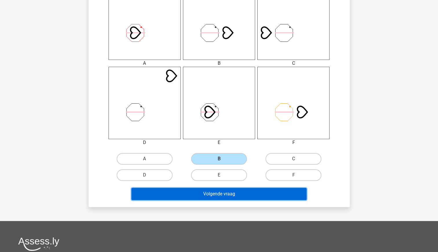
click at [212, 192] on button "Volgende vraag" at bounding box center [219, 193] width 175 height 12
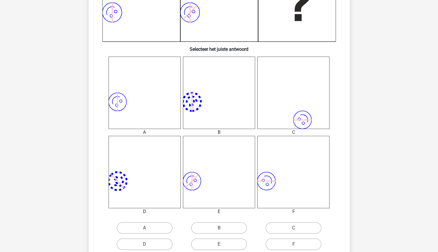
scroll to position [183, 0]
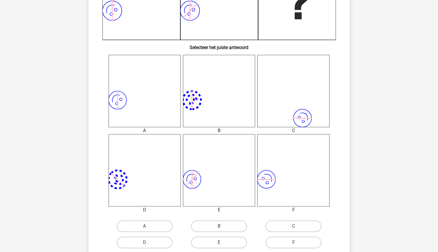
click at [148, 227] on input "A" at bounding box center [147, 228] width 4 height 4
radio input "true"
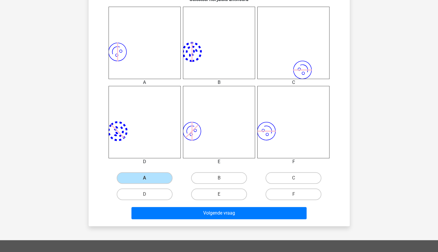
scroll to position [233, 0]
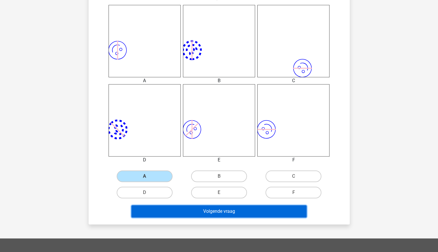
click at [189, 213] on button "Volgende vraag" at bounding box center [219, 211] width 175 height 12
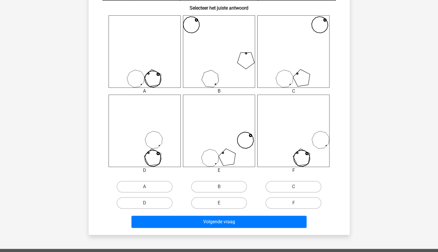
scroll to position [223, 0]
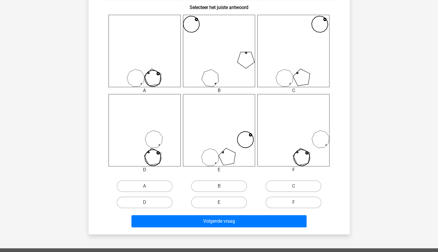
click at [296, 203] on input "F" at bounding box center [296, 204] width 4 height 4
radio input "true"
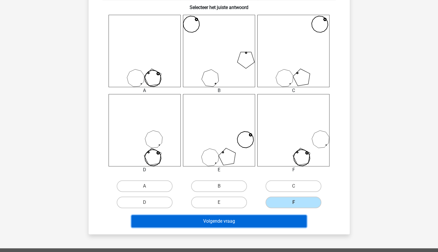
click at [278, 220] on button "Volgende vraag" at bounding box center [219, 221] width 175 height 12
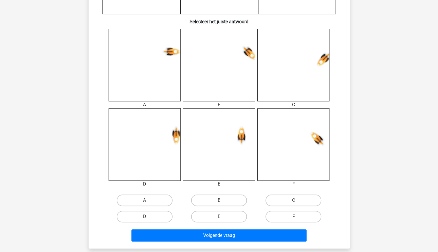
scroll to position [209, 0]
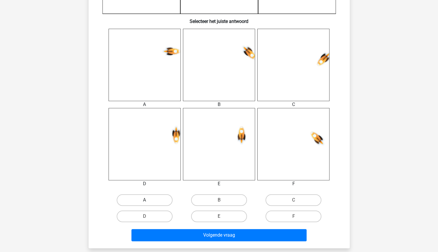
click at [155, 204] on label "A" at bounding box center [145, 200] width 56 height 12
click at [148, 203] on input "A" at bounding box center [147, 202] width 4 height 4
radio input "true"
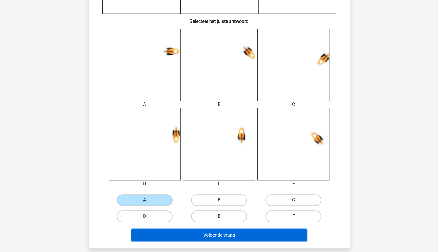
click at [215, 237] on button "Volgende vraag" at bounding box center [219, 235] width 175 height 12
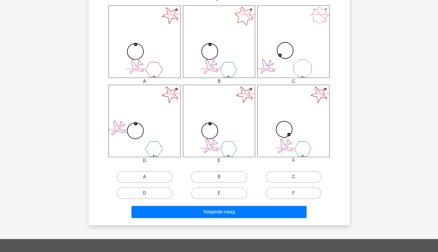
scroll to position [234, 0]
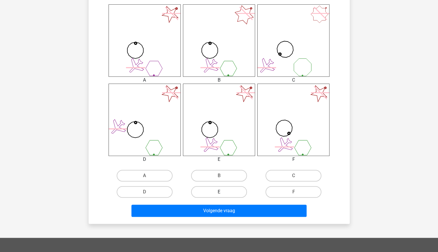
click at [234, 194] on label "E" at bounding box center [219, 192] width 56 height 12
click at [223, 194] on input "E" at bounding box center [221, 194] width 4 height 4
radio input "true"
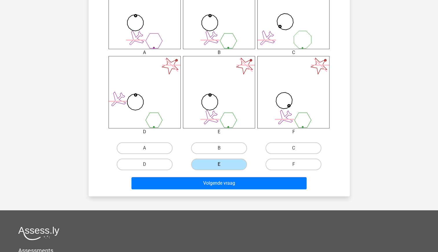
scroll to position [262, 0]
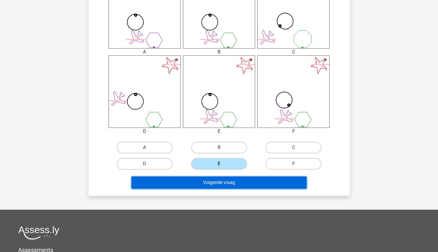
click at [235, 185] on button "Volgende vraag" at bounding box center [219, 182] width 175 height 12
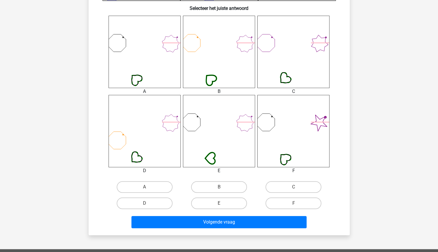
scroll to position [224, 0]
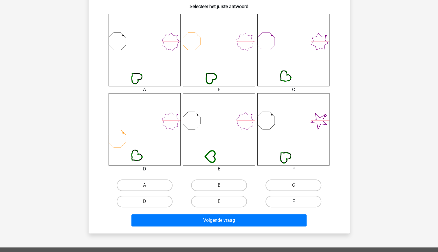
click at [292, 199] on label "F" at bounding box center [294, 201] width 56 height 12
click at [294, 201] on input "F" at bounding box center [296, 203] width 4 height 4
radio input "true"
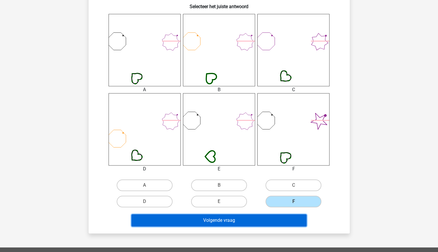
click at [245, 218] on button "Volgende vraag" at bounding box center [219, 220] width 175 height 12
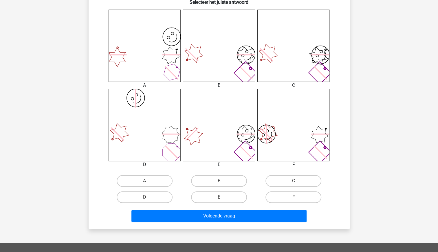
scroll to position [230, 0]
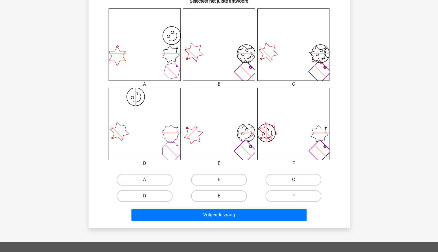
click at [294, 176] on label "C" at bounding box center [294, 180] width 56 height 12
click at [294, 179] on input "C" at bounding box center [296, 181] width 4 height 4
radio input "true"
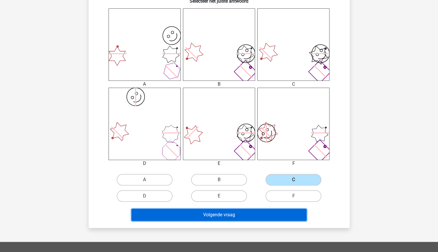
click at [263, 209] on button "Volgende vraag" at bounding box center [219, 214] width 175 height 12
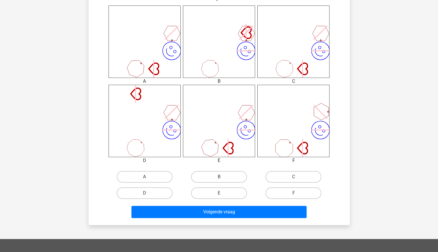
scroll to position [233, 0]
click at [231, 176] on label "B" at bounding box center [219, 176] width 56 height 12
click at [223, 176] on input "B" at bounding box center [221, 178] width 4 height 4
radio input "true"
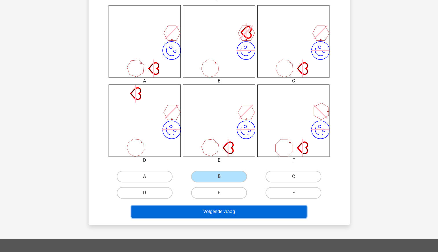
click at [247, 210] on button "Volgende vraag" at bounding box center [219, 211] width 175 height 12
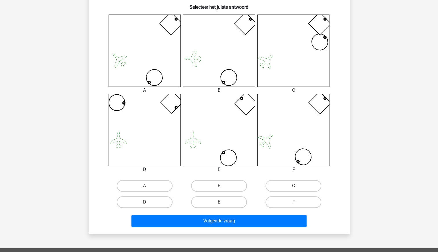
scroll to position [224, 0]
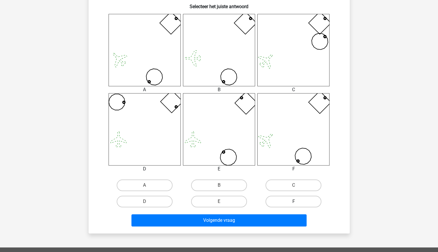
click at [292, 202] on label "F" at bounding box center [294, 201] width 56 height 12
click at [294, 202] on input "F" at bounding box center [296, 203] width 4 height 4
radio input "true"
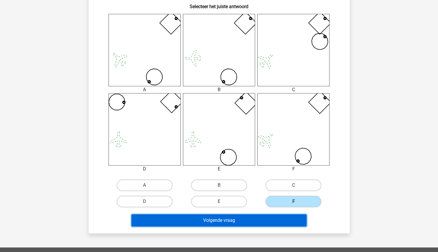
click at [284, 219] on button "Volgende vraag" at bounding box center [219, 220] width 175 height 12
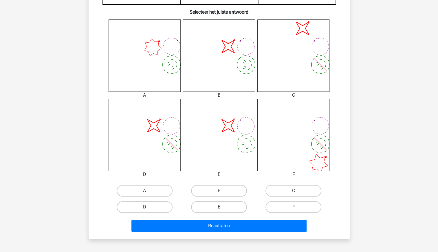
scroll to position [219, 0]
click at [157, 205] on label "D" at bounding box center [145, 207] width 56 height 12
click at [148, 206] on input "D" at bounding box center [147, 208] width 4 height 4
radio input "true"
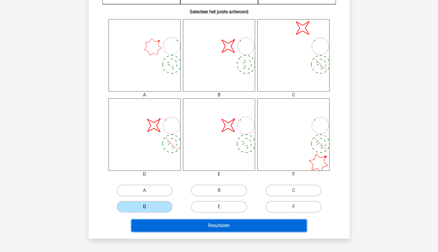
click at [196, 222] on button "Resultaten" at bounding box center [219, 225] width 175 height 12
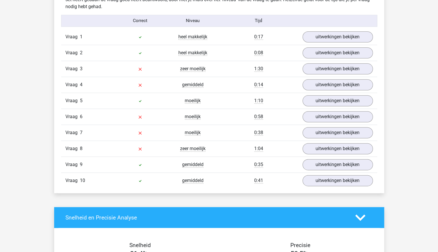
scroll to position [356, 0]
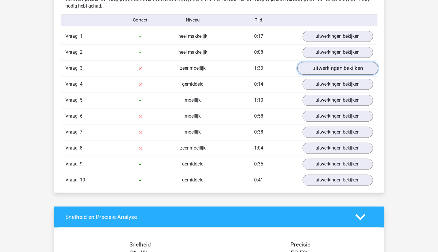
click at [338, 66] on link "uitwerkingen bekijken" at bounding box center [337, 68] width 81 height 13
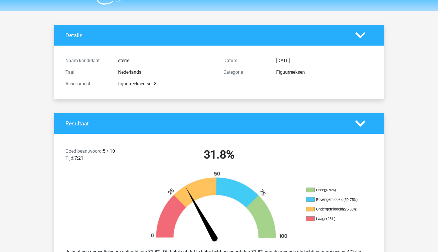
scroll to position [13, 0]
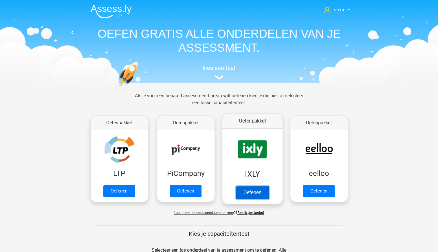
click at [248, 186] on link "Oefenen" at bounding box center [252, 192] width 33 height 13
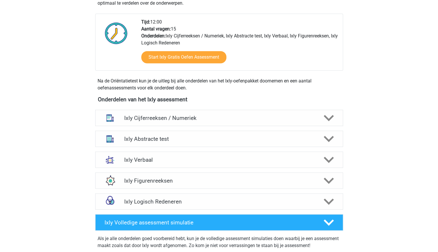
scroll to position [134, 0]
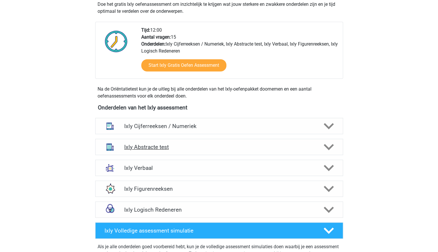
click at [187, 151] on div "Ixly Abstracte test" at bounding box center [219, 147] width 248 height 16
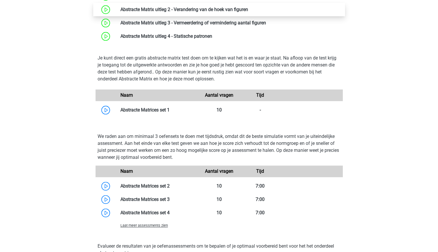
scroll to position [331, 0]
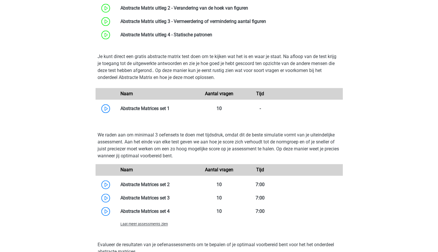
click at [152, 223] on span "Laat meer assessments zien" at bounding box center [145, 223] width 48 height 4
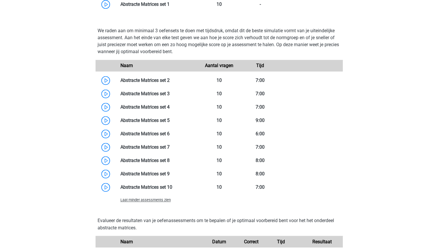
scroll to position [435, 0]
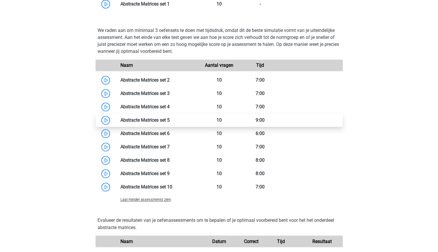
click at [170, 118] on link at bounding box center [170, 120] width 0 height 6
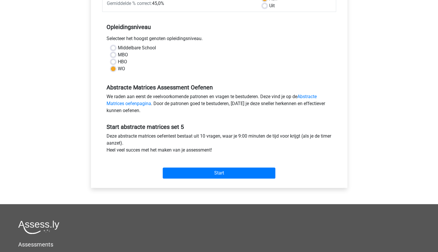
scroll to position [108, 0]
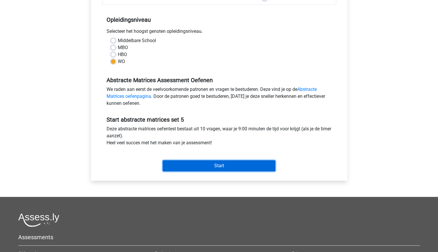
click at [210, 165] on input "Start" at bounding box center [219, 165] width 113 height 11
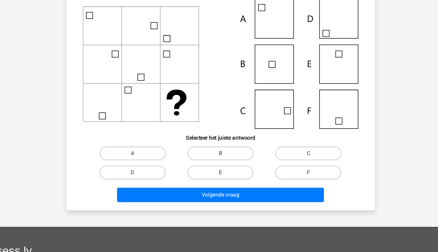
scroll to position [30, 0]
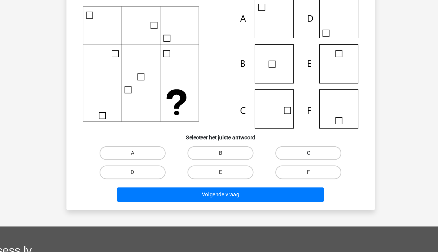
click at [281, 171] on label "C" at bounding box center [294, 168] width 56 height 12
click at [294, 171] on input "C" at bounding box center [296, 170] width 4 height 4
radio input "true"
click at [247, 210] on div "Volgende vraag" at bounding box center [220, 204] width 224 height 14
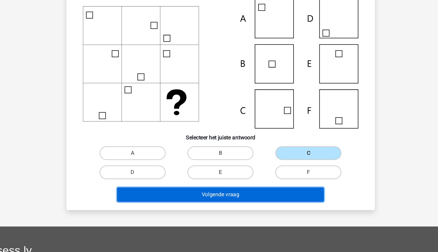
click at [244, 206] on button "Volgende vraag" at bounding box center [219, 203] width 175 height 12
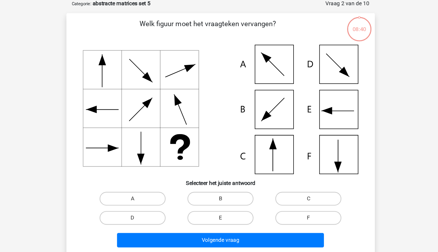
scroll to position [29, 0]
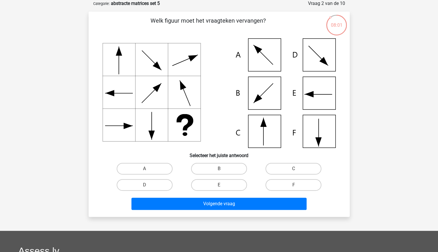
click at [222, 170] on input "B" at bounding box center [221, 170] width 4 height 4
radio input "true"
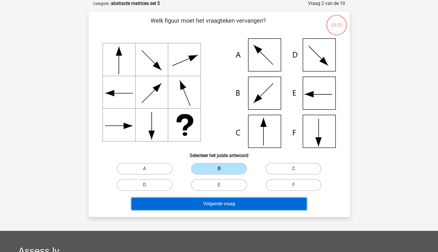
click at [234, 200] on button "Volgende vraag" at bounding box center [219, 203] width 175 height 12
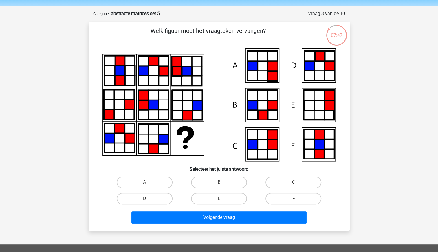
scroll to position [37, 0]
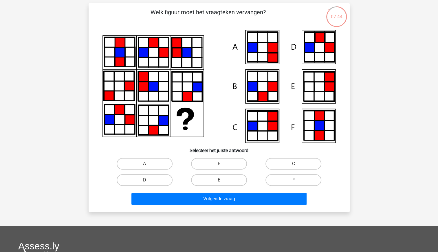
click at [282, 178] on label "F" at bounding box center [294, 180] width 56 height 12
click at [294, 180] on input "F" at bounding box center [296, 182] width 4 height 4
radio input "true"
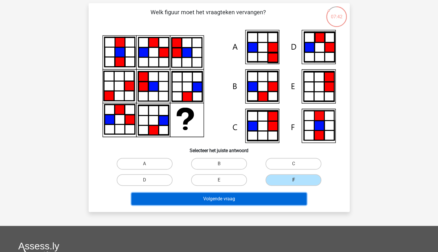
click at [247, 193] on button "Volgende vraag" at bounding box center [219, 198] width 175 height 12
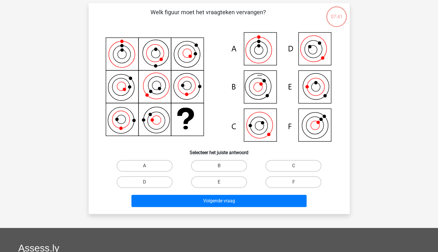
scroll to position [29, 0]
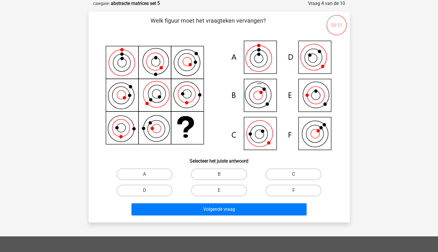
click at [285, 174] on label "C" at bounding box center [294, 174] width 56 height 12
click at [294, 174] on input "C" at bounding box center [296, 176] width 4 height 4
radio input "true"
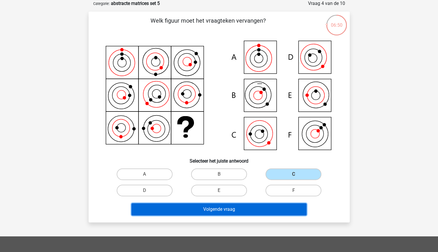
click at [257, 207] on button "Volgende vraag" at bounding box center [219, 209] width 175 height 12
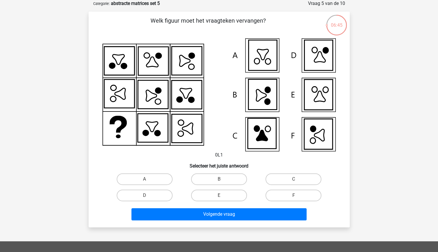
scroll to position [19, 0]
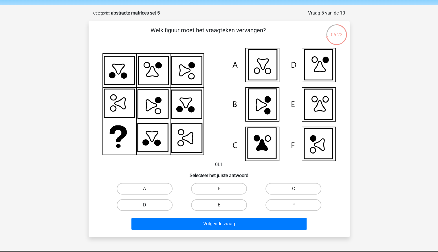
click at [154, 207] on label "D" at bounding box center [145, 205] width 56 height 12
click at [148, 207] on input "D" at bounding box center [147, 207] width 4 height 4
radio input "true"
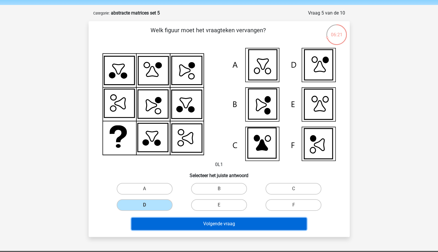
click at [205, 220] on button "Volgende vraag" at bounding box center [219, 223] width 175 height 12
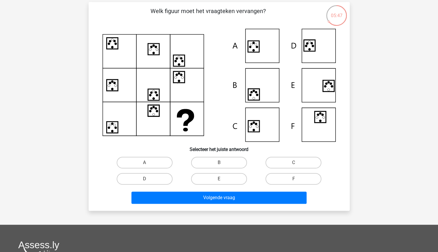
scroll to position [41, 0]
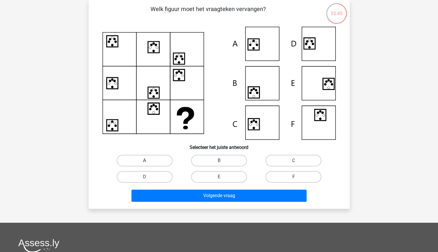
click at [155, 161] on label "A" at bounding box center [145, 160] width 56 height 12
click at [148, 161] on input "A" at bounding box center [147, 162] width 4 height 4
radio input "true"
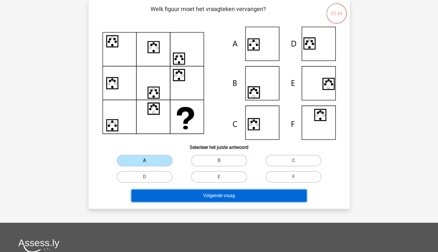
click at [199, 191] on button "Volgende vraag" at bounding box center [219, 195] width 175 height 12
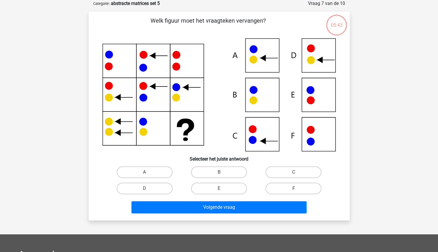
scroll to position [29, 0]
click at [162, 187] on label "D" at bounding box center [145, 188] width 56 height 12
click at [148, 188] on input "D" at bounding box center [147, 190] width 4 height 4
radio input "true"
click at [232, 213] on div "Volgende vraag" at bounding box center [220, 208] width 224 height 14
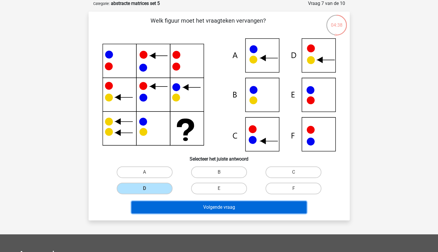
click at [229, 207] on button "Volgende vraag" at bounding box center [219, 207] width 175 height 12
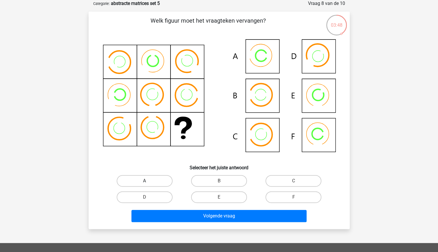
click at [157, 178] on label "A" at bounding box center [145, 181] width 56 height 12
click at [148, 181] on input "A" at bounding box center [147, 183] width 4 height 4
radio input "true"
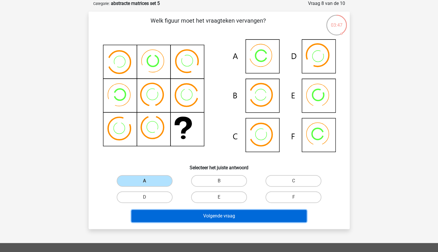
click at [232, 219] on button "Volgende vraag" at bounding box center [219, 216] width 175 height 12
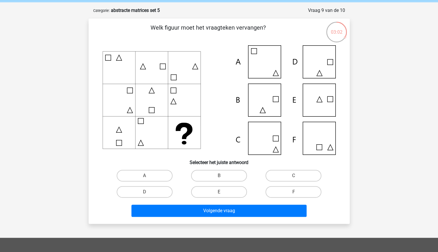
scroll to position [23, 0]
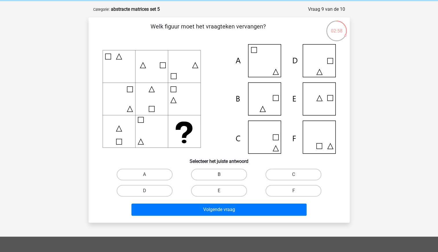
click at [215, 175] on label "B" at bounding box center [219, 174] width 56 height 12
click at [219, 175] on input "B" at bounding box center [221, 176] width 4 height 4
radio input "true"
click at [219, 188] on label "E" at bounding box center [219, 191] width 56 height 12
click at [219, 190] on input "E" at bounding box center [221, 192] width 4 height 4
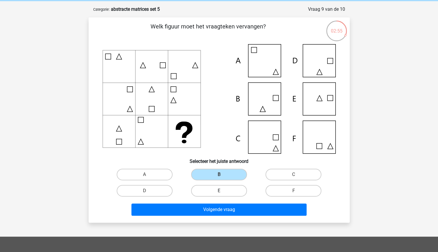
radio input "true"
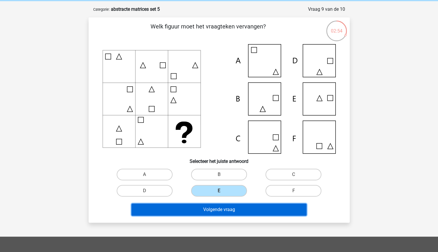
click at [236, 208] on button "Volgende vraag" at bounding box center [219, 209] width 175 height 12
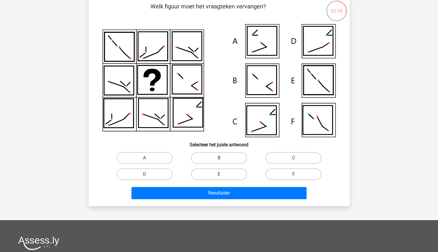
scroll to position [46, 0]
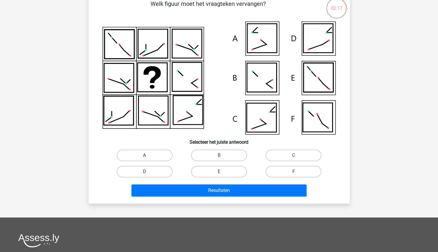
click at [162, 172] on label "D" at bounding box center [145, 171] width 56 height 12
click at [148, 172] on input "D" at bounding box center [147, 173] width 4 height 4
radio input "true"
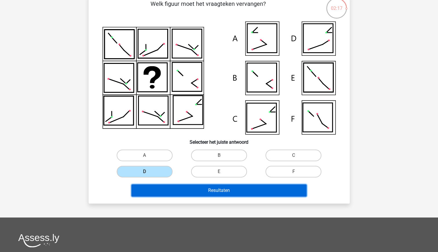
click at [209, 192] on button "Resultaten" at bounding box center [219, 190] width 175 height 12
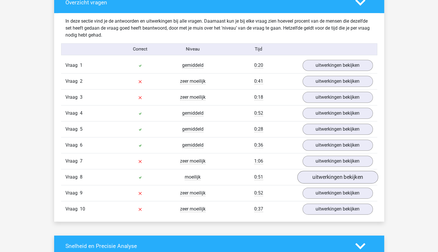
scroll to position [343, 0]
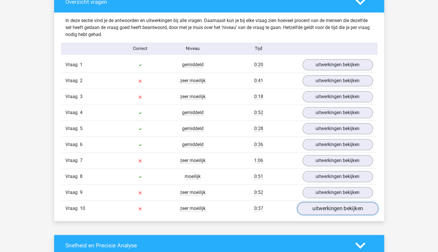
click at [334, 207] on link "uitwerkingen bekijken" at bounding box center [337, 208] width 81 height 13
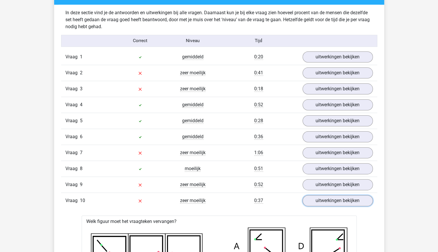
scroll to position [350, 0]
click at [319, 181] on link "uitwerkingen bekijken" at bounding box center [337, 184] width 81 height 13
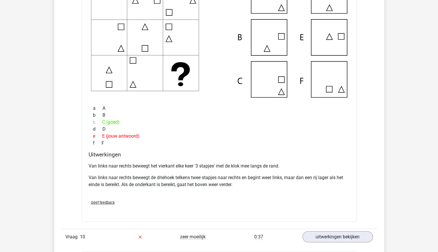
scroll to position [585, 0]
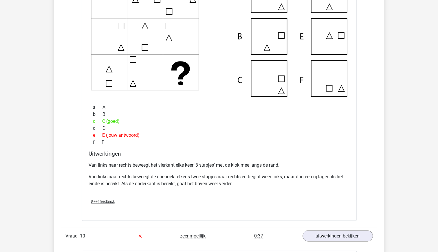
click at [272, 178] on p "Van links naar rechts beweegt de driehoek telkens twee stapjes naar rechts en b…" at bounding box center [219, 180] width 261 height 14
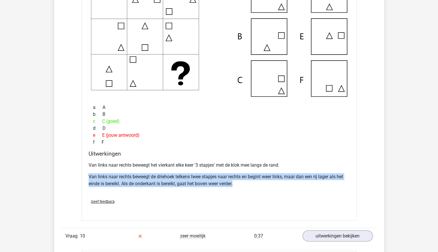
click at [272, 178] on p "Van links naar rechts beweegt de driehoek telkens twee stapjes naar rechts en b…" at bounding box center [219, 180] width 261 height 14
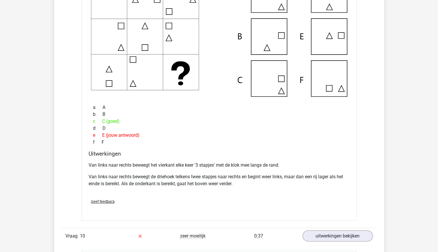
drag, startPoint x: 272, startPoint y: 178, endPoint x: 264, endPoint y: 191, distance: 15.8
click at [264, 194] on div "Geef feedback" at bounding box center [219, 201] width 266 height 15
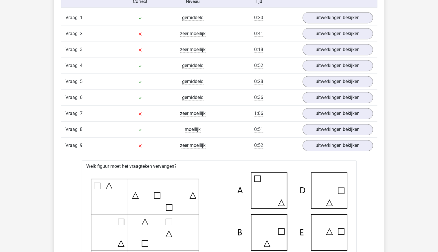
scroll to position [361, 0]
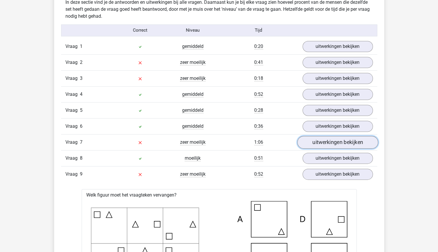
click at [334, 137] on link "uitwerkingen bekijken" at bounding box center [337, 142] width 81 height 13
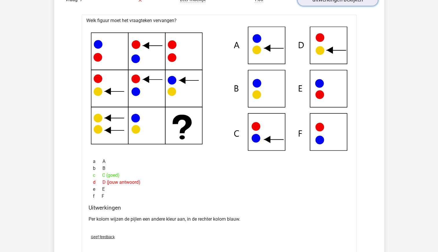
scroll to position [505, 0]
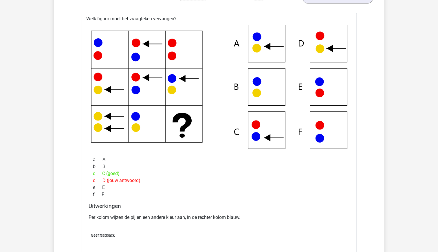
click at [330, 43] on icon at bounding box center [219, 87] width 257 height 124
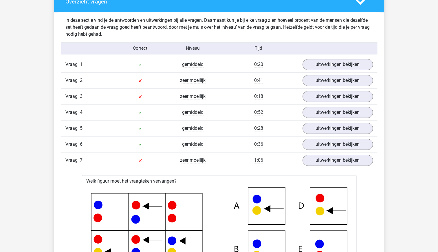
scroll to position [338, 0]
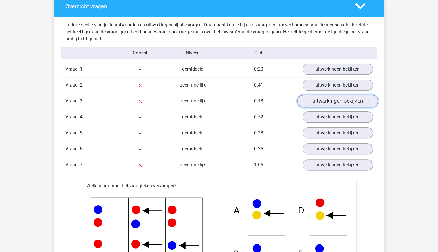
click at [321, 100] on link "uitwerkingen bekijken" at bounding box center [337, 100] width 81 height 13
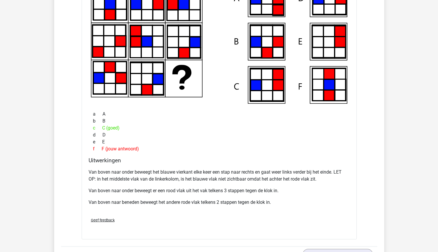
scroll to position [490, 0]
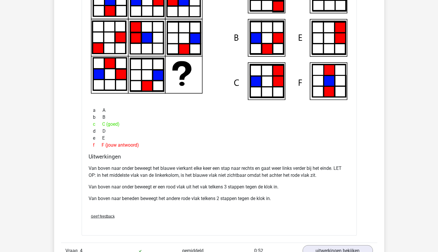
click at [248, 179] on div "Van boven naar onder beweegt het blauwe vierkant elke keer een stap naar rechts…" at bounding box center [219, 185] width 261 height 46
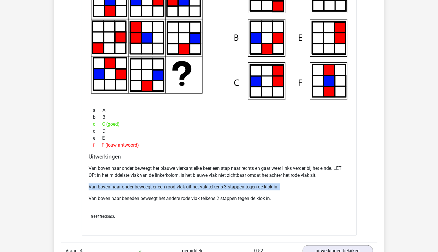
click at [248, 179] on div "Van boven naar onder beweegt het blauwe vierkant elke keer een stap naar rechts…" at bounding box center [219, 185] width 261 height 46
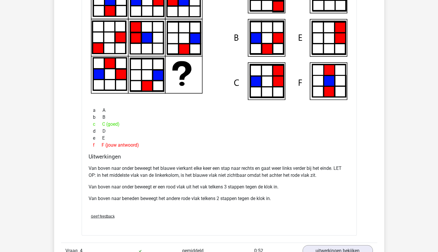
drag, startPoint x: 248, startPoint y: 179, endPoint x: 208, endPoint y: 168, distance: 41.6
click at [208, 168] on p "Van boven naar onder beweegt het blauwe vierkant elke keer een stap naar rechts…" at bounding box center [219, 171] width 261 height 14
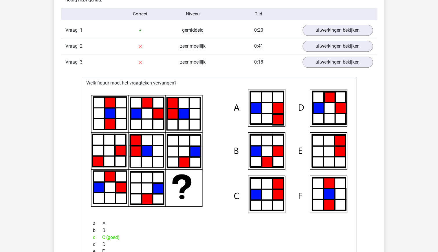
scroll to position [376, 0]
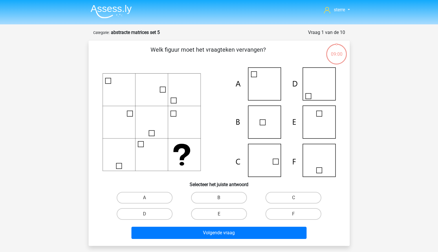
scroll to position [46, 0]
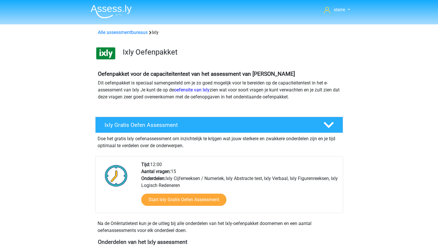
scroll to position [435, 0]
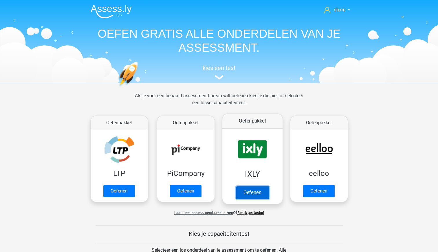
click at [243, 186] on link "Oefenen" at bounding box center [252, 192] width 33 height 13
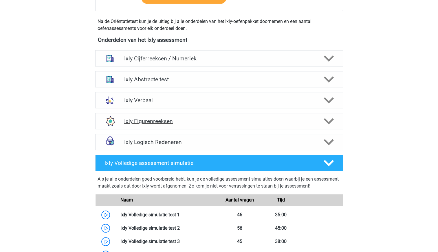
scroll to position [203, 0]
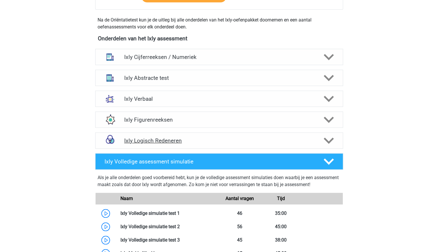
click at [268, 145] on div "Ixly Logisch Redeneren" at bounding box center [219, 140] width 248 height 16
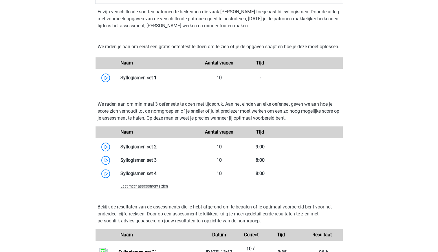
scroll to position [349, 0]
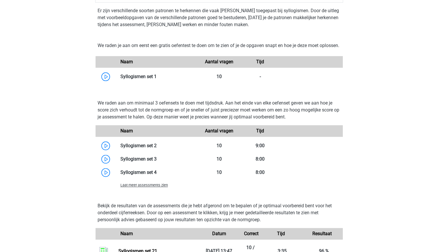
click at [144, 187] on span "Laat meer assessments zien" at bounding box center [145, 185] width 48 height 4
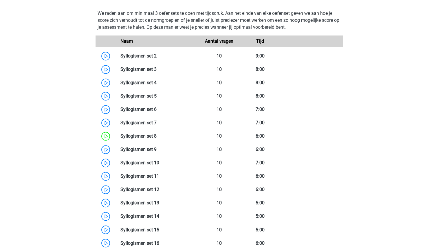
scroll to position [439, 0]
click at [157, 138] on link at bounding box center [157, 136] width 0 height 6
click at [157, 152] on link at bounding box center [157, 149] width 0 height 6
click at [159, 165] on link at bounding box center [159, 162] width 0 height 6
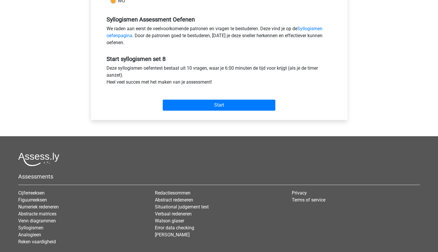
scroll to position [169, 0]
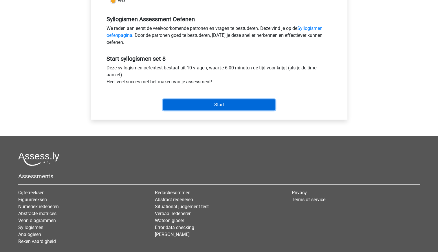
click at [212, 104] on input "Start" at bounding box center [219, 104] width 113 height 11
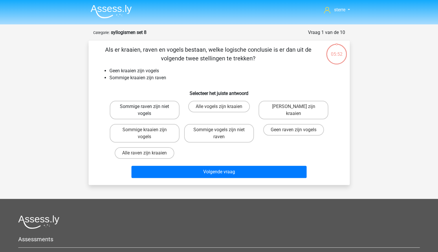
click at [161, 111] on label "Sommige raven zijn niet vogels" at bounding box center [145, 110] width 70 height 19
click at [148, 110] on input "Sommige raven zijn niet vogels" at bounding box center [147, 108] width 4 height 4
radio input "true"
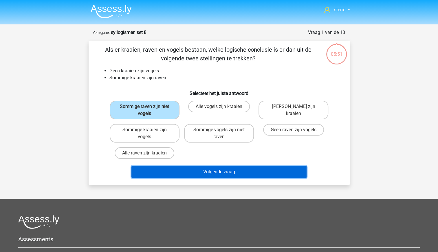
click at [226, 168] on button "Volgende vraag" at bounding box center [219, 171] width 175 height 12
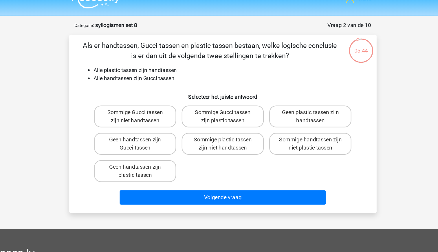
click at [162, 81] on li "Alle handtassen zijn Gucci tassen" at bounding box center [225, 77] width 231 height 7
drag, startPoint x: 162, startPoint y: 81, endPoint x: 153, endPoint y: 90, distance: 12.7
click at [153, 90] on h6 "Selecteer het juiste antwoord" at bounding box center [219, 91] width 243 height 10
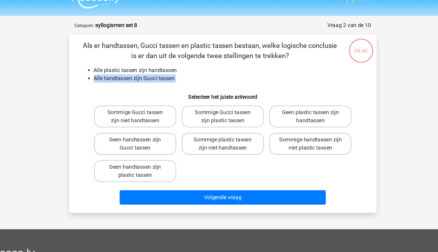
click at [136, 86] on h6 "Selecteer het juiste antwoord" at bounding box center [219, 91] width 243 height 10
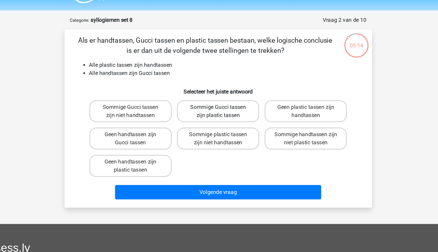
click at [232, 115] on label "Sommige Gucci tassen zijn plastic tassen" at bounding box center [219, 110] width 70 height 19
click at [223, 110] on input "Sommige Gucci tassen zijn plastic tassen" at bounding box center [221, 108] width 4 height 4
radio input "true"
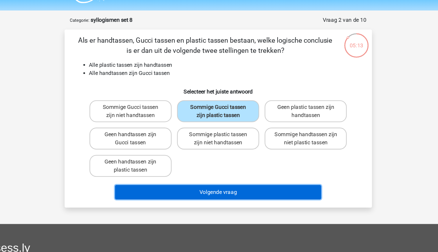
click at [247, 182] on button "Volgende vraag" at bounding box center [219, 178] width 175 height 12
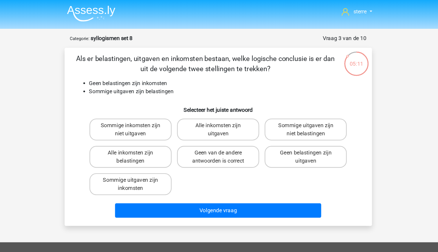
click at [144, 81] on li "Sommige uitgaven zijn belastingen" at bounding box center [225, 77] width 231 height 7
drag, startPoint x: 144, startPoint y: 81, endPoint x: 123, endPoint y: 70, distance: 24.0
click at [123, 70] on li "Geen belastingen zijn inkomsten" at bounding box center [225, 70] width 231 height 7
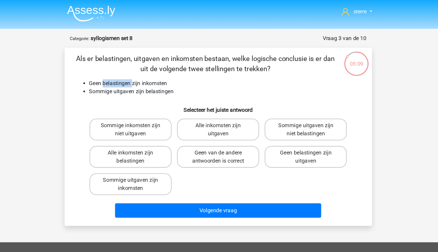
click at [123, 70] on li "Geen belastingen zijn inkomsten" at bounding box center [225, 70] width 231 height 7
drag, startPoint x: 123, startPoint y: 70, endPoint x: 129, endPoint y: 79, distance: 11.2
click at [129, 79] on li "Sommige uitgaven zijn belastingen" at bounding box center [225, 77] width 231 height 7
click at [156, 80] on li "Sommige uitgaven zijn belastingen" at bounding box center [225, 77] width 231 height 7
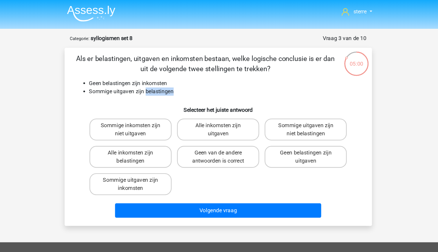
click at [156, 80] on li "Sommige uitgaven zijn belastingen" at bounding box center [225, 77] width 231 height 7
drag, startPoint x: 156, startPoint y: 80, endPoint x: 159, endPoint y: 85, distance: 5.3
click at [159, 85] on div "Als er belastingen, uitgaven en inkomsten bestaan, welke logische conclusie is …" at bounding box center [219, 116] width 257 height 142
click at [137, 86] on h6 "Selecteer het juiste antwoord" at bounding box center [219, 91] width 243 height 10
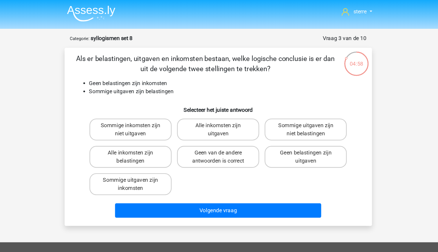
click at [158, 78] on li "Sommige uitgaven zijn belastingen" at bounding box center [225, 77] width 231 height 7
drag, startPoint x: 158, startPoint y: 78, endPoint x: 156, endPoint y: 86, distance: 8.6
click at [156, 86] on h6 "Selecteer het juiste antwoord" at bounding box center [219, 91] width 243 height 10
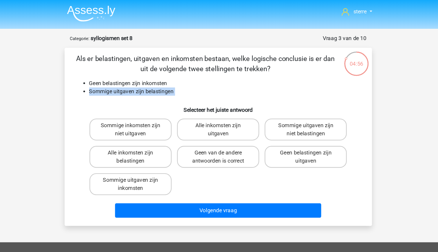
click at [156, 86] on h6 "Selecteer het juiste antwoord" at bounding box center [219, 91] width 243 height 10
drag, startPoint x: 156, startPoint y: 86, endPoint x: 133, endPoint y: 90, distance: 23.2
click at [133, 90] on h6 "Selecteer het juiste antwoord" at bounding box center [219, 91] width 243 height 10
click at [110, 79] on li "Sommige uitgaven zijn belastingen" at bounding box center [225, 77] width 231 height 7
click at [163, 70] on li "Geen belastingen zijn inkomsten" at bounding box center [225, 70] width 231 height 7
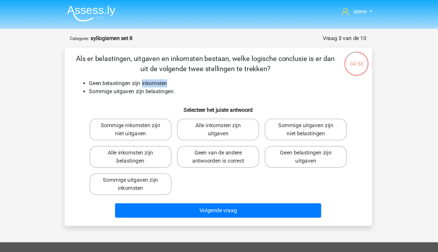
click at [163, 70] on li "Geen belastingen zijn inkomsten" at bounding box center [225, 70] width 231 height 7
drag, startPoint x: 163, startPoint y: 70, endPoint x: 165, endPoint y: 77, distance: 7.1
click at [165, 77] on li "Sommige uitgaven zijn belastingen" at bounding box center [225, 77] width 231 height 7
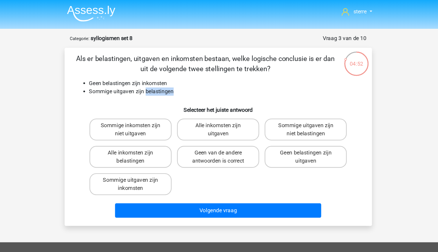
click at [165, 77] on li "Sommige uitgaven zijn belastingen" at bounding box center [225, 77] width 231 height 7
drag, startPoint x: 165, startPoint y: 77, endPoint x: 152, endPoint y: 65, distance: 17.4
click at [152, 65] on div "Als er belastingen, uitgaven en inkomsten bestaan, welke logische conclusie is …" at bounding box center [219, 116] width 257 height 142
click at [162, 78] on li "Sommige uitgaven zijn belastingen" at bounding box center [225, 77] width 231 height 7
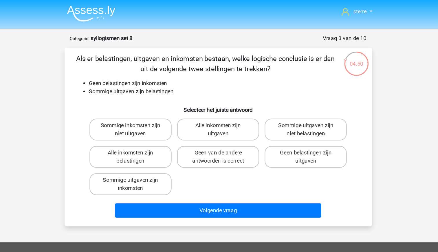
drag, startPoint x: 161, startPoint y: 78, endPoint x: 165, endPoint y: 89, distance: 12.0
click at [165, 89] on h6 "Selecteer het juiste antwoord" at bounding box center [219, 91] width 243 height 10
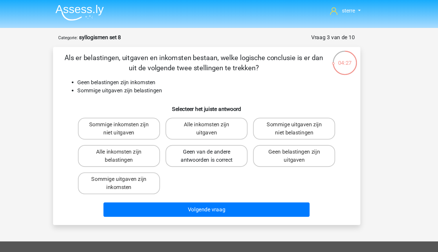
click at [222, 140] on label "Geen van de andere antwoorden is correct" at bounding box center [219, 133] width 70 height 19
click at [222, 133] on input "Geen van de andere antwoorden is correct" at bounding box center [221, 132] width 4 height 4
radio input "true"
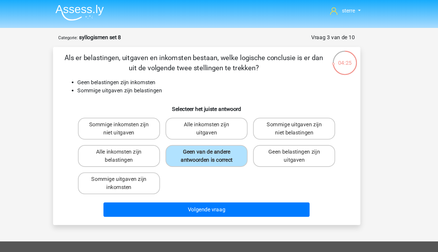
click at [297, 110] on input "Sommige uitgaven zijn niet belastingen" at bounding box center [296, 108] width 4 height 4
radio input "true"
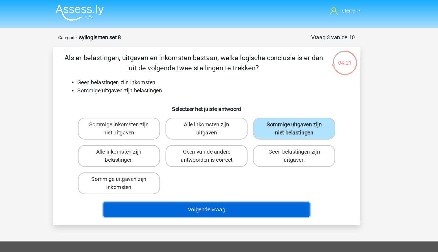
click at [255, 180] on button "Volgende vraag" at bounding box center [219, 178] width 175 height 12
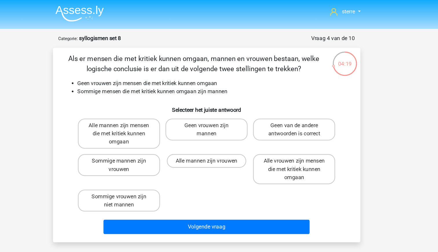
click at [169, 78] on li "Sommige mensen die met kritiek kunnen omgaan zijn mannen" at bounding box center [225, 77] width 231 height 7
drag, startPoint x: 169, startPoint y: 78, endPoint x: 153, endPoint y: 70, distance: 17.5
click at [153, 70] on li "Geen vrouwen zijn mensen die met kritiek kunnen omgaan" at bounding box center [225, 70] width 231 height 7
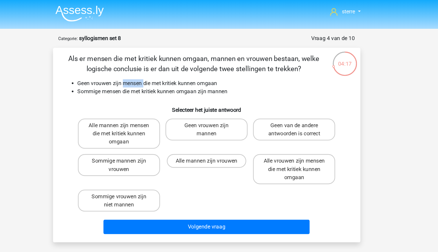
click at [153, 70] on li "Geen vrouwen zijn mensen die met kritiek kunnen omgaan" at bounding box center [225, 70] width 231 height 7
drag, startPoint x: 153, startPoint y: 70, endPoint x: 157, endPoint y: 77, distance: 8.1
click at [157, 77] on li "Sommige mensen die met kritiek kunnen omgaan zijn mannen" at bounding box center [225, 77] width 231 height 7
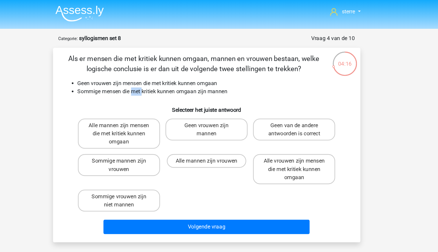
click at [157, 77] on li "Sommige mensen die met kritiek kunnen omgaan zijn mannen" at bounding box center [225, 77] width 231 height 7
drag, startPoint x: 157, startPoint y: 77, endPoint x: 157, endPoint y: 96, distance: 18.3
click at [157, 96] on h6 "Selecteer het juiste antwoord" at bounding box center [219, 91] width 243 height 10
click at [82, 90] on div "04:14 Vraag 4 van de 10 Categorie: syllogismen set 8 Geen vrouwen zijn mensen d…" at bounding box center [219, 117] width 275 height 176
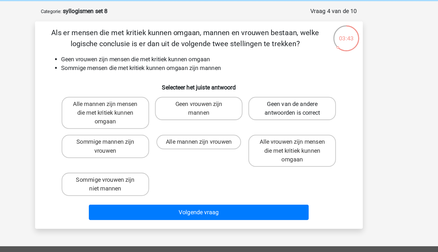
click at [283, 113] on label "Geen van de andere antwoorden is correct" at bounding box center [294, 110] width 70 height 19
click at [294, 110] on input "Geen van de andere antwoorden is correct" at bounding box center [296, 108] width 4 height 4
radio input "true"
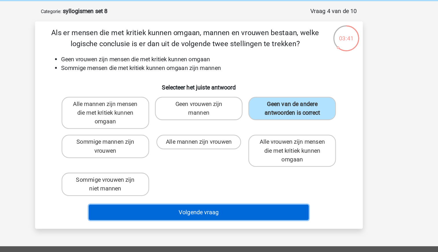
click at [238, 193] on button "Volgende vraag" at bounding box center [219, 192] width 175 height 12
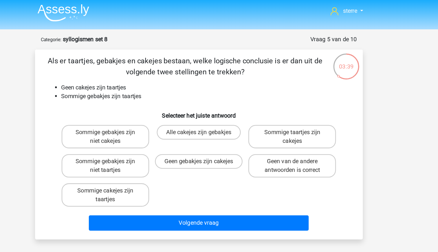
click at [145, 82] on div "Als er taartjes, gebakjes en cakejes bestaan, welke logische conclusie is er da…" at bounding box center [219, 116] width 257 height 142
click at [134, 74] on li "Sommige gebakjes zijn taartjes" at bounding box center [225, 77] width 231 height 7
click at [125, 71] on li "Geen cakejes zijn taartjes" at bounding box center [225, 70] width 231 height 7
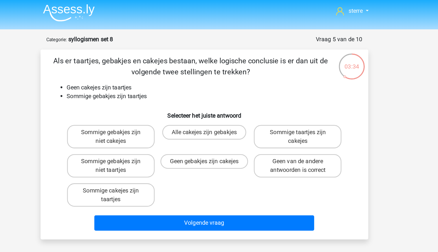
click at [140, 77] on li "Sommige gebakjes zijn taartjes" at bounding box center [225, 77] width 231 height 7
drag, startPoint x: 140, startPoint y: 77, endPoint x: 145, endPoint y: 85, distance: 10.0
click at [145, 85] on div "Als er taartjes, gebakjes en cakejes bestaan, welke logische conclusie is er da…" at bounding box center [219, 116] width 257 height 142
click at [165, 114] on label "Sommige gebakjes zijn niet cakejes" at bounding box center [145, 110] width 70 height 19
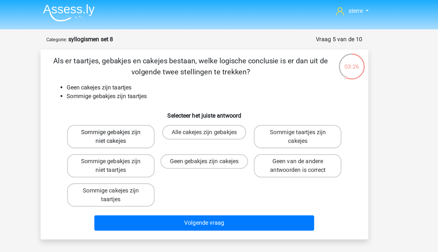
click at [148, 110] on input "Sommige gebakjes zijn niet cakejes" at bounding box center [147, 108] width 4 height 4
radio input "true"
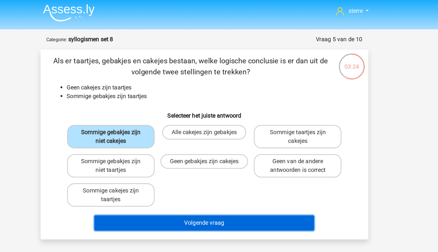
click at [220, 176] on button "Volgende vraag" at bounding box center [219, 178] width 175 height 12
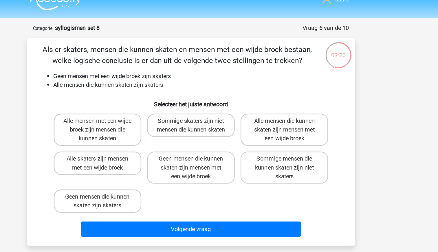
click at [187, 72] on li "Geen mensen met een wijde broek zijn skaters" at bounding box center [225, 70] width 231 height 7
drag, startPoint x: 187, startPoint y: 72, endPoint x: 201, endPoint y: 78, distance: 15.1
click at [201, 78] on li "Alle mensen die kunnen skaten zijn skaters" at bounding box center [225, 77] width 231 height 7
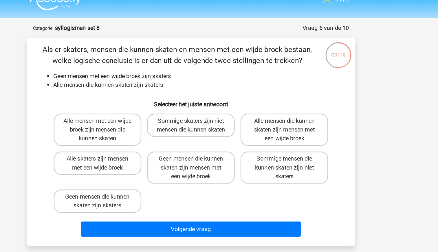
click at [201, 78] on li "Alle mensen die kunnen skaten zijn skaters" at bounding box center [225, 77] width 231 height 7
drag, startPoint x: 201, startPoint y: 78, endPoint x: 194, endPoint y: 67, distance: 12.9
click at [194, 67] on li "Geen mensen met een wijde broek zijn skaters" at bounding box center [225, 70] width 231 height 7
click at [198, 75] on li "Alle mensen die kunnen skaten zijn skaters" at bounding box center [225, 77] width 231 height 7
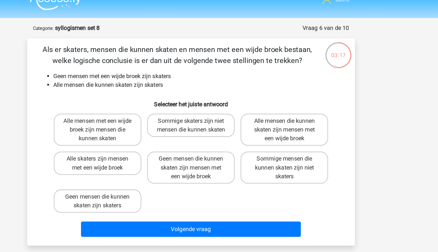
click at [198, 75] on li "Alle mensen die kunnen skaten zijn skaters" at bounding box center [225, 77] width 231 height 7
drag, startPoint x: 198, startPoint y: 75, endPoint x: 201, endPoint y: 79, distance: 5.1
click at [201, 79] on li "Alle mensen die kunnen skaten zijn skaters" at bounding box center [225, 77] width 231 height 7
click at [193, 74] on li "Geen mensen met een wijde broek zijn skaters" at bounding box center [225, 70] width 231 height 7
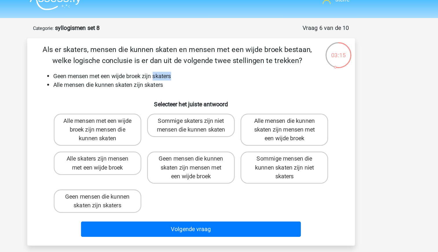
click at [193, 74] on li "Geen mensen met een wijde broek zijn skaters" at bounding box center [225, 70] width 231 height 7
drag, startPoint x: 193, startPoint y: 74, endPoint x: 198, endPoint y: 82, distance: 10.0
click at [198, 82] on div "Als er skaters, mensen die kunnen skaten en mensen met een wijde broek bestaan,…" at bounding box center [219, 123] width 257 height 156
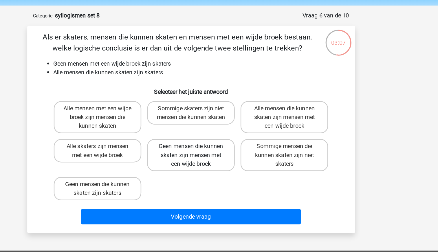
click at [242, 147] on label "Geen mensen die kunnen skaten zijn mensen met een wijde broek" at bounding box center [219, 144] width 70 height 26
click at [223, 140] on input "Geen mensen die kunnen skaten zijn mensen met een wijde broek" at bounding box center [221, 138] width 4 height 4
radio input "true"
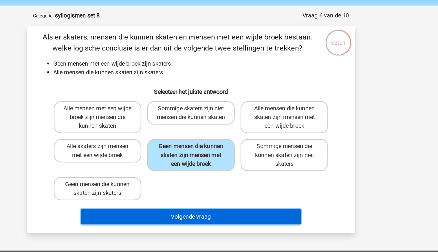
click at [253, 194] on button "Volgende vraag" at bounding box center [219, 192] width 175 height 12
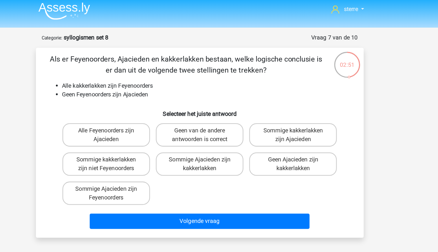
click at [152, 80] on li "Geen Feyenoorders zijn Ajacieden" at bounding box center [225, 77] width 231 height 7
drag, startPoint x: 152, startPoint y: 80, endPoint x: 154, endPoint y: 90, distance: 10.6
click at [154, 90] on h6 "Selecteer het juiste antwoord" at bounding box center [219, 91] width 243 height 10
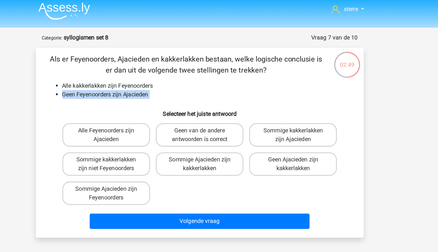
click at [132, 86] on h6 "Selecteer het juiste antwoord" at bounding box center [219, 91] width 243 height 10
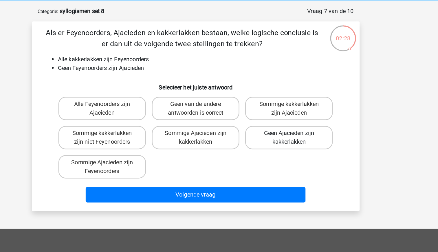
click at [313, 132] on label "Geen Ajacieden zijn kakkerlakken" at bounding box center [294, 133] width 70 height 19
click at [298, 132] on input "Geen Ajacieden zijn kakkerlakken" at bounding box center [296, 132] width 4 height 4
radio input "true"
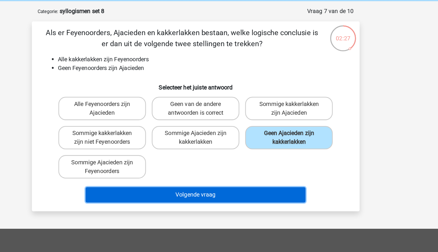
click at [270, 179] on button "Volgende vraag" at bounding box center [219, 178] width 175 height 12
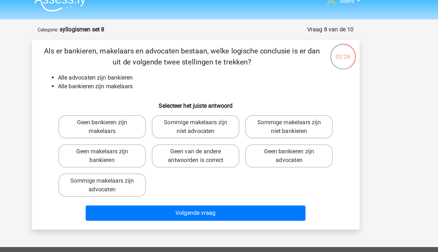
click at [167, 76] on li "Alle bankieren zijn makelaars" at bounding box center [225, 77] width 231 height 7
click at [152, 89] on h6 "Selecteer het juiste antwoord" at bounding box center [219, 91] width 243 height 10
click at [132, 89] on h6 "Selecteer het juiste antwoord" at bounding box center [219, 91] width 243 height 10
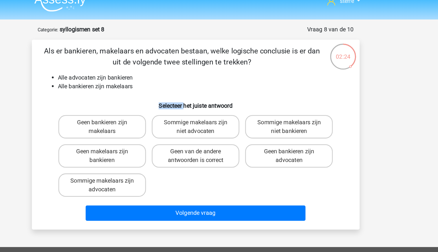
click at [132, 89] on h6 "Selecteer het juiste antwoord" at bounding box center [219, 91] width 243 height 10
click at [125, 75] on li "Alle bankieren zijn makelaars" at bounding box center [225, 77] width 231 height 7
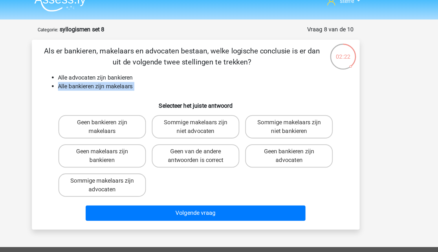
drag, startPoint x: 125, startPoint y: 75, endPoint x: 133, endPoint y: 84, distance: 11.5
click at [133, 84] on div "Als er bankieren, makelaars en advocaten bestaan, welke logische conclusie is e…" at bounding box center [219, 116] width 257 height 142
click at [136, 88] on h6 "Selecteer het juiste antwoord" at bounding box center [219, 91] width 243 height 10
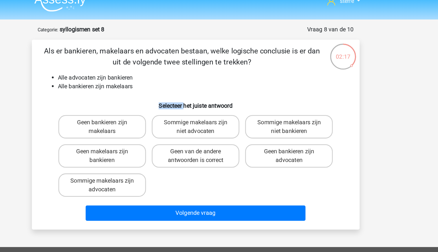
drag, startPoint x: 136, startPoint y: 88, endPoint x: 157, endPoint y: 79, distance: 23.0
click at [157, 79] on li "Alle bankieren zijn makelaars" at bounding box center [225, 77] width 231 height 7
drag, startPoint x: 157, startPoint y: 79, endPoint x: 152, endPoint y: 85, distance: 7.9
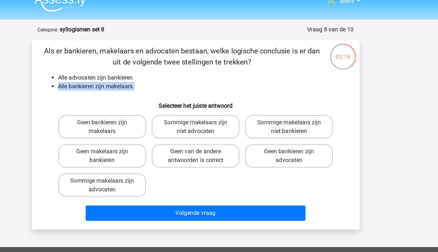
click at [152, 85] on div "Als er bankieren, makelaars en advocaten bestaan, welke logische conclusie is e…" at bounding box center [219, 116] width 257 height 142
drag, startPoint x: 152, startPoint y: 85, endPoint x: 159, endPoint y: 74, distance: 12.7
click at [159, 74] on li "Alle advocaten zijn bankieren" at bounding box center [225, 70] width 231 height 7
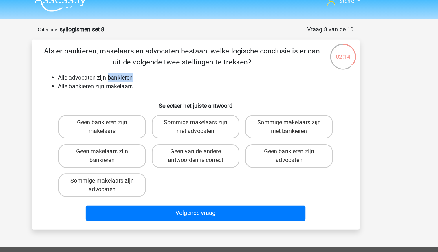
click at [159, 74] on li "Alle advocaten zijn bankieren" at bounding box center [225, 70] width 231 height 7
drag, startPoint x: 159, startPoint y: 74, endPoint x: 161, endPoint y: 75, distance: 3.0
click at [161, 75] on li "Alle bankieren zijn makelaars" at bounding box center [225, 77] width 231 height 7
click at [155, 159] on label "Sommige makelaars zijn advocaten" at bounding box center [145, 156] width 70 height 19
click at [148, 156] on input "Sommige makelaars zijn advocaten" at bounding box center [147, 155] width 4 height 4
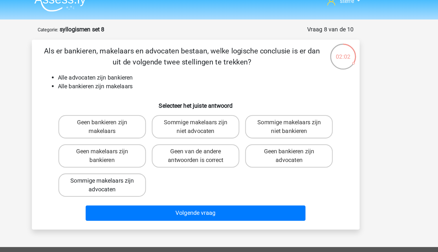
radio input "true"
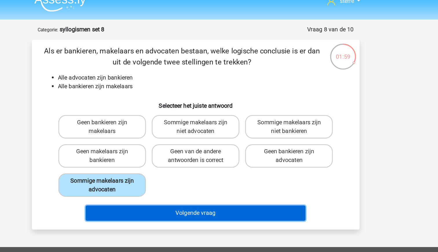
click at [212, 175] on button "Volgende vraag" at bounding box center [219, 178] width 175 height 12
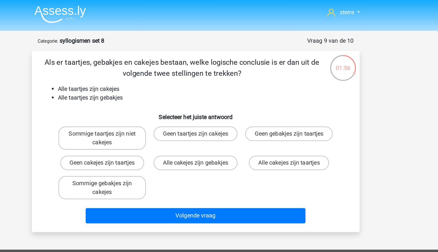
click at [148, 71] on li "Alle taartjes zijn cakejes" at bounding box center [225, 70] width 231 height 7
drag, startPoint x: 148, startPoint y: 71, endPoint x: 157, endPoint y: 82, distance: 14.6
click at [157, 82] on div "Als er taartjes, gebakjes en cakejes bestaan, welke logische conclusie is er da…" at bounding box center [219, 112] width 257 height 135
click at [172, 152] on label "Sommige gebakjes zijn cakejes" at bounding box center [145, 149] width 70 height 19
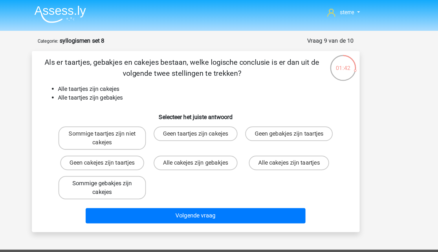
click at [148, 150] on input "Sommige gebakjes zijn cakejes" at bounding box center [147, 148] width 4 height 4
radio input "true"
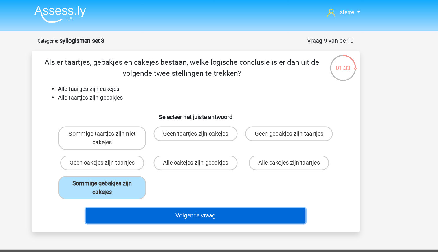
click at [221, 171] on button "Volgende vraag" at bounding box center [219, 171] width 175 height 12
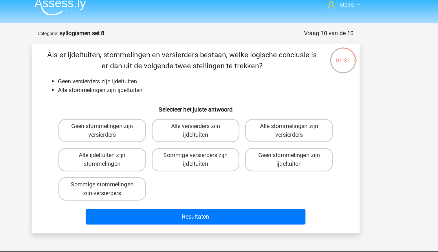
click at [130, 76] on li "Alle stommelingen zijn ijdeltuiten" at bounding box center [225, 77] width 231 height 7
click at [123, 70] on li "Geen versierders zijn ijdeltuiten" at bounding box center [225, 70] width 231 height 7
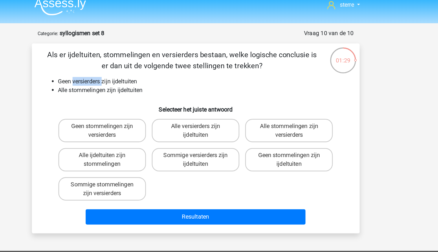
click at [123, 70] on li "Geen versierders zijn ijdeltuiten" at bounding box center [225, 70] width 231 height 7
click at [131, 85] on div "Als er ijdeltuiten, stommelingen en versierders bestaan, welke logische conclus…" at bounding box center [219, 116] width 257 height 142
click at [154, 78] on li "Alle stommelingen zijn ijdeltuiten" at bounding box center [225, 77] width 231 height 7
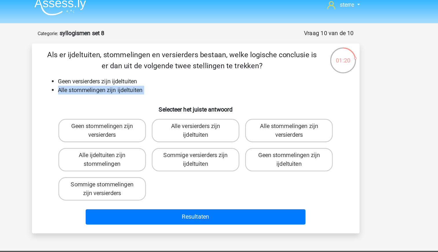
click at [154, 81] on li "Alle stommelingen zijn ijdeltuiten" at bounding box center [225, 77] width 231 height 7
click at [152, 88] on h6 "Selecteer het juiste antwoord" at bounding box center [219, 91] width 243 height 10
click at [167, 113] on label "Geen stommelingen zijn versierders" at bounding box center [145, 110] width 70 height 19
click at [148, 110] on input "Geen stommelingen zijn versierders" at bounding box center [147, 108] width 4 height 4
radio input "true"
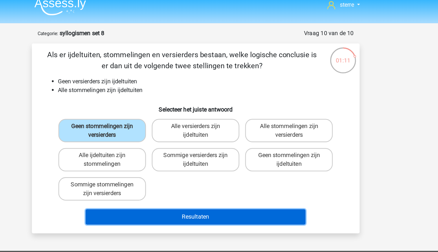
click at [217, 175] on button "Resultaten" at bounding box center [219, 178] width 175 height 12
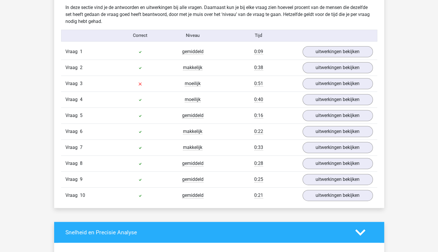
scroll to position [344, 0]
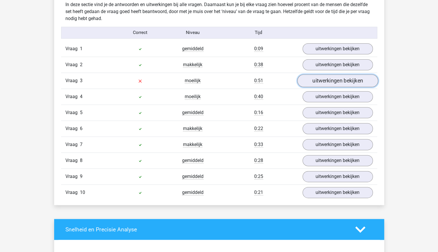
click at [332, 78] on link "uitwerkingen bekijken" at bounding box center [337, 80] width 81 height 13
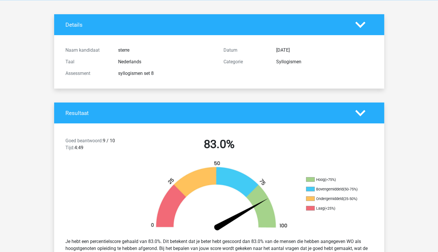
scroll to position [0, 0]
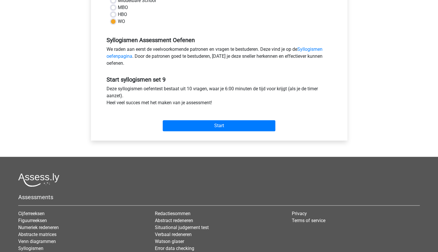
scroll to position [149, 0]
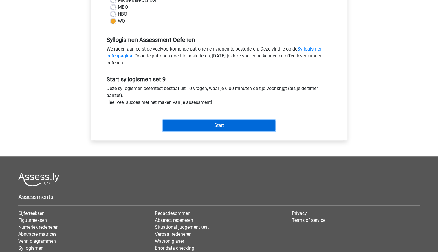
click at [207, 128] on input "Start" at bounding box center [219, 125] width 113 height 11
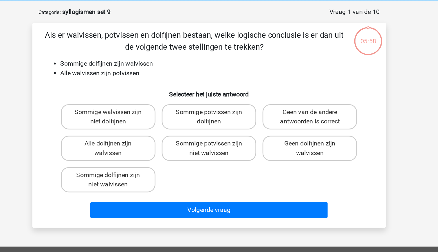
click at [165, 78] on li "Alle walvissen zijn potvissen" at bounding box center [225, 77] width 231 height 7
click at [148, 69] on li "Sommige dolfijnen zijn walvissen" at bounding box center [225, 70] width 231 height 7
click at [234, 112] on label "Sommige potvissen zijn dolfijnen" at bounding box center [219, 110] width 70 height 19
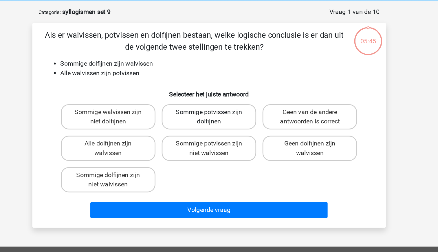
click at [223, 110] on input "Sommige potvissen zijn dolfijnen" at bounding box center [221, 108] width 4 height 4
radio input "true"
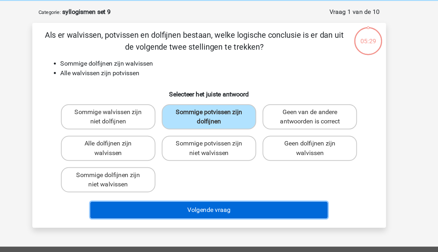
click at [252, 180] on button "Volgende vraag" at bounding box center [219, 178] width 175 height 12
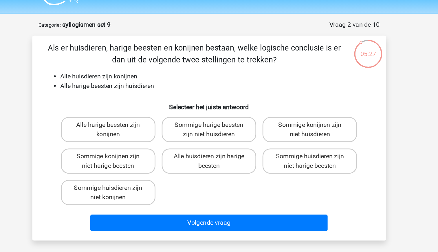
click at [156, 75] on li "Alle harige beesten zijn huisdieren" at bounding box center [225, 77] width 231 height 7
drag, startPoint x: 156, startPoint y: 75, endPoint x: 156, endPoint y: 83, distance: 7.3
click at [156, 83] on div "Als er huisdieren, harige beesten en konijnen bestaan, welke logische conclusie…" at bounding box center [219, 116] width 257 height 142
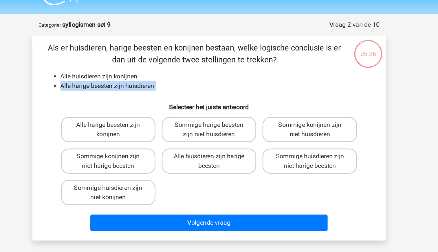
click at [151, 88] on h6 "Selecteer het juiste antwoord" at bounding box center [219, 91] width 243 height 10
click at [161, 112] on label "Alle harige beesten zijn konijnen" at bounding box center [145, 110] width 70 height 19
click at [148, 110] on input "Alle harige beesten zijn konijnen" at bounding box center [147, 108] width 4 height 4
radio input "true"
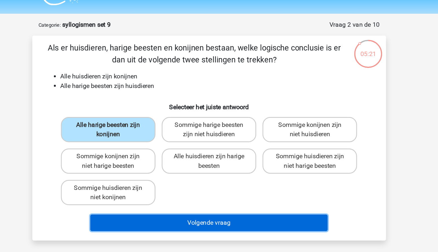
click at [214, 176] on button "Volgende vraag" at bounding box center [219, 178] width 175 height 12
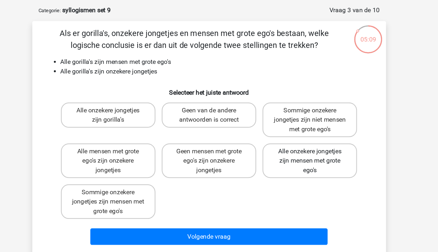
click at [300, 153] on label "Alle onzekere jongetjes zijn mensen met grote ego's" at bounding box center [294, 144] width 70 height 26
click at [298, 140] on input "Alle onzekere jongetjes zijn mensen met grote ego's" at bounding box center [296, 138] width 4 height 4
radio input "true"
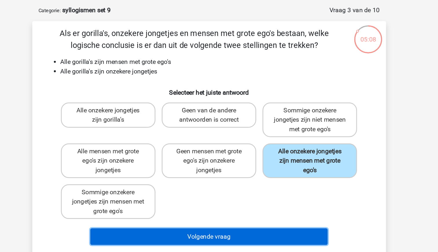
click at [275, 201] on button "Volgende vraag" at bounding box center [219, 199] width 175 height 12
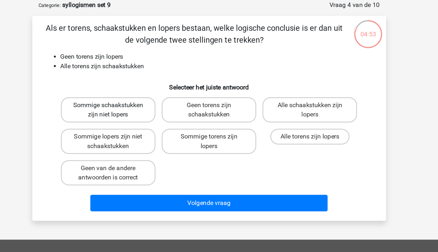
click at [156, 111] on label "Sommige schaakstukken zijn niet lopers" at bounding box center [145, 110] width 70 height 19
click at [148, 110] on input "Sommige schaakstukken zijn niet lopers" at bounding box center [147, 108] width 4 height 4
radio input "true"
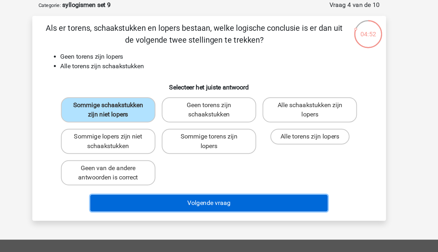
click at [229, 178] on button "Volgende vraag" at bounding box center [219, 178] width 175 height 12
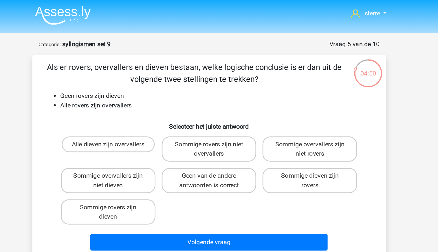
click at [154, 73] on li "Geen rovers zijn dieven" at bounding box center [225, 70] width 231 height 7
drag, startPoint x: 154, startPoint y: 73, endPoint x: 165, endPoint y: 84, distance: 15.6
click at [165, 84] on div "Als er rovers, overvallers en dieven bestaan, welke logische conclusie is er da…" at bounding box center [219, 116] width 257 height 142
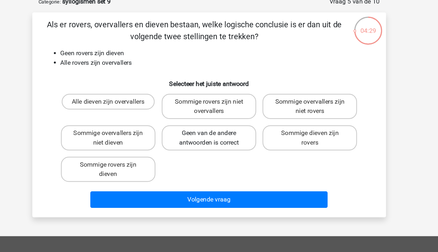
click at [213, 136] on label "Geen van de andere antwoorden is correct" at bounding box center [219, 133] width 70 height 19
click at [219, 133] on input "Geen van de andere antwoorden is correct" at bounding box center [221, 132] width 4 height 4
radio input "true"
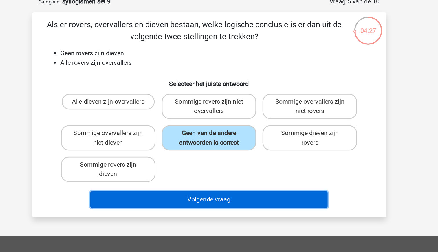
click at [232, 177] on button "Volgende vraag" at bounding box center [219, 178] width 175 height 12
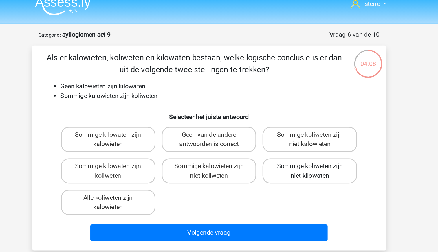
click at [304, 139] on label "Sommige koliweten zijn niet kilowaten" at bounding box center [294, 133] width 70 height 19
click at [298, 133] on input "Sommige koliweten zijn niet kilowaten" at bounding box center [296, 132] width 4 height 4
radio input "true"
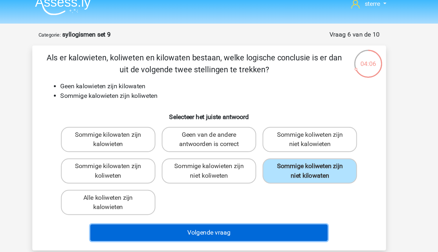
click at [269, 182] on button "Volgende vraag" at bounding box center [219, 178] width 175 height 12
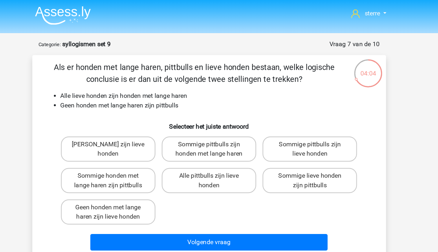
click at [199, 72] on li "Alle lieve honden zijn honden met lange haren" at bounding box center [225, 70] width 231 height 7
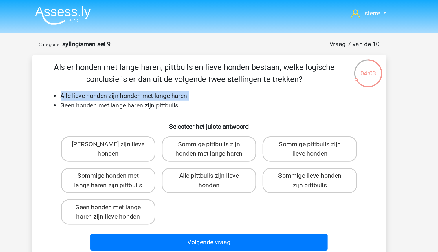
click at [199, 72] on li "Alle lieve honden zijn honden met lange haren" at bounding box center [225, 70] width 231 height 7
drag, startPoint x: 199, startPoint y: 72, endPoint x: 205, endPoint y: 82, distance: 12.1
click at [205, 82] on div "Als er honden met lange haren, pittbulls en lieve honden bestaan, welke logisch…" at bounding box center [219, 116] width 257 height 142
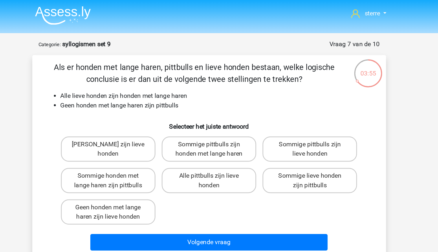
click at [205, 82] on div "Als er honden met lange haren, pittbulls en lieve honden bestaan, welke logisch…" at bounding box center [219, 116] width 257 height 142
drag, startPoint x: 205, startPoint y: 82, endPoint x: 194, endPoint y: 76, distance: 12.6
click at [194, 76] on li "Geen honden met lange haren zijn pittbulls" at bounding box center [225, 77] width 231 height 7
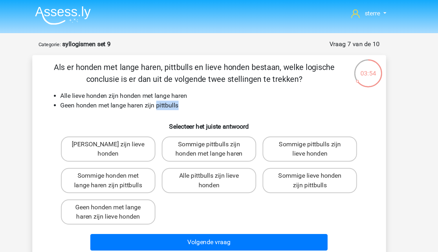
click at [194, 76] on li "Geen honden met lange haren zijn pittbulls" at bounding box center [225, 77] width 231 height 7
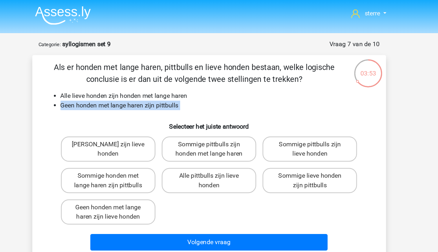
click at [174, 88] on h6 "Selecteer het juiste antwoord" at bounding box center [219, 91] width 243 height 10
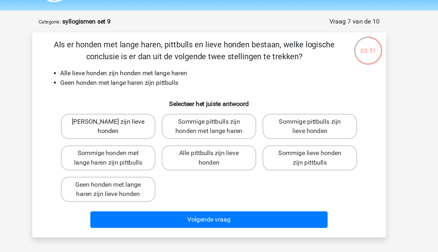
click at [172, 116] on label "Geen pittbulls zijn lieve honden" at bounding box center [145, 110] width 70 height 19
click at [148, 110] on input "Geen pittbulls zijn lieve honden" at bounding box center [147, 108] width 4 height 4
radio input "true"
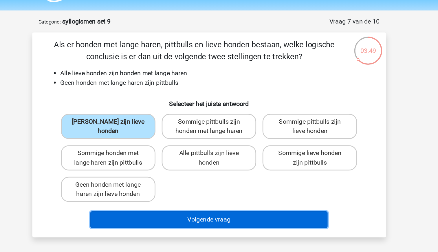
click at [229, 178] on button "Volgende vraag" at bounding box center [219, 178] width 175 height 12
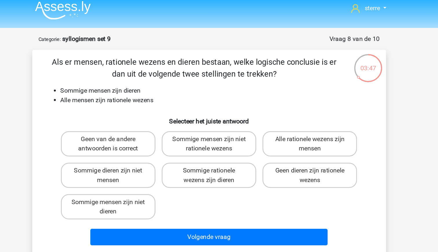
click at [141, 73] on li "Sommige mensen zijn dieren" at bounding box center [225, 70] width 231 height 7
drag, startPoint x: 141, startPoint y: 73, endPoint x: 148, endPoint y: 86, distance: 14.6
click at [148, 86] on div "Als er mensen, rationele wezens en dieren bestaan, welke logische conclusie is …" at bounding box center [219, 116] width 257 height 142
click at [244, 137] on label "Sommige rationele wezens zijn dieren" at bounding box center [219, 133] width 70 height 19
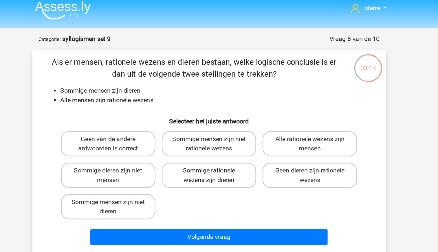
click at [223, 133] on input "Sommige rationele wezens zijn dieren" at bounding box center [221, 132] width 4 height 4
radio input "true"
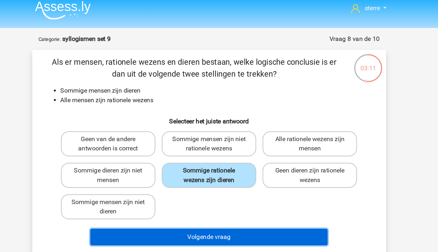
click at [256, 179] on button "Volgende vraag" at bounding box center [219, 178] width 175 height 12
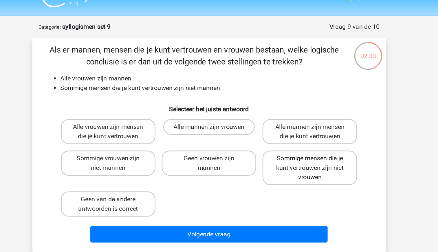
click at [292, 137] on label "Sommige mensen die je kunt vertrouwen zijn niet vrouwen" at bounding box center [294, 137] width 70 height 26
click at [294, 133] on input "Sommige mensen die je kunt vertrouwen zijn niet vrouwen" at bounding box center [296, 132] width 4 height 4
radio input "true"
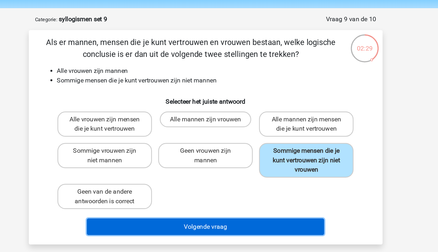
click at [258, 185] on button "Volgende vraag" at bounding box center [219, 185] width 175 height 12
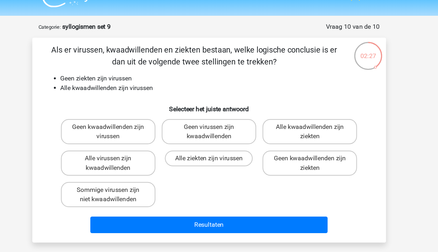
click at [150, 70] on li "Geen ziekten zijn virussen" at bounding box center [225, 70] width 231 height 7
drag, startPoint x: 150, startPoint y: 70, endPoint x: 159, endPoint y: 83, distance: 16.2
click at [159, 83] on div "Als er virussen, kwaadwillenden en ziekten bestaan, welke logische conclusie is…" at bounding box center [219, 116] width 257 height 142
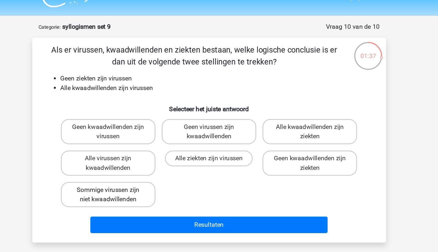
click at [172, 159] on label "Sommige virussen zijn niet kwaadwillenden" at bounding box center [145, 156] width 70 height 19
click at [148, 156] on input "Sommige virussen zijn niet kwaadwillenden" at bounding box center [147, 155] width 4 height 4
radio input "true"
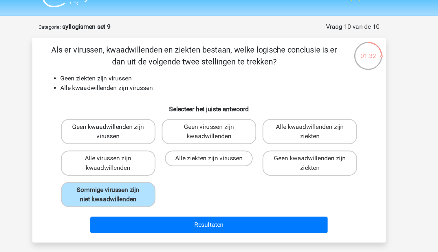
click at [157, 112] on label "Geen kwaadwillenden zijn virussen" at bounding box center [145, 110] width 70 height 19
click at [148, 110] on input "Geen kwaadwillenden zijn virussen" at bounding box center [147, 108] width 4 height 4
radio input "true"
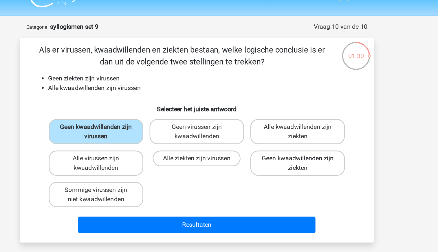
click at [271, 139] on label "Geen kwaadwillenden zijn ziekten" at bounding box center [294, 133] width 70 height 19
click at [294, 133] on input "Geen kwaadwillenden zijn ziekten" at bounding box center [296, 132] width 4 height 4
radio input "true"
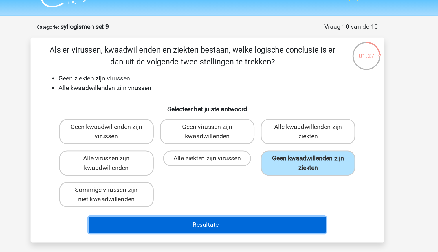
click at [248, 180] on button "Resultaten" at bounding box center [219, 178] width 175 height 12
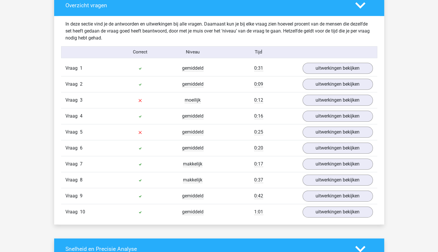
scroll to position [326, 0]
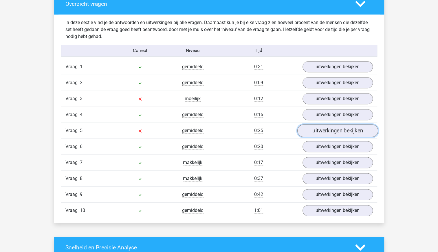
click at [328, 132] on link "uitwerkingen bekijken" at bounding box center [337, 130] width 81 height 13
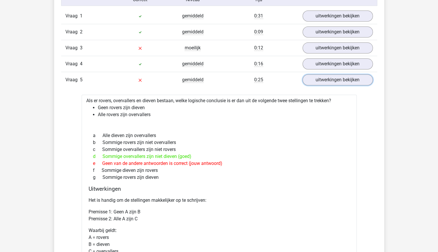
scroll to position [374, 0]
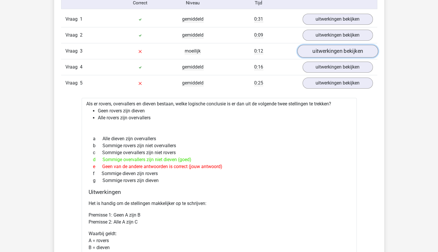
click at [320, 49] on link "uitwerkingen bekijken" at bounding box center [337, 51] width 81 height 13
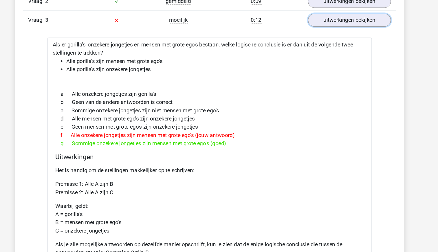
scroll to position [402, 0]
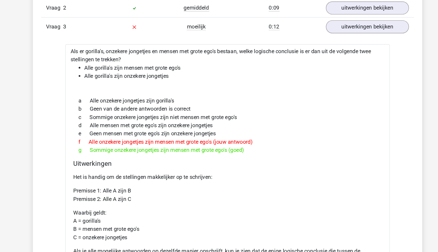
click at [257, 139] on h4 "Uitwerkingen" at bounding box center [219, 138] width 261 height 7
drag, startPoint x: 272, startPoint y: 163, endPoint x: 225, endPoint y: 128, distance: 59.4
click at [225, 128] on div "g Sommige onzekere jongetjes zijn mensen met grote ego's (goed)" at bounding box center [219, 126] width 261 height 7
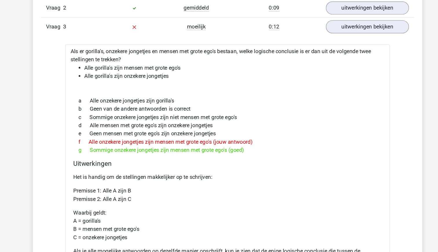
click at [225, 128] on div "g Sommige onzekere jongetjes zijn mensen met grote ego's (goed)" at bounding box center [219, 126] width 261 height 7
drag, startPoint x: 225, startPoint y: 128, endPoint x: 222, endPoint y: 145, distance: 18.0
click at [222, 146] on p "Het is handig om de stellingen makkelijker op te schrijven:" at bounding box center [219, 149] width 261 height 7
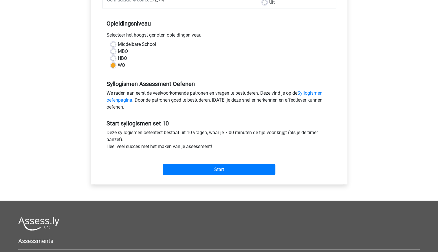
scroll to position [106, 0]
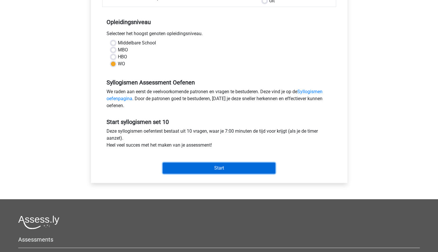
click at [201, 168] on input "Start" at bounding box center [219, 167] width 113 height 11
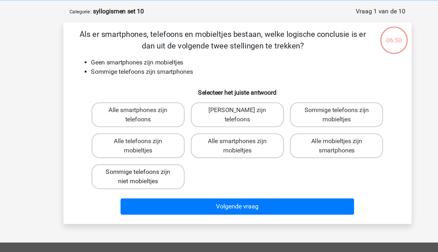
click at [160, 160] on label "Sommige telefoons zijn niet mobieltjes" at bounding box center [145, 156] width 70 height 19
click at [148, 156] on input "Sommige telefoons zijn niet mobieltjes" at bounding box center [147, 155] width 4 height 4
radio input "true"
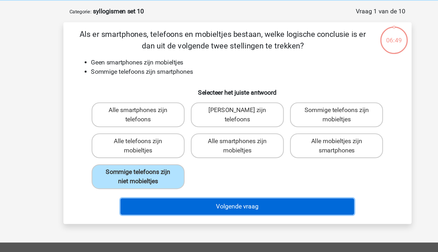
click at [193, 176] on button "Volgende vraag" at bounding box center [219, 178] width 175 height 12
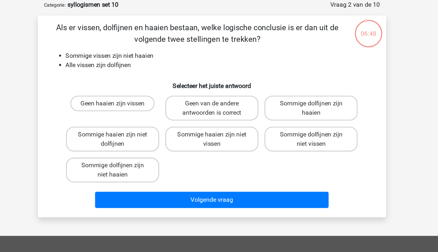
click at [183, 73] on li "Sommige vissen zijn niet haaien" at bounding box center [225, 70] width 231 height 7
drag, startPoint x: 183, startPoint y: 73, endPoint x: 178, endPoint y: 79, distance: 7.6
click at [178, 79] on li "Alle vissen zijn dolfijnen" at bounding box center [225, 77] width 231 height 7
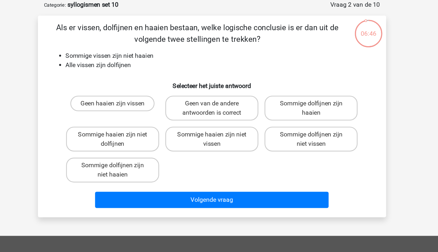
click at [178, 79] on li "Alle vissen zijn dolfijnen" at bounding box center [225, 77] width 231 height 7
drag, startPoint x: 178, startPoint y: 79, endPoint x: 162, endPoint y: 72, distance: 17.2
click at [162, 72] on li "Sommige vissen zijn niet haaien" at bounding box center [225, 70] width 231 height 7
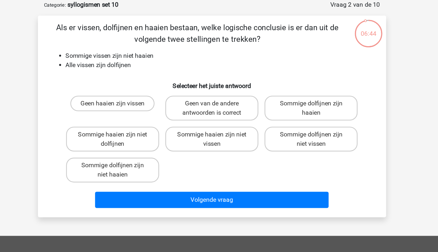
click at [156, 69] on li "Sommige vissen zijn niet haaien" at bounding box center [225, 70] width 231 height 7
drag, startPoint x: 156, startPoint y: 69, endPoint x: 164, endPoint y: 79, distance: 12.2
click at [164, 79] on li "Alle vissen zijn dolfijnen" at bounding box center [225, 77] width 231 height 7
click at [174, 156] on label "Sommige dolfijnen zijn niet haaien" at bounding box center [145, 156] width 70 height 19
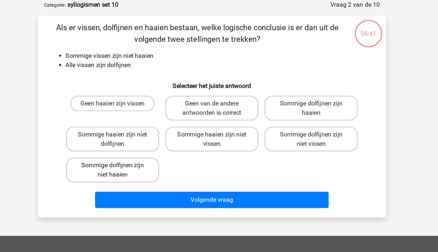
click at [148, 156] on input "Sommige dolfijnen zijn niet haaien" at bounding box center [147, 155] width 4 height 4
radio input "true"
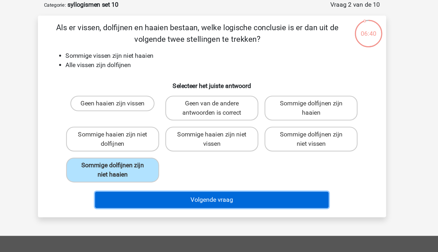
click at [207, 178] on button "Volgende vraag" at bounding box center [219, 178] width 175 height 12
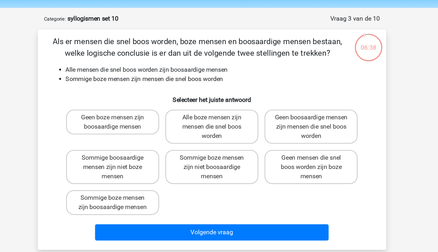
click at [146, 72] on li "Alle mensen die snel boos worden zijn boosaardige mensen" at bounding box center [225, 70] width 231 height 7
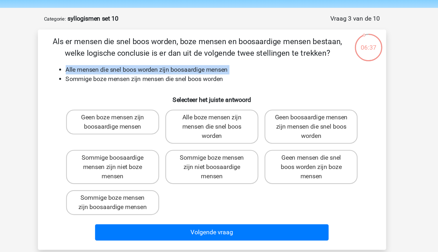
drag, startPoint x: 146, startPoint y: 72, endPoint x: 148, endPoint y: 80, distance: 7.8
click at [148, 80] on li "Sommige boze mensen zijn mensen die snel boos worden" at bounding box center [225, 77] width 231 height 7
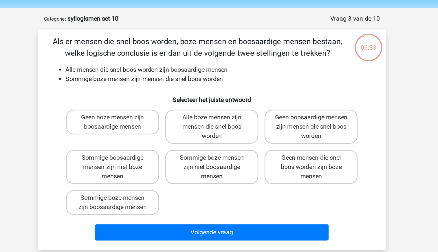
click at [154, 81] on li "Sommige boze mensen zijn mensen die snel boos worden" at bounding box center [225, 77] width 231 height 7
drag, startPoint x: 154, startPoint y: 81, endPoint x: 156, endPoint y: 86, distance: 5.5
click at [156, 86] on h6 "Selecteer het juiste antwoord" at bounding box center [219, 91] width 243 height 10
click at [154, 79] on li "Sommige boze mensen zijn mensen die snel boos worden" at bounding box center [225, 77] width 231 height 7
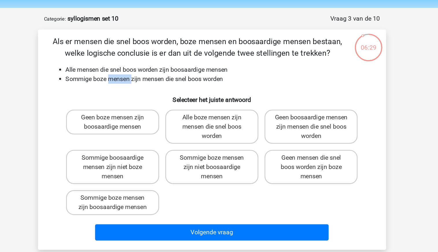
click at [154, 79] on li "Sommige boze mensen zijn mensen die snel boos worden" at bounding box center [225, 77] width 231 height 7
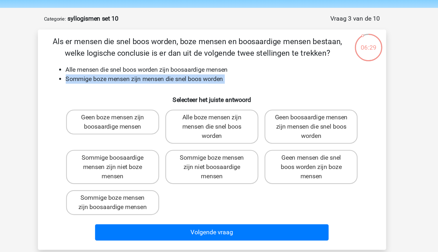
click at [154, 79] on li "Sommige boze mensen zijn mensen die snel boos worden" at bounding box center [225, 77] width 231 height 7
drag, startPoint x: 154, startPoint y: 79, endPoint x: 157, endPoint y: 85, distance: 7.7
click at [157, 85] on div "Als er mensen die snel boos worden, boze mensen en boosaardige mensen bestaan, …" at bounding box center [219, 123] width 257 height 156
drag, startPoint x: 157, startPoint y: 85, endPoint x: 169, endPoint y: 76, distance: 14.6
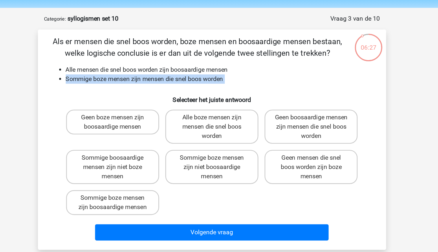
click at [169, 76] on li "Sommige boze mensen zijn mensen die snel boos worden" at bounding box center [225, 77] width 231 height 7
click at [172, 77] on li "Sommige boze mensen zijn mensen die snel boos worden" at bounding box center [225, 77] width 231 height 7
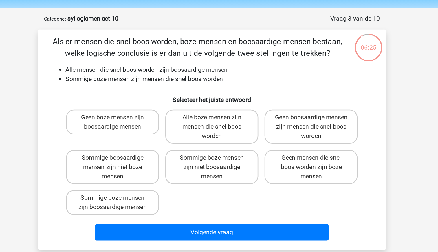
click at [173, 79] on li "Sommige boze mensen zijn mensen die snel boos worden" at bounding box center [225, 77] width 231 height 7
drag, startPoint x: 173, startPoint y: 79, endPoint x: 163, endPoint y: 85, distance: 11.3
click at [163, 85] on div "Als er mensen die snel boos worden, boze mensen en boosaardige mensen bestaan, …" at bounding box center [219, 123] width 257 height 156
click at [203, 70] on li "Alle mensen die snel boos worden zijn boosaardige mensen" at bounding box center [225, 70] width 231 height 7
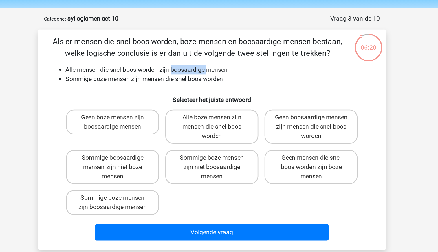
click at [203, 70] on li "Alle mensen die snel boos worden zijn boosaardige mensen" at bounding box center [225, 70] width 231 height 7
drag, startPoint x: 203, startPoint y: 70, endPoint x: 192, endPoint y: 81, distance: 15.6
click at [192, 81] on div "Als er mensen die snel boos worden, boze mensen en boosaardige mensen bestaan, …" at bounding box center [219, 123] width 257 height 156
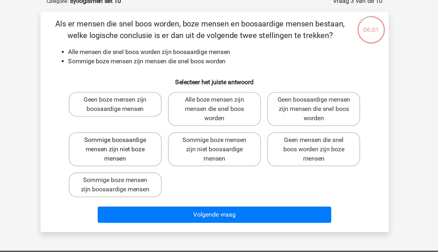
click at [169, 152] on label "Sommige boosaardige mensen zijn niet boze mensen" at bounding box center [145, 144] width 70 height 26
click at [148, 140] on input "Sommige boosaardige mensen zijn niet boze mensen" at bounding box center [147, 138] width 4 height 4
radio input "true"
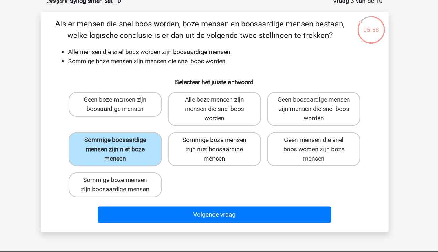
click at [215, 148] on label "Sommige boze mensen zijn niet boosaardige mensen" at bounding box center [219, 144] width 70 height 26
click at [219, 140] on input "Sommige boze mensen zijn niet boosaardige mensen" at bounding box center [221, 138] width 4 height 4
radio input "true"
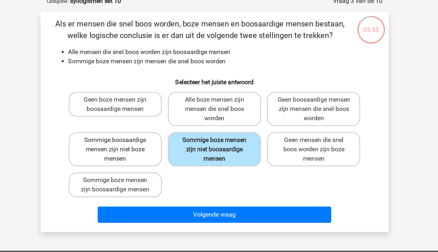
click at [156, 149] on label "Sommige boosaardige mensen zijn niet boze mensen" at bounding box center [145, 144] width 70 height 26
click at [148, 140] on input "Sommige boosaardige mensen zijn niet boze mensen" at bounding box center [147, 138] width 4 height 4
radio input "true"
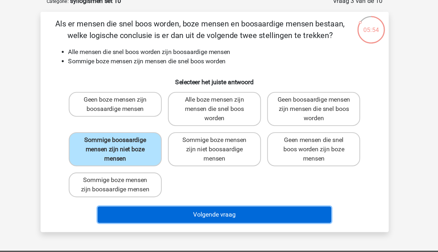
click at [222, 196] on button "Volgende vraag" at bounding box center [219, 192] width 175 height 12
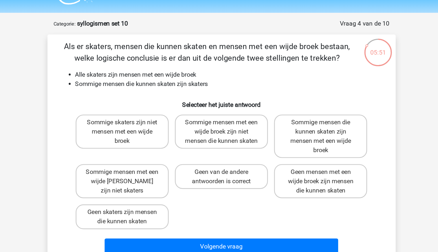
click at [134, 72] on li "Alle skaters zijn mensen met een wijde broek" at bounding box center [225, 70] width 231 height 7
drag, startPoint x: 134, startPoint y: 72, endPoint x: 142, endPoint y: 85, distance: 14.6
click at [142, 85] on div "Als er skaters, mensen die kunnen skaten en mensen met een wijde broek bestaan,…" at bounding box center [219, 126] width 257 height 163
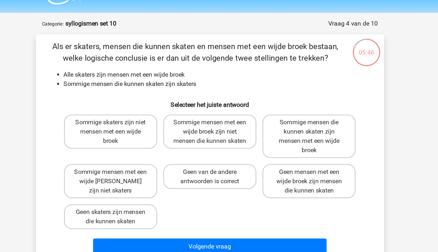
click at [157, 78] on li "Sommige mensen die kunnen skaten zijn skaters" at bounding box center [225, 77] width 231 height 7
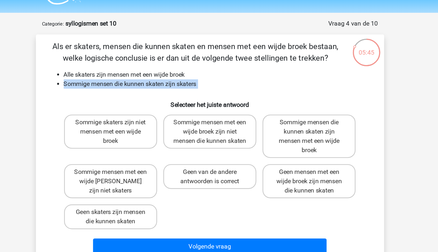
drag, startPoint x: 157, startPoint y: 78, endPoint x: 156, endPoint y: 84, distance: 6.1
click at [156, 84] on div "Als er skaters, mensen die kunnen skaten en mensen met een wijde broek bestaan,…" at bounding box center [219, 126] width 257 height 163
click at [144, 91] on h6 "Selecteer het juiste antwoord" at bounding box center [219, 91] width 243 height 10
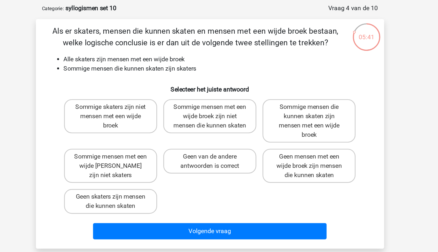
click at [186, 79] on li "Sommige mensen die kunnen skaten zijn skaters" at bounding box center [225, 77] width 231 height 7
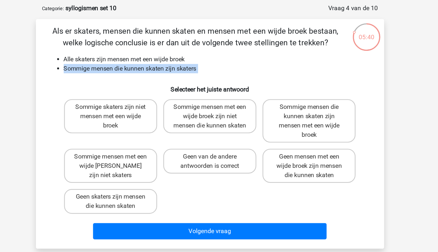
click at [186, 79] on li "Sommige mensen die kunnen skaten zijn skaters" at bounding box center [225, 77] width 231 height 7
click at [155, 91] on h6 "Selecteer het juiste antwoord" at bounding box center [219, 91] width 243 height 10
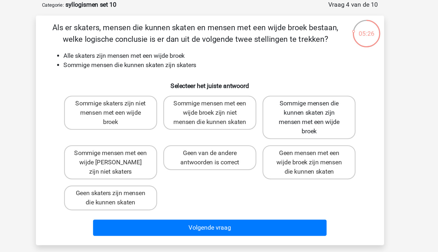
click at [300, 127] on label "Sommige mensen die kunnen skaten zijn mensen met een wijde broek" at bounding box center [294, 117] width 70 height 32
click at [298, 110] on input "Sommige mensen die kunnen skaten zijn mensen met een wijde broek" at bounding box center [296, 108] width 4 height 4
radio input "true"
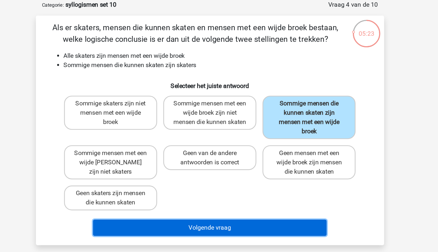
click at [238, 201] on button "Volgende vraag" at bounding box center [219, 199] width 175 height 12
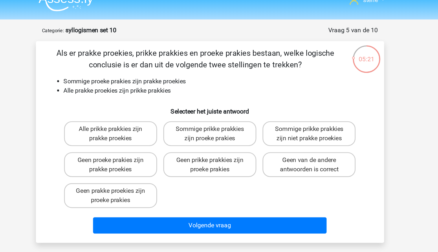
click at [171, 72] on li "Sommige proeke prakies zijn prakke proekies" at bounding box center [225, 70] width 231 height 7
drag, startPoint x: 171, startPoint y: 72, endPoint x: 177, endPoint y: 81, distance: 11.4
click at [177, 81] on div "Als er prakke proekies, prikke prakkies en proeke prakies bestaan, welke logisc…" at bounding box center [219, 116] width 257 height 142
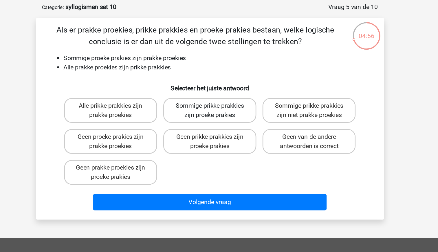
click at [222, 113] on label "Sommige prikke prakkies zijn proeke prakies" at bounding box center [219, 110] width 70 height 19
click at [222, 110] on input "Sommige prikke prakkies zijn proeke prakies" at bounding box center [221, 108] width 4 height 4
radio input "true"
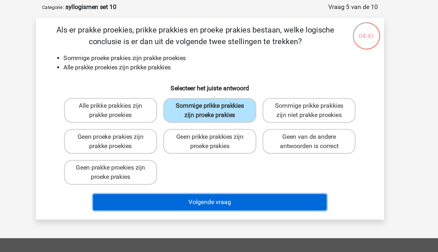
click at [252, 177] on button "Volgende vraag" at bounding box center [219, 178] width 175 height 12
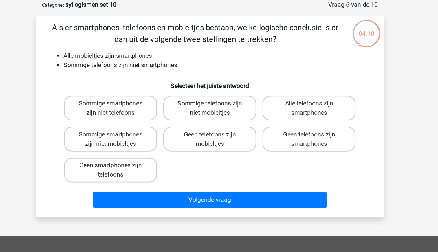
click at [219, 117] on label "Sommige telefoons zijn niet mobieltjes" at bounding box center [219, 110] width 70 height 19
click at [219, 110] on input "Sommige telefoons zijn niet mobieltjes" at bounding box center [221, 108] width 4 height 4
radio input "true"
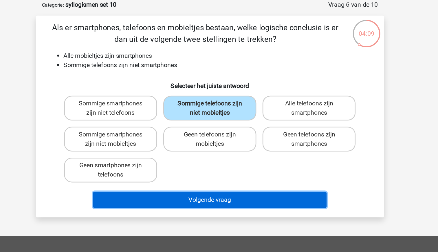
click at [248, 180] on button "Volgende vraag" at bounding box center [219, 178] width 175 height 12
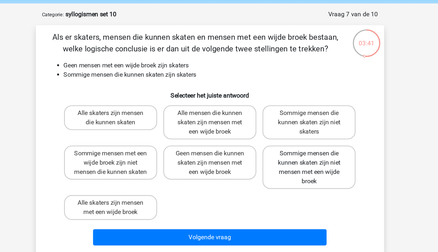
click at [281, 143] on label "Sommige mensen die kunnen skaten zijn niet mensen met een wijde broek" at bounding box center [294, 147] width 70 height 32
click at [294, 140] on input "Sommige mensen die kunnen skaten zijn niet mensen met een wijde broek" at bounding box center [296, 138] width 4 height 4
radio input "true"
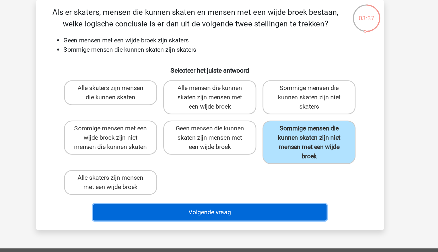
click at [274, 198] on button "Volgende vraag" at bounding box center [219, 199] width 175 height 12
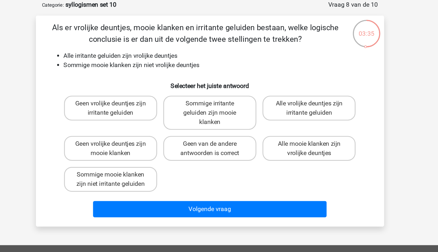
click at [193, 78] on li "Sommige mooie klanken zijn niet vrolijke deuntjes" at bounding box center [225, 77] width 231 height 7
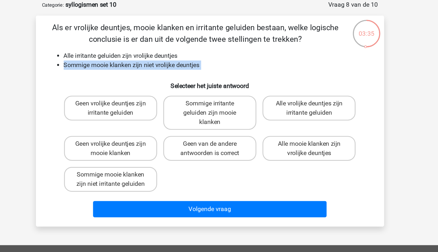
click at [193, 78] on li "Sommige mooie klanken zijn niet vrolijke deuntjes" at bounding box center [225, 77] width 231 height 7
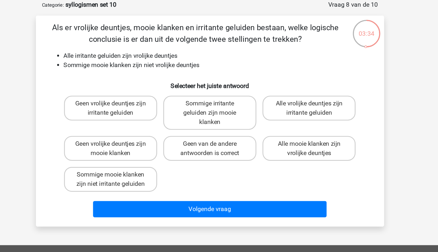
drag, startPoint x: 193, startPoint y: 78, endPoint x: 170, endPoint y: 64, distance: 26.6
click at [170, 64] on div "Als er vrolijke deuntjes, mooie klanken en irritante geluiden bestaan, welke lo…" at bounding box center [219, 119] width 257 height 149
drag, startPoint x: 170, startPoint y: 64, endPoint x: 153, endPoint y: 58, distance: 18.2
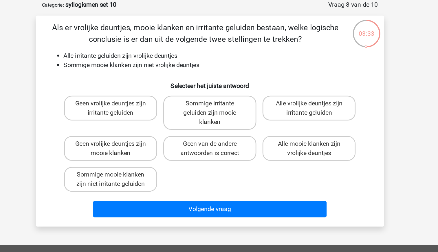
click at [153, 58] on p "Als er vrolijke deuntjes, mooie klanken en irritante geluiden bestaan, welke lo…" at bounding box center [208, 53] width 221 height 17
click at [241, 139] on label "Geen van de andere antwoorden is correct" at bounding box center [219, 140] width 70 height 19
click at [223, 139] on input "Geen van de andere antwoorden is correct" at bounding box center [221, 138] width 4 height 4
radio input "true"
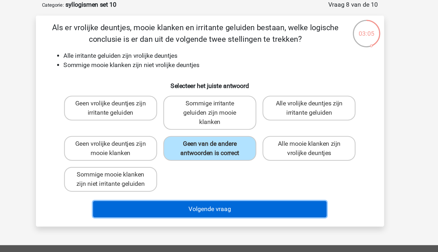
click at [252, 188] on button "Volgende vraag" at bounding box center [219, 185] width 175 height 12
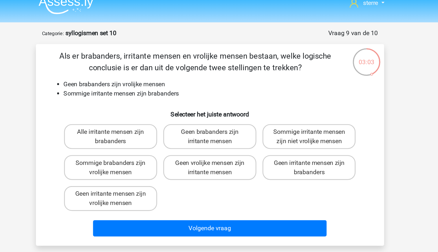
click at [156, 71] on li "Geen brabanders zijn vrolijke mensen" at bounding box center [225, 70] width 231 height 7
drag, startPoint x: 156, startPoint y: 71, endPoint x: 160, endPoint y: 81, distance: 10.6
click at [160, 81] on div "Als er brabanders, irritante mensen en vrolijke mensen bestaan, welke logische …" at bounding box center [219, 116] width 257 height 142
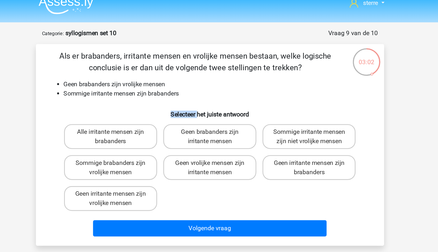
click at [160, 81] on div "Als er brabanders, irritante mensen en vrolijke mensen bestaan, welke logische …" at bounding box center [219, 116] width 257 height 142
drag, startPoint x: 160, startPoint y: 81, endPoint x: 152, endPoint y: 73, distance: 11.5
click at [152, 73] on li "Geen brabanders zijn vrolijke mensen" at bounding box center [225, 70] width 231 height 7
click at [152, 80] on li "Sommige irritante mensen zijn brabanders" at bounding box center [225, 77] width 231 height 7
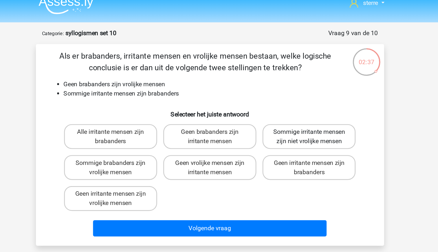
click at [285, 108] on label "Sommige irritante mensen zijn niet vrolijke mensen" at bounding box center [294, 110] width 70 height 19
click at [294, 108] on input "Sommige irritante mensen zijn niet vrolijke mensen" at bounding box center [296, 108] width 4 height 4
radio input "true"
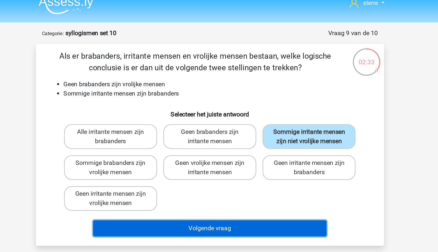
click at [244, 179] on button "Volgende vraag" at bounding box center [219, 178] width 175 height 12
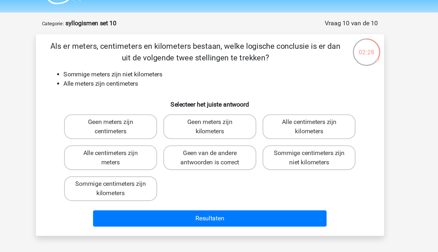
click at [166, 74] on li "Sommige meters zijn niet kilometers" at bounding box center [225, 70] width 231 height 7
drag, startPoint x: 166, startPoint y: 74, endPoint x: 172, endPoint y: 81, distance: 9.7
click at [172, 81] on div "Als er meters, centimeters en kilometers bestaan, welke logische conclusie is e…" at bounding box center [219, 116] width 257 height 142
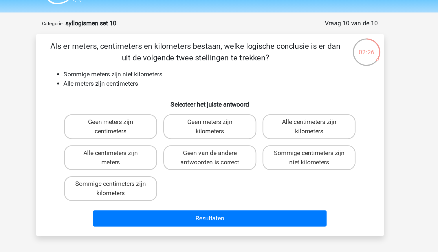
click at [170, 79] on li "Alle meters zijn centimeters" at bounding box center [225, 77] width 231 height 7
drag, startPoint x: 170, startPoint y: 79, endPoint x: 172, endPoint y: 84, distance: 5.6
click at [172, 84] on div "Als er meters, centimeters en kilometers bestaan, welke logische conclusie is e…" at bounding box center [219, 116] width 257 height 142
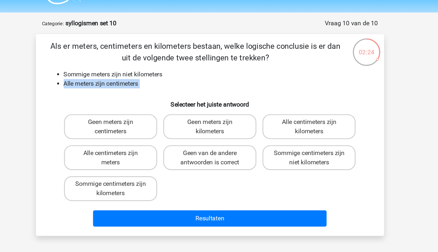
click at [148, 88] on h6 "Selecteer het juiste antwoord" at bounding box center [219, 91] width 243 height 10
click at [143, 80] on li "Alle meters zijn centimeters" at bounding box center [225, 77] width 231 height 7
drag, startPoint x: 143, startPoint y: 80, endPoint x: 142, endPoint y: 87, distance: 7.0
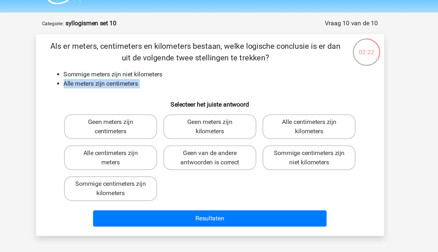
click at [142, 87] on h6 "Selecteer het juiste antwoord" at bounding box center [219, 91] width 243 height 10
click at [126, 87] on h6 "Selecteer het juiste antwoord" at bounding box center [219, 91] width 243 height 10
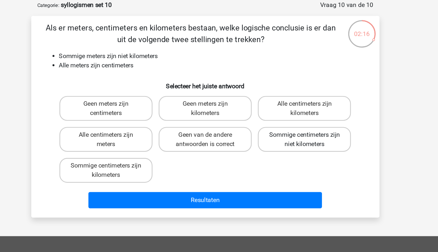
click at [284, 133] on label "Sommige centimeters zijn niet kilometers" at bounding box center [294, 133] width 70 height 19
click at [294, 133] on input "Sommige centimeters zijn niet kilometers" at bounding box center [296, 132] width 4 height 4
radio input "true"
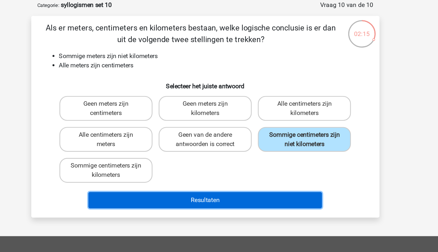
click at [256, 178] on button "Resultaten" at bounding box center [219, 178] width 175 height 12
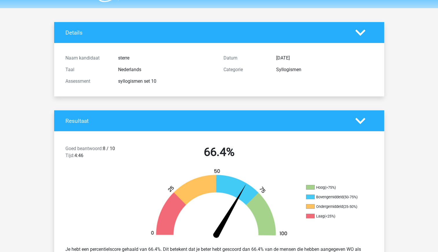
scroll to position [17, 0]
